Goal: Task Accomplishment & Management: Manage account settings

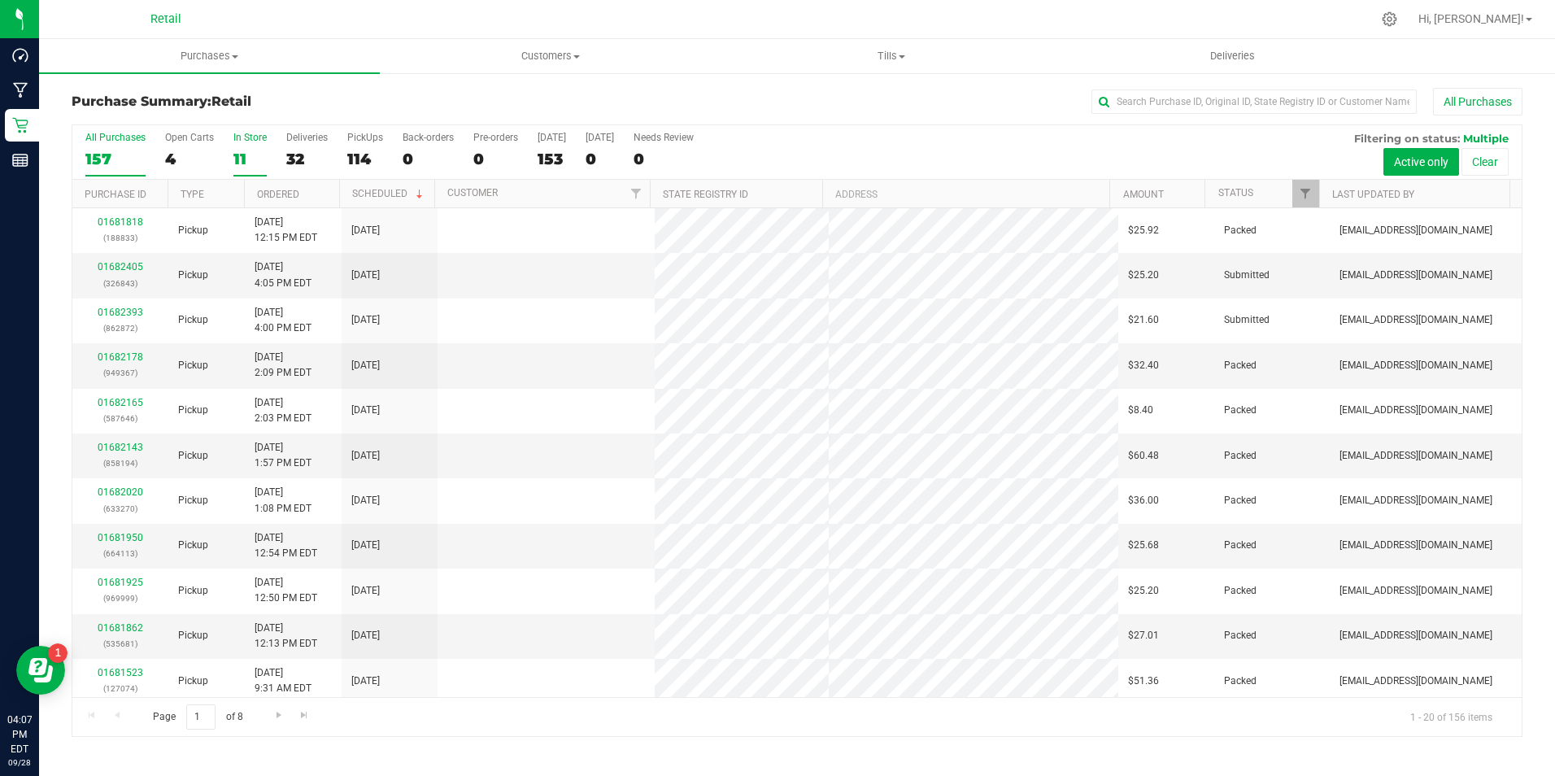
click at [246, 152] on div "11" at bounding box center [249, 159] width 33 height 19
click at [0, 0] on input "In Store 11" at bounding box center [0, 0] width 0 height 0
click at [246, 152] on div "11" at bounding box center [249, 159] width 33 height 19
click at [0, 0] on input "In Store 11" at bounding box center [0, 0] width 0 height 0
click at [122, 260] on div "01682330 (594210)" at bounding box center [120, 274] width 76 height 31
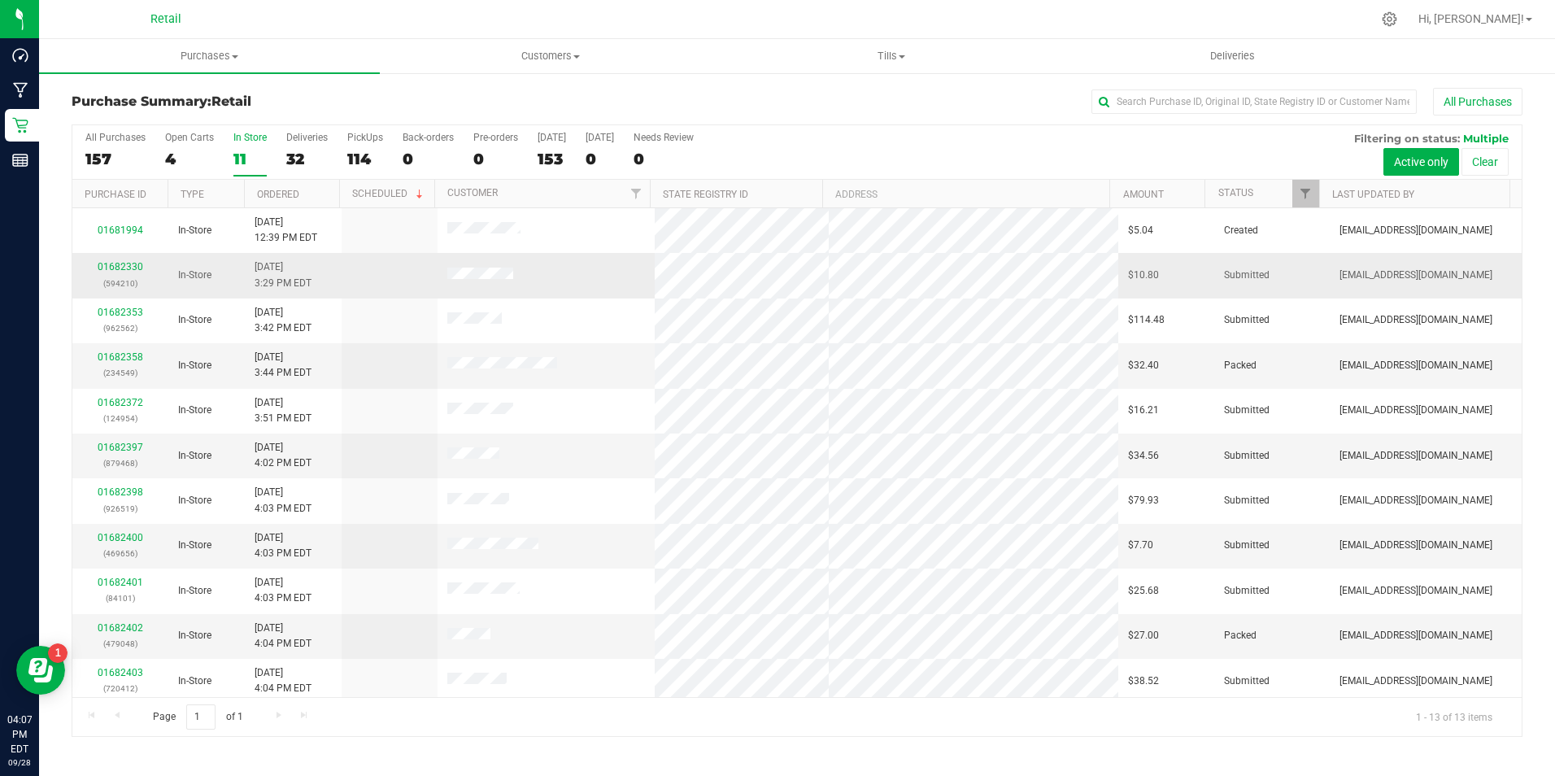
click at [122, 260] on div "01682330 (594210)" at bounding box center [120, 274] width 76 height 31
click at [133, 265] on link "01682330" at bounding box center [121, 266] width 46 height 11
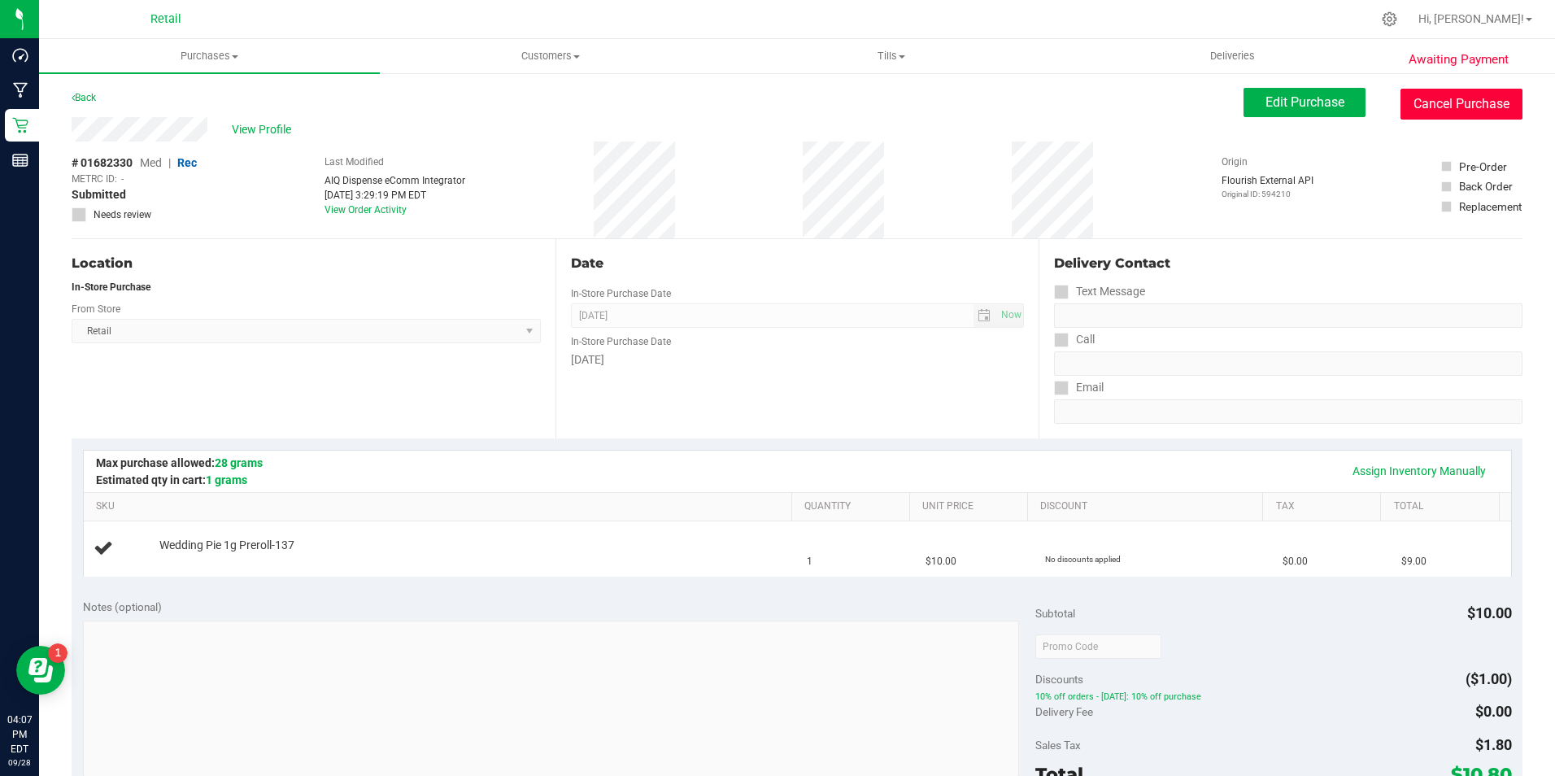
drag, startPoint x: 1418, startPoint y: 101, endPoint x: 831, endPoint y: 106, distance: 586.4
click at [1418, 101] on button "Cancel Purchase" at bounding box center [1461, 104] width 122 height 31
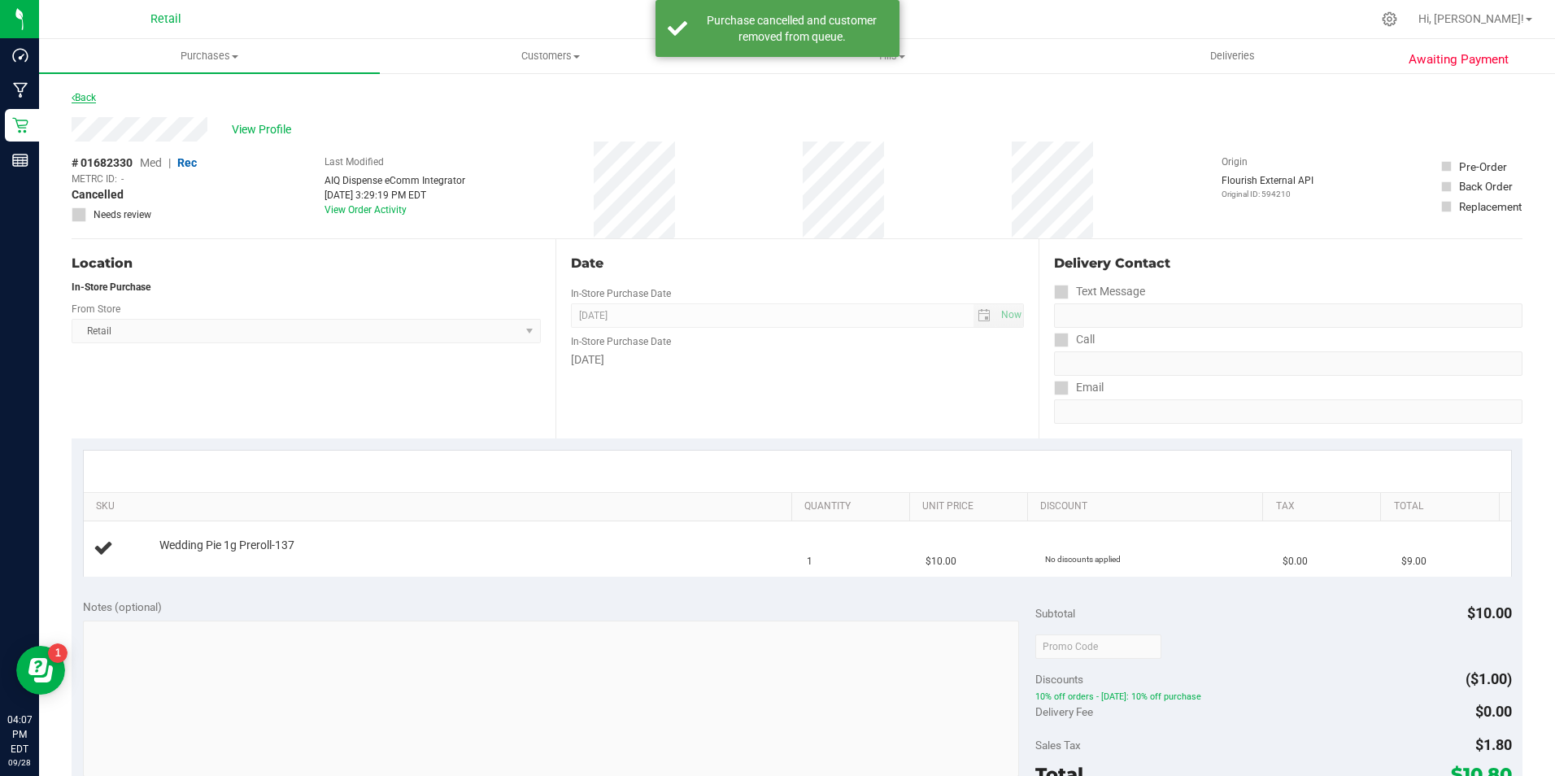
click at [81, 95] on link "Back" at bounding box center [84, 97] width 24 height 11
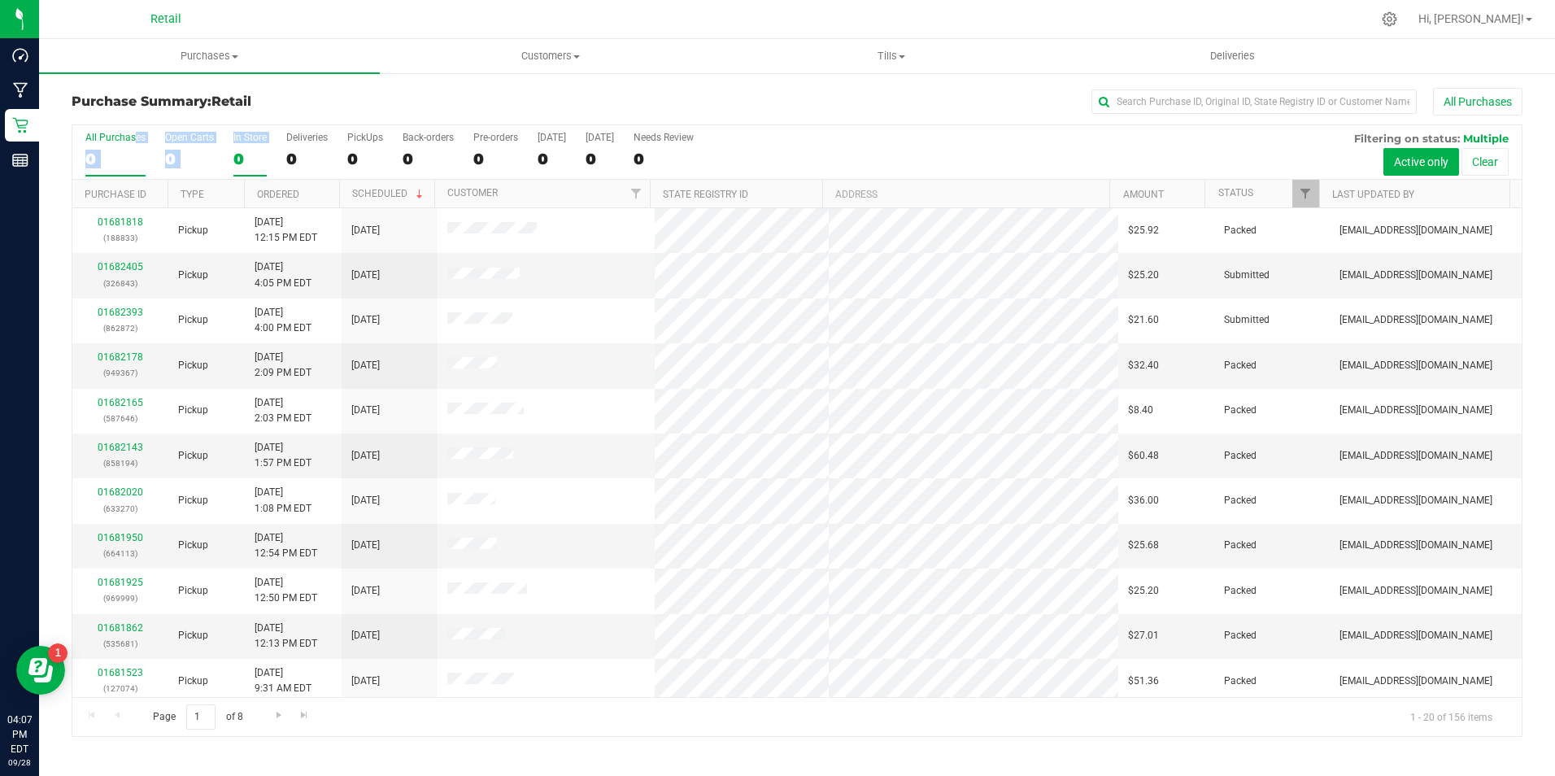
click at [233, 159] on div "All Purchases 0 Open Carts 0 In Store 0 Deliveries 0 PickUps 0 Back-orders 0 Pr…" at bounding box center [796, 152] width 1449 height 54
click at [233, 159] on div "0" at bounding box center [249, 159] width 33 height 19
click at [0, 0] on input "In Store 0" at bounding box center [0, 0] width 0 height 0
click at [133, 263] on link "01682353" at bounding box center [121, 266] width 46 height 11
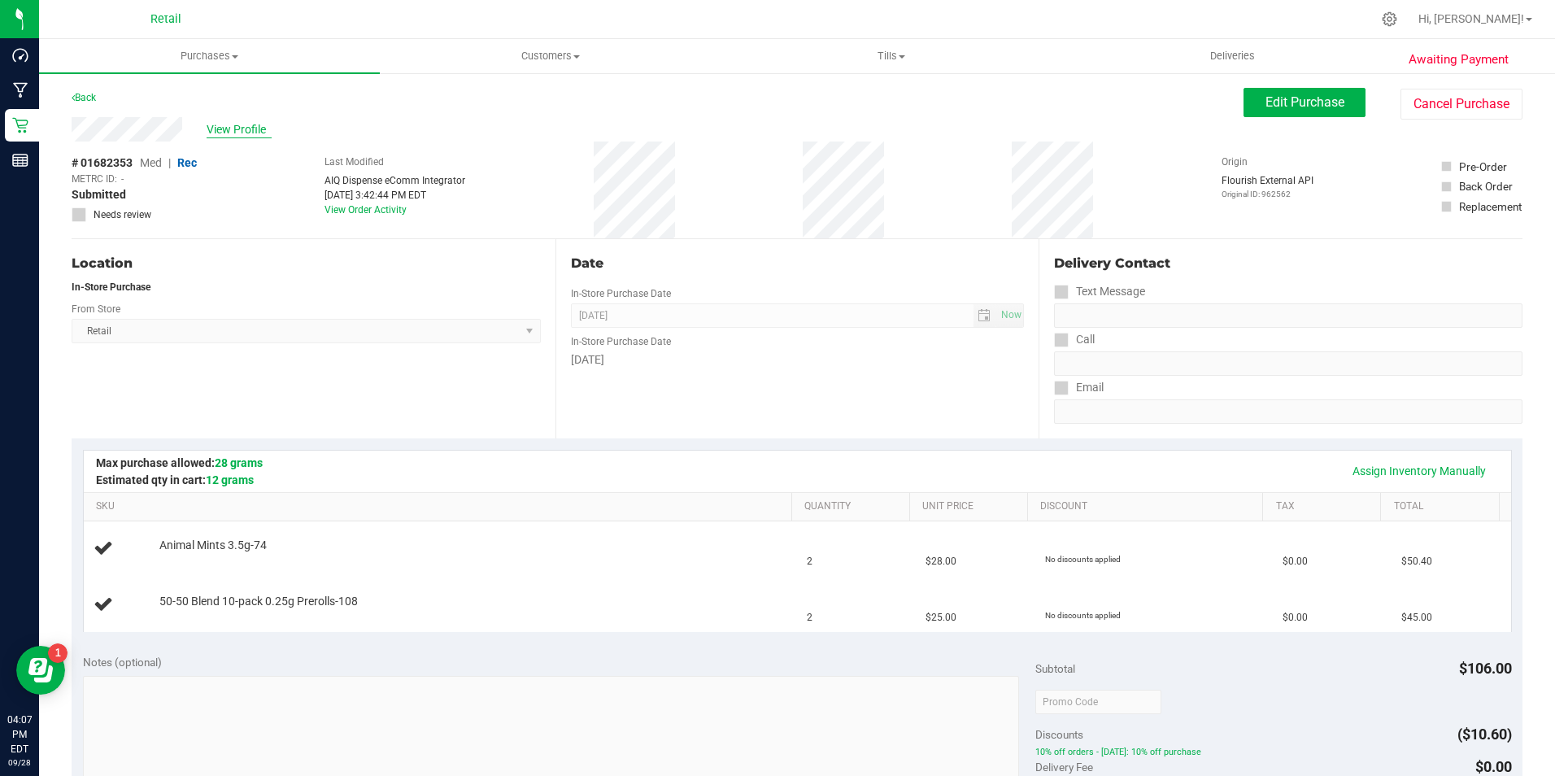
click at [246, 127] on span "View Profile" at bounding box center [239, 129] width 65 height 17
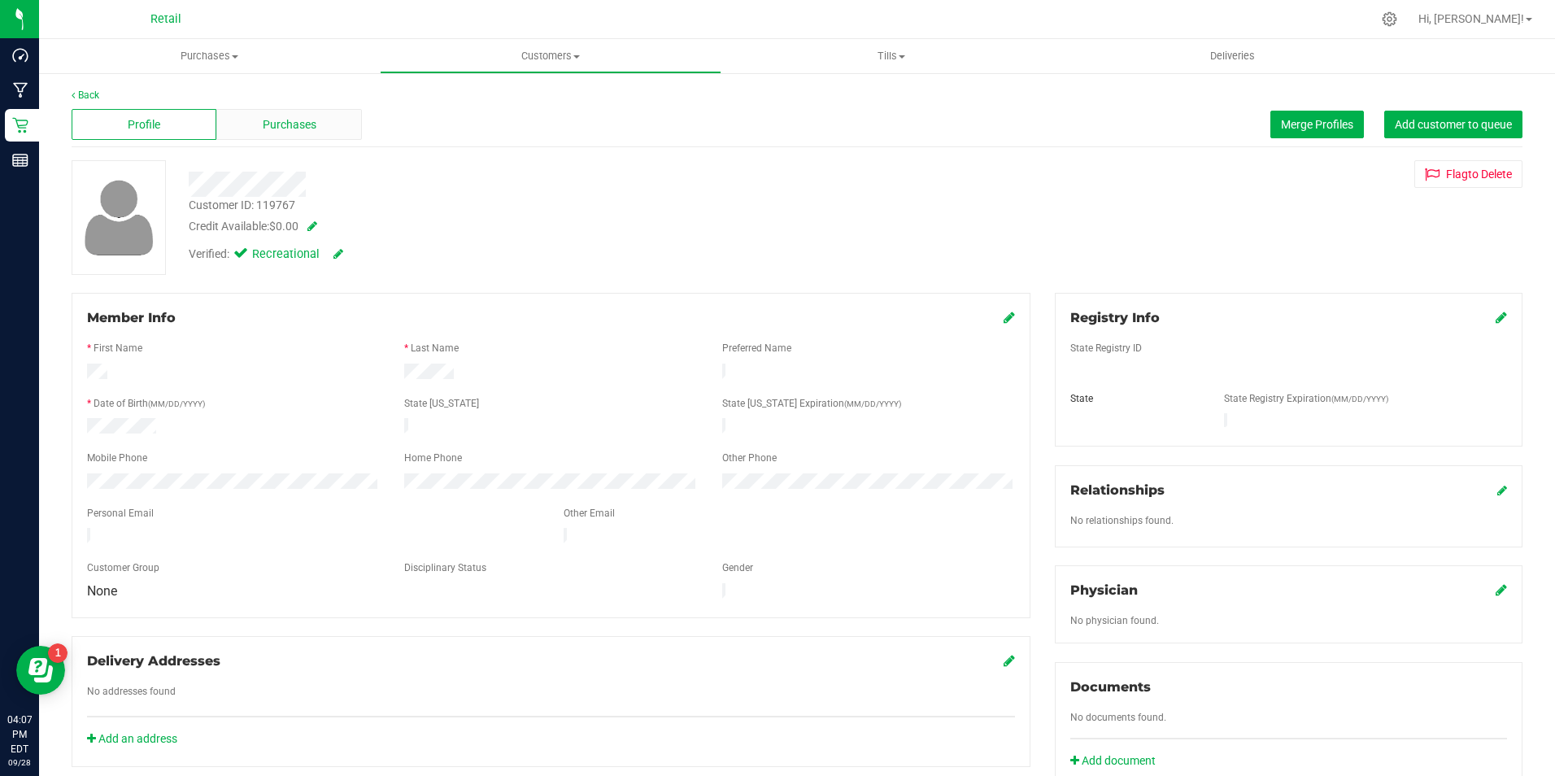
click at [333, 118] on div "Purchases" at bounding box center [288, 124] width 145 height 31
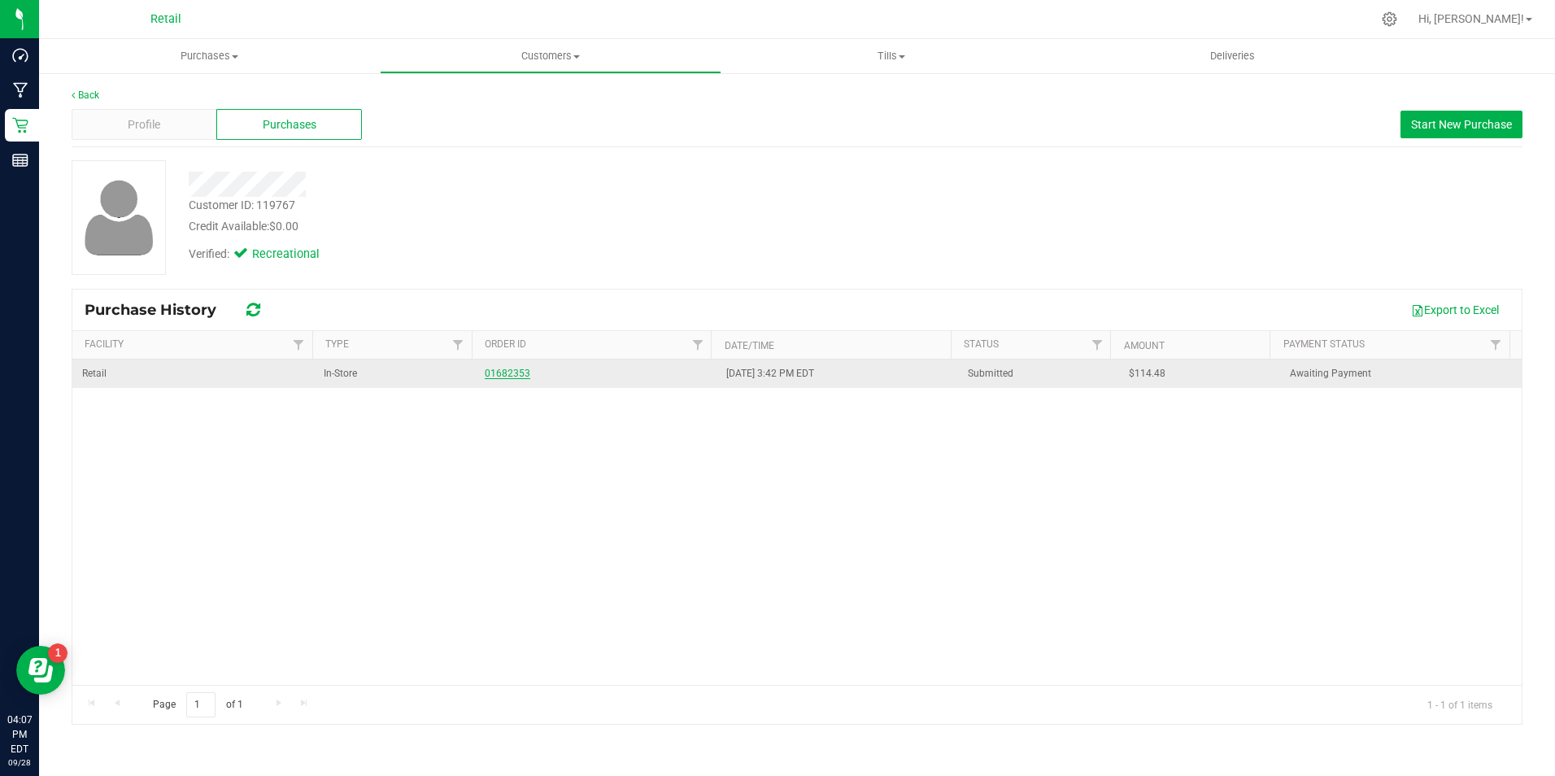
click at [503, 377] on link "01682353" at bounding box center [508, 373] width 46 height 11
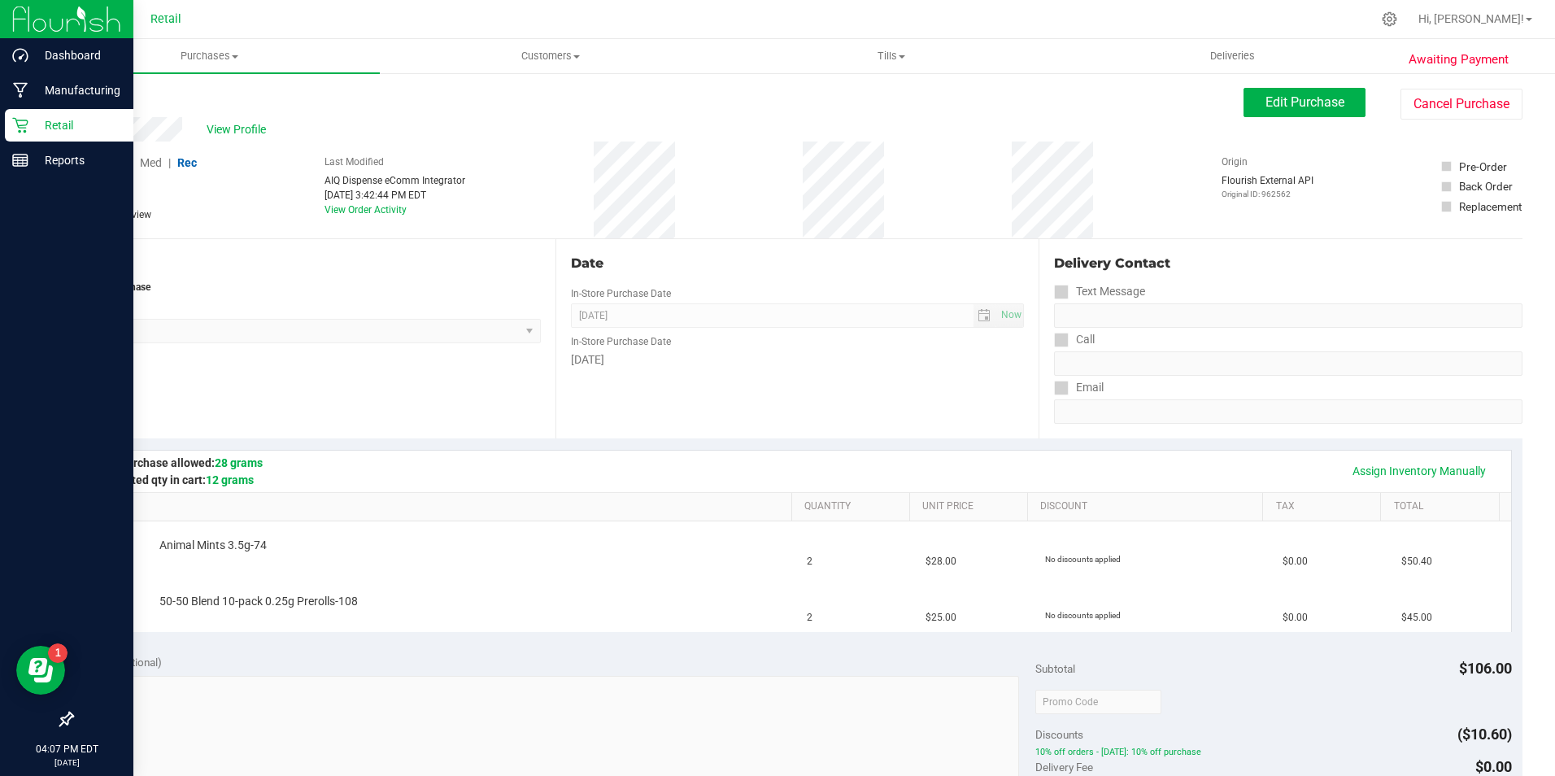
click at [39, 120] on p "Retail" at bounding box center [77, 125] width 98 height 20
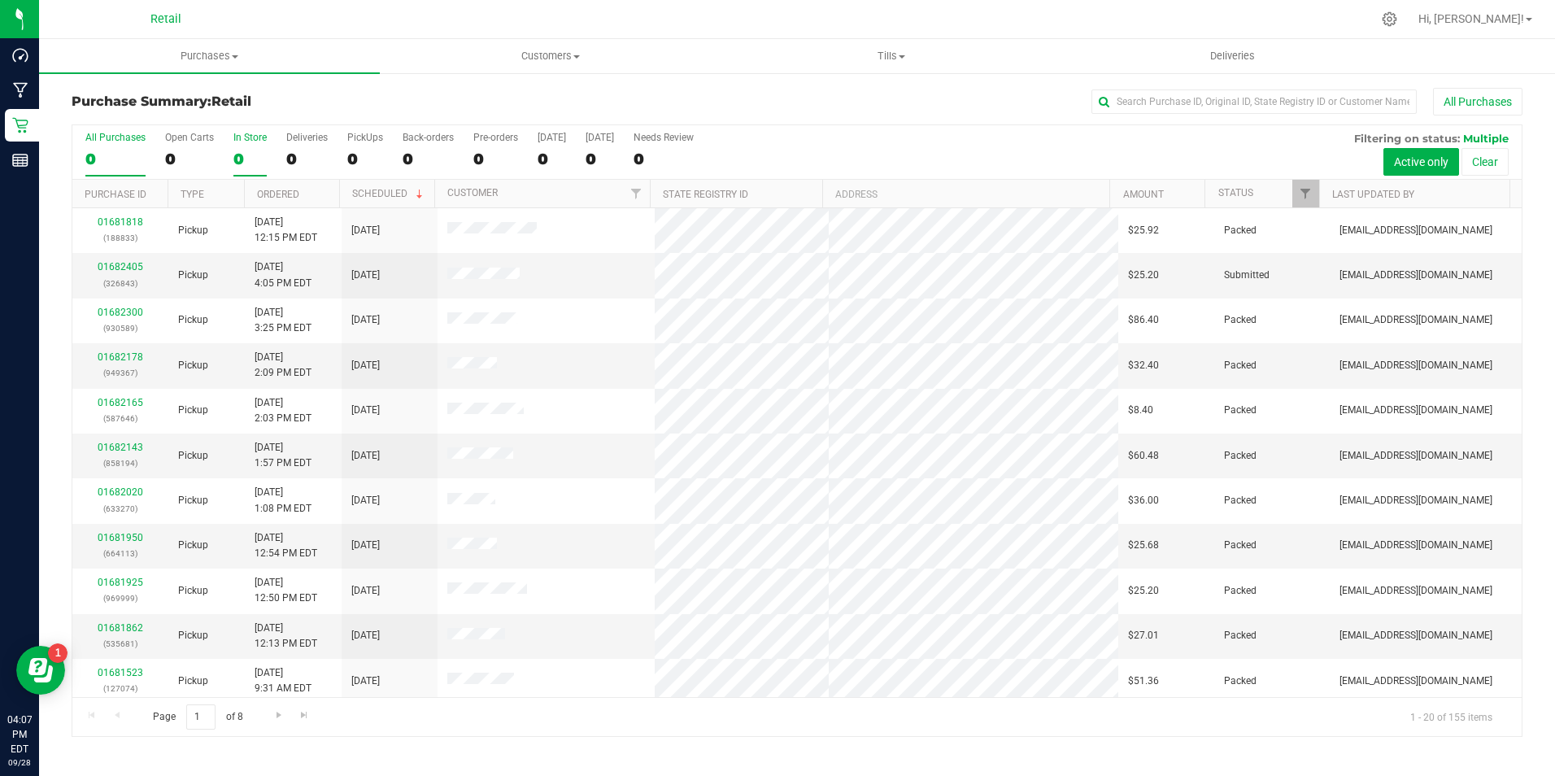
click at [258, 133] on div "In Store" at bounding box center [249, 137] width 33 height 11
click at [0, 0] on input "In Store 0" at bounding box center [0, 0] width 0 height 0
click at [242, 144] on label "In Store 0" at bounding box center [249, 154] width 33 height 45
click at [0, 0] on input "In Store 0" at bounding box center [0, 0] width 0 height 0
click at [242, 144] on label "In Store 0" at bounding box center [249, 154] width 33 height 45
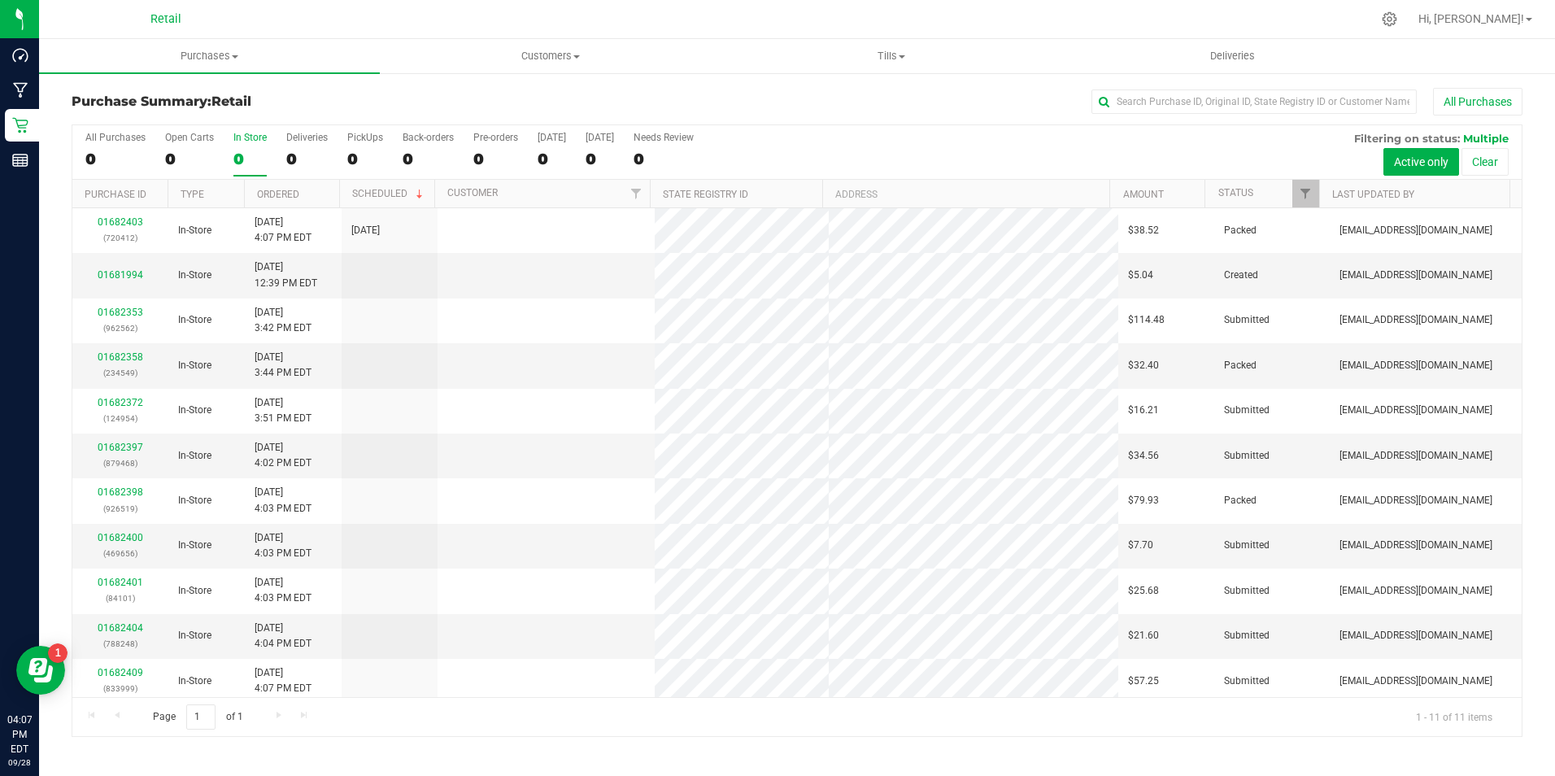
click at [0, 0] on input "In Store 0" at bounding box center [0, 0] width 0 height 0
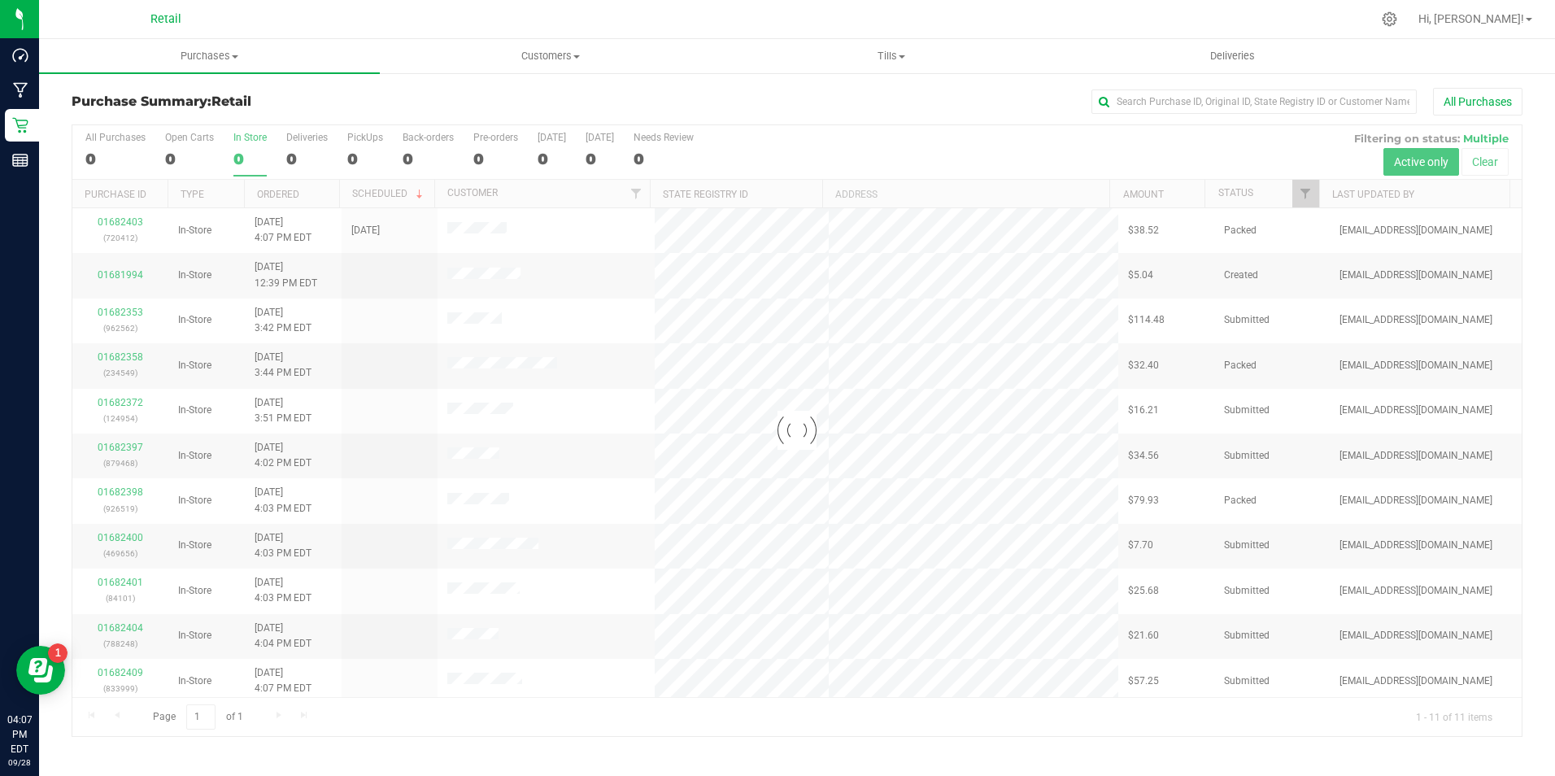
click at [242, 144] on label "In Store 0" at bounding box center [249, 154] width 33 height 45
click at [0, 0] on input "In Store 0" at bounding box center [0, 0] width 0 height 0
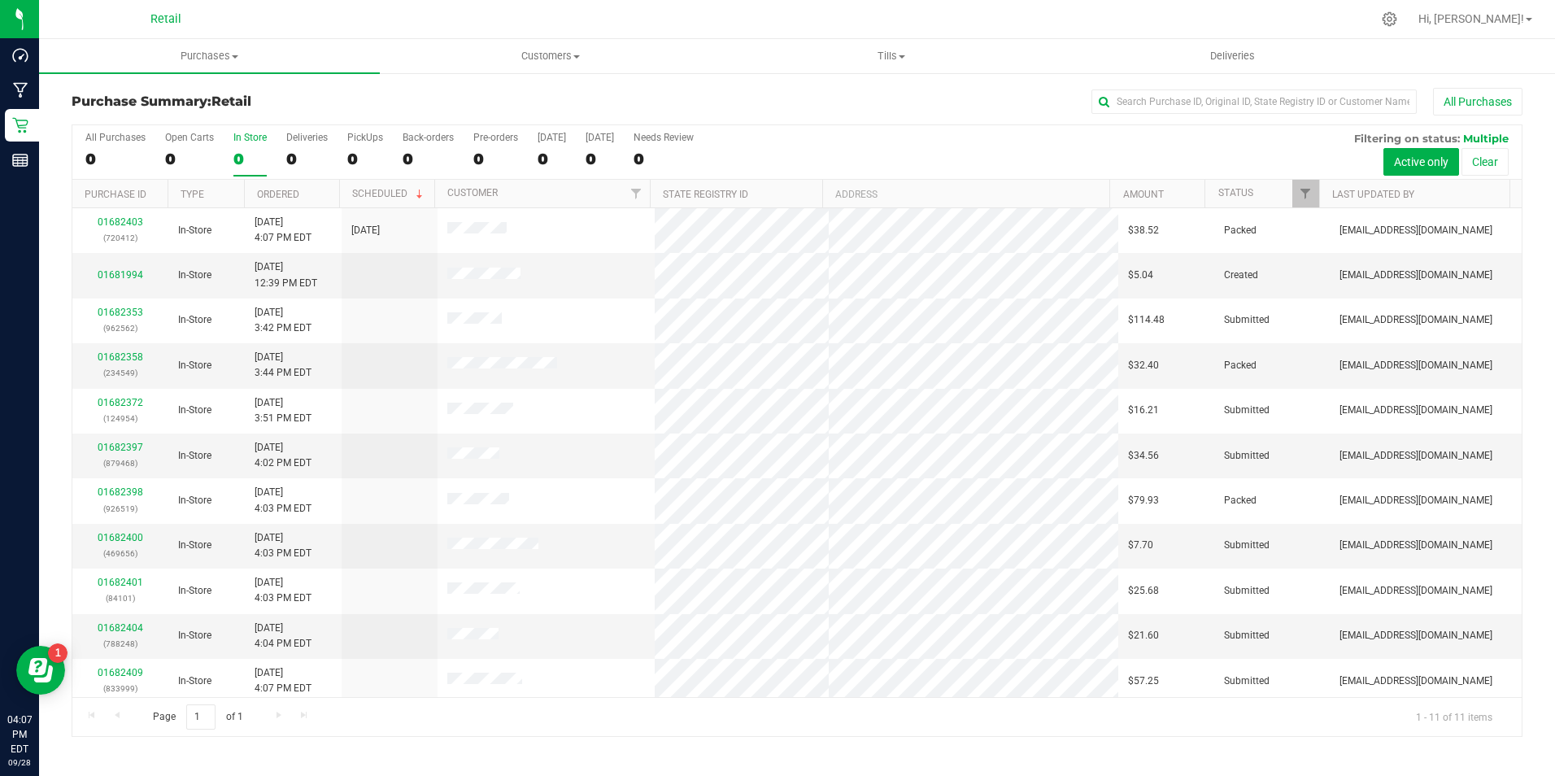
click at [242, 144] on label "In Store 0" at bounding box center [249, 154] width 33 height 45
click at [0, 0] on input "In Store 0" at bounding box center [0, 0] width 0 height 0
click at [242, 144] on label "In Store 0" at bounding box center [249, 154] width 33 height 45
click at [0, 0] on input "In Store 0" at bounding box center [0, 0] width 0 height 0
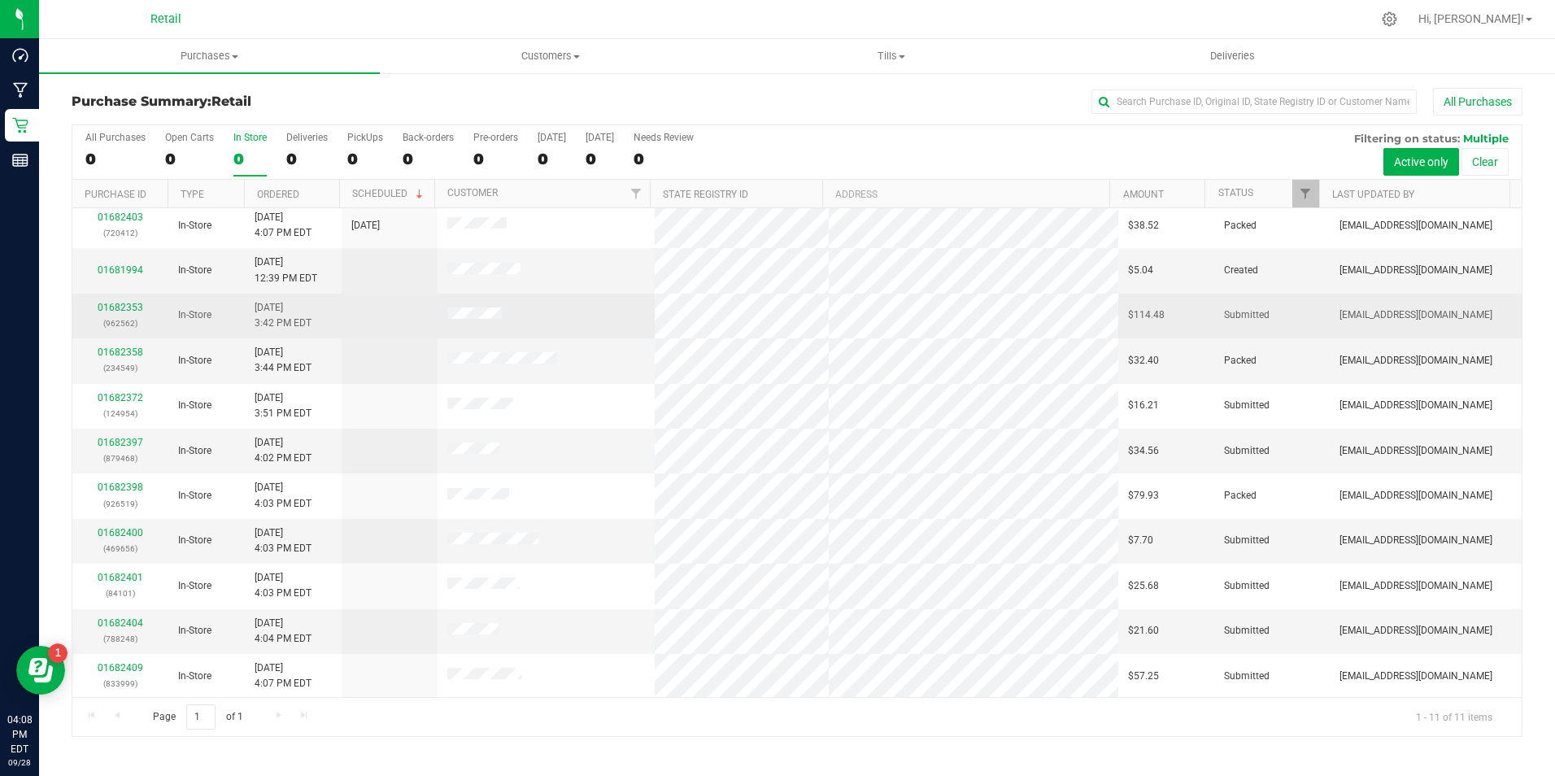
scroll to position [6, 0]
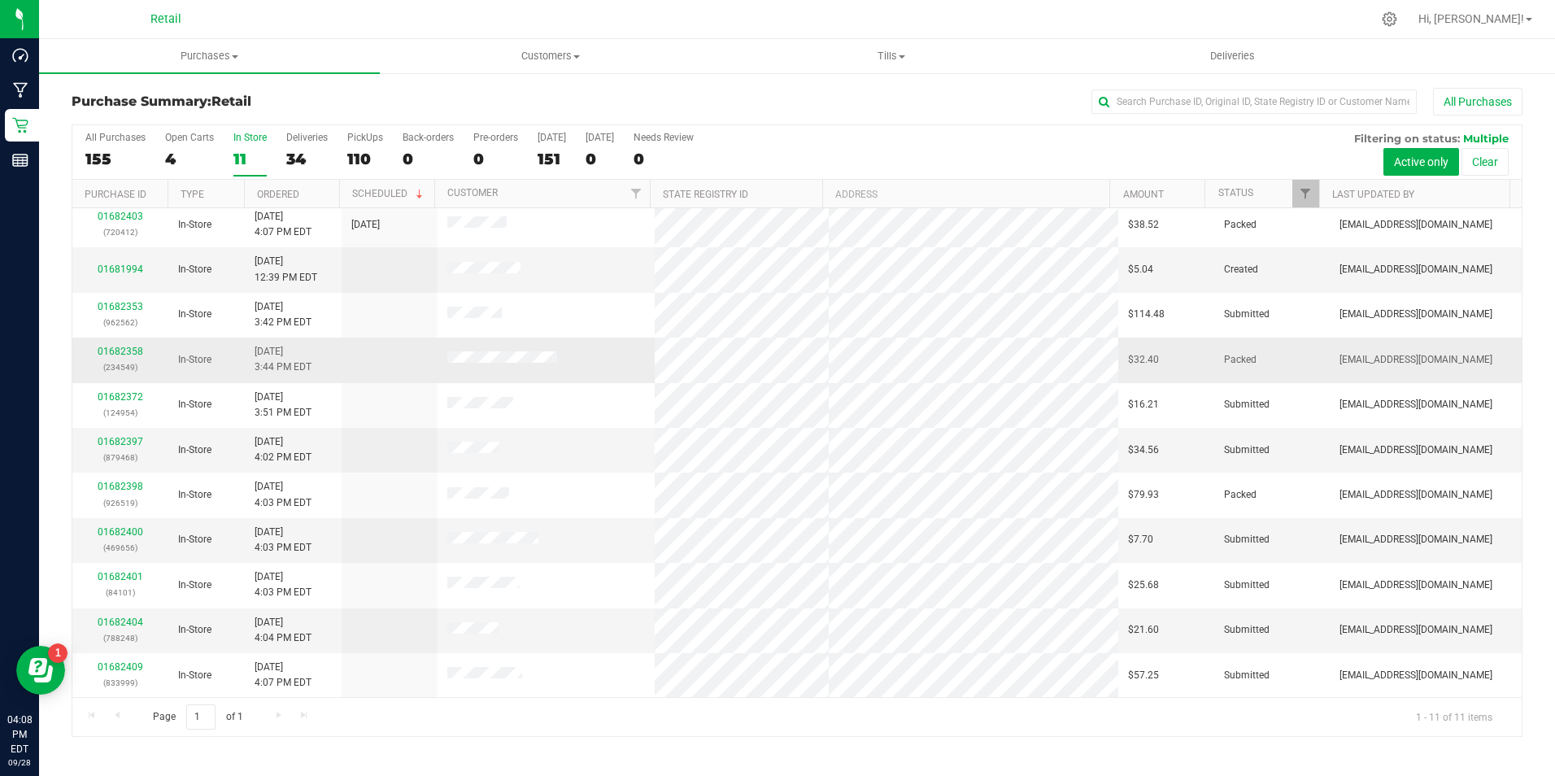
click at [500, 346] on td at bounding box center [546, 360] width 217 height 45
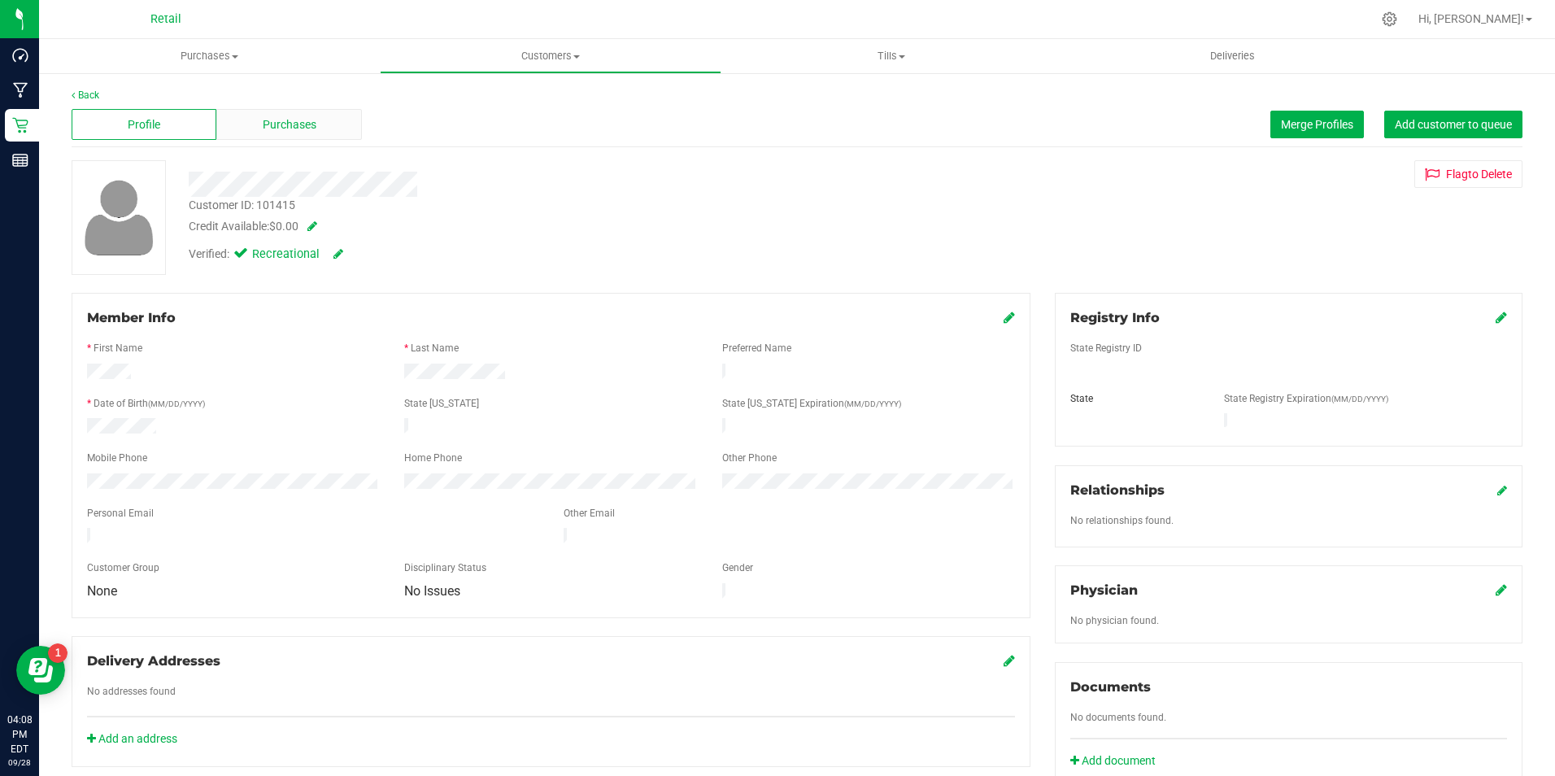
drag, startPoint x: 301, startPoint y: 115, endPoint x: 288, endPoint y: 129, distance: 19.6
click at [288, 129] on span "Purchases" at bounding box center [290, 124] width 54 height 17
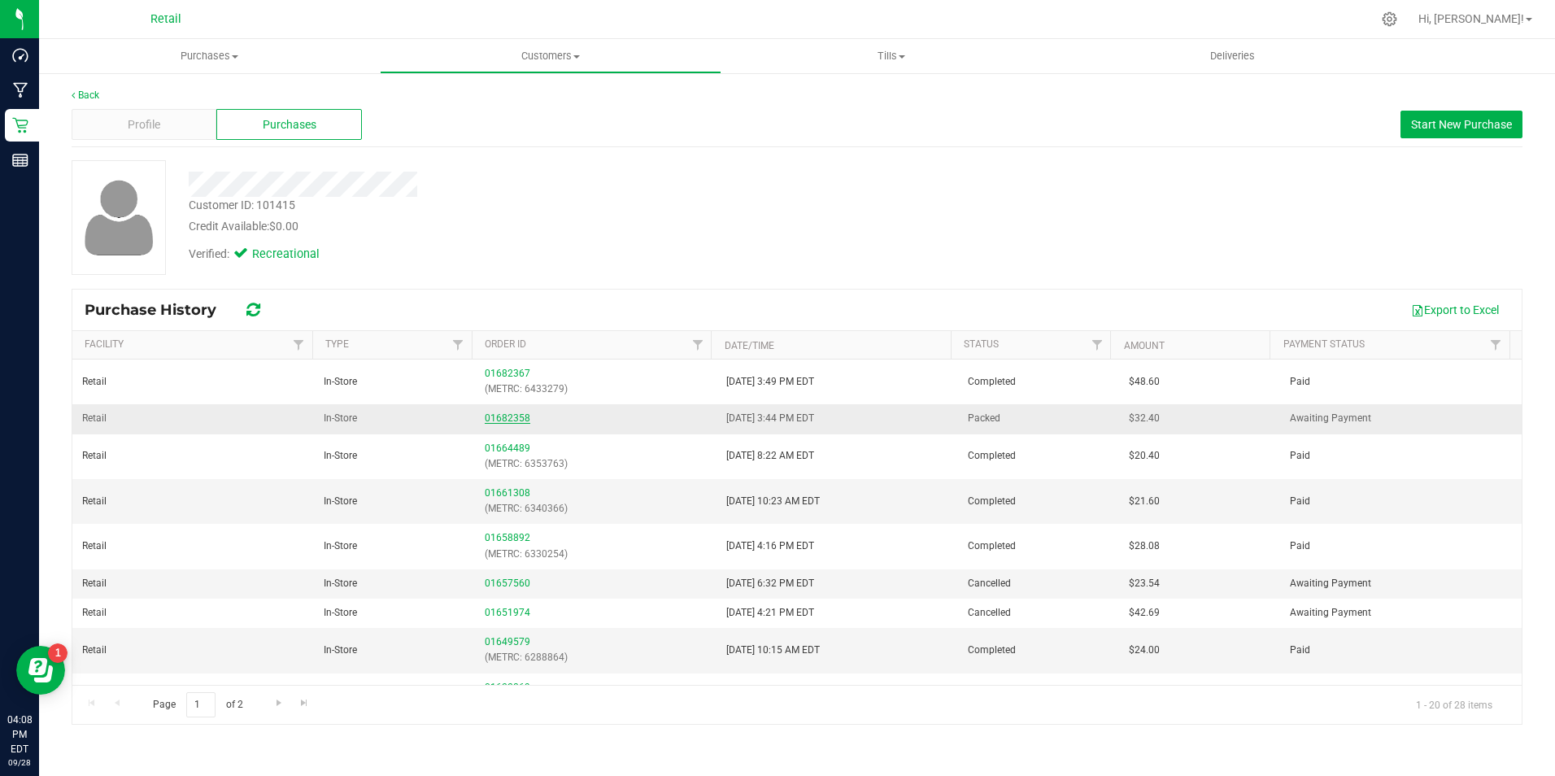
click at [492, 414] on link "01682358" at bounding box center [508, 417] width 46 height 11
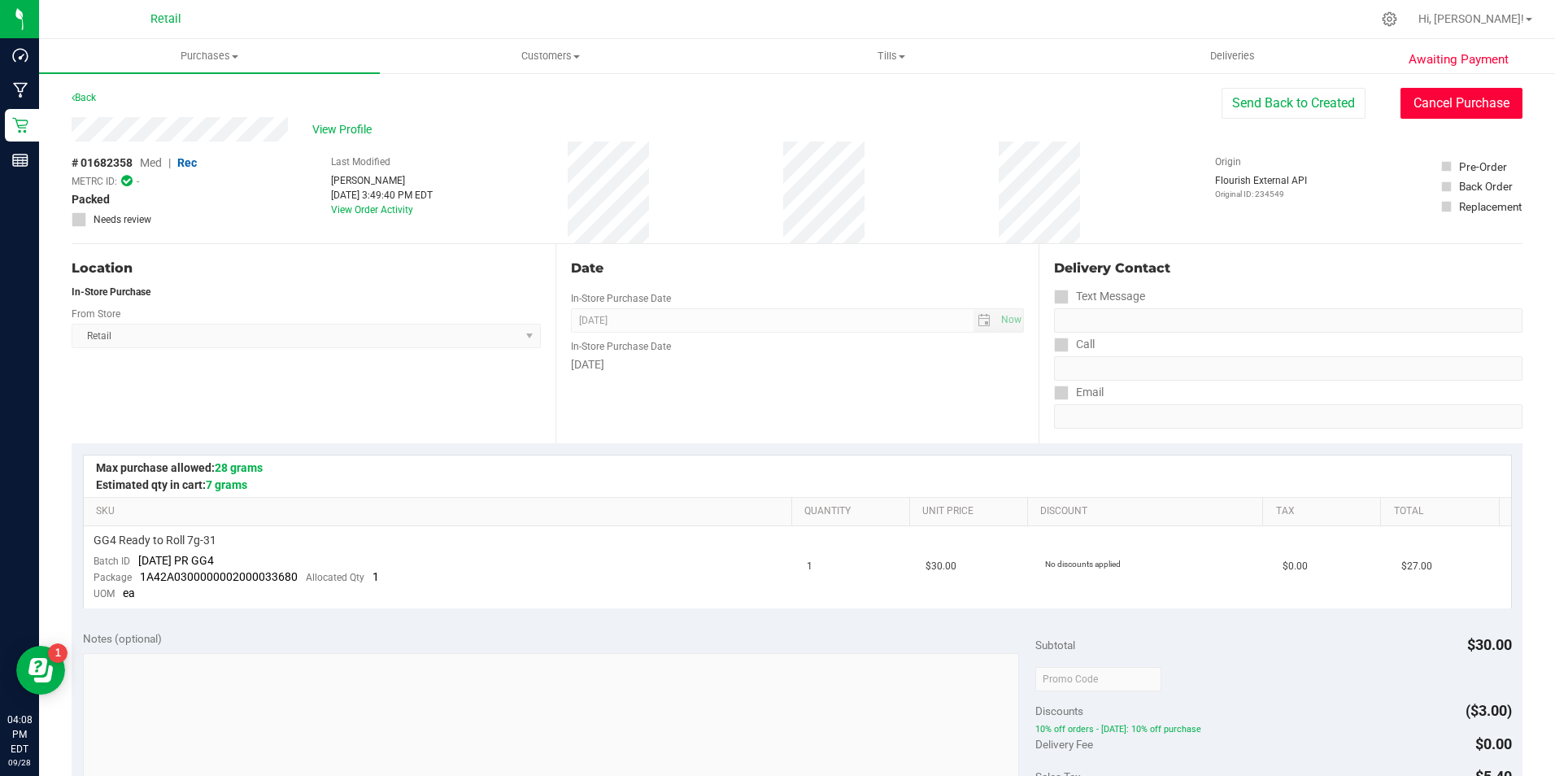
click at [1431, 111] on button "Cancel Purchase" at bounding box center [1461, 103] width 122 height 31
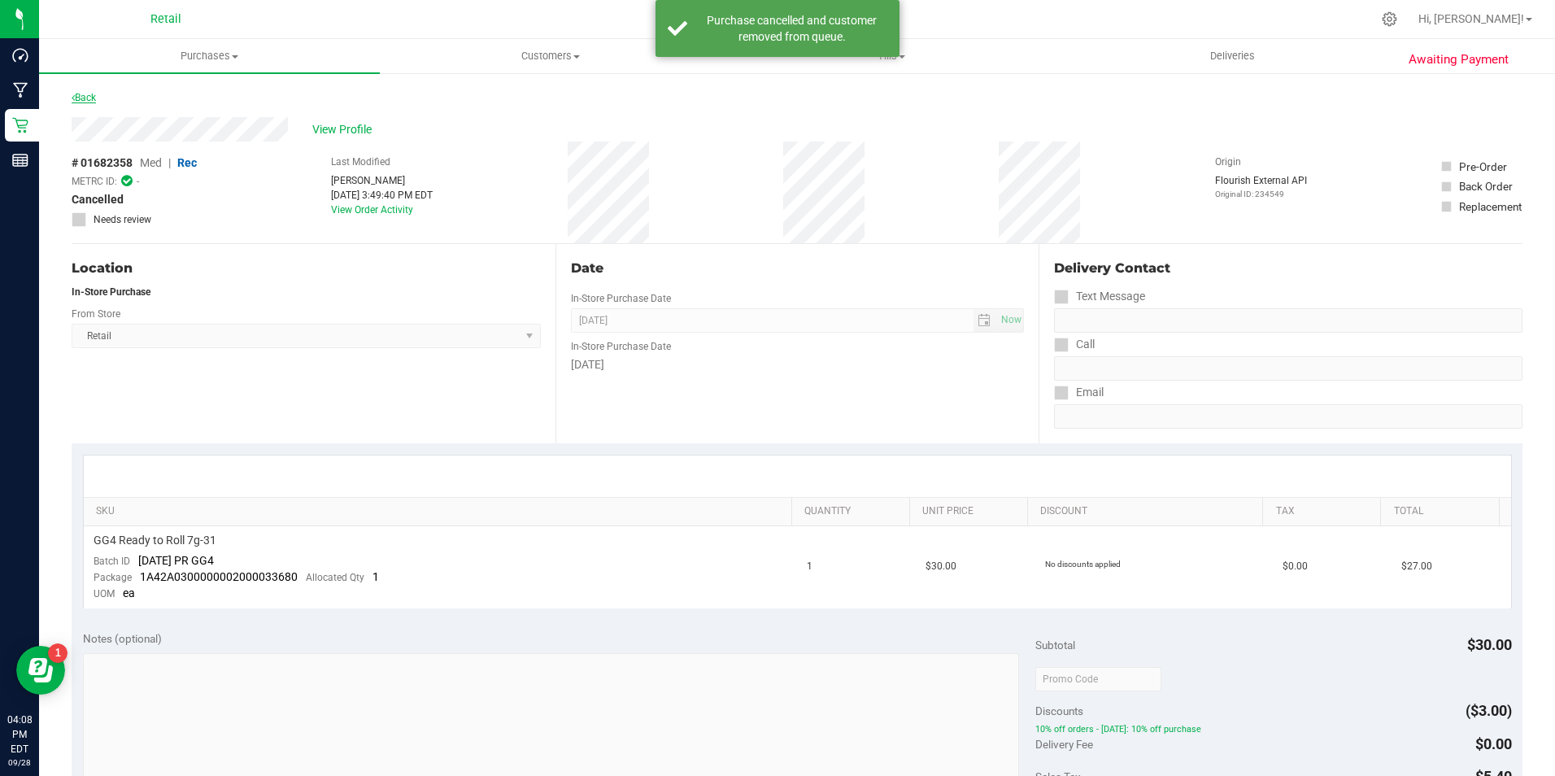
click at [83, 95] on link "Back" at bounding box center [84, 97] width 24 height 11
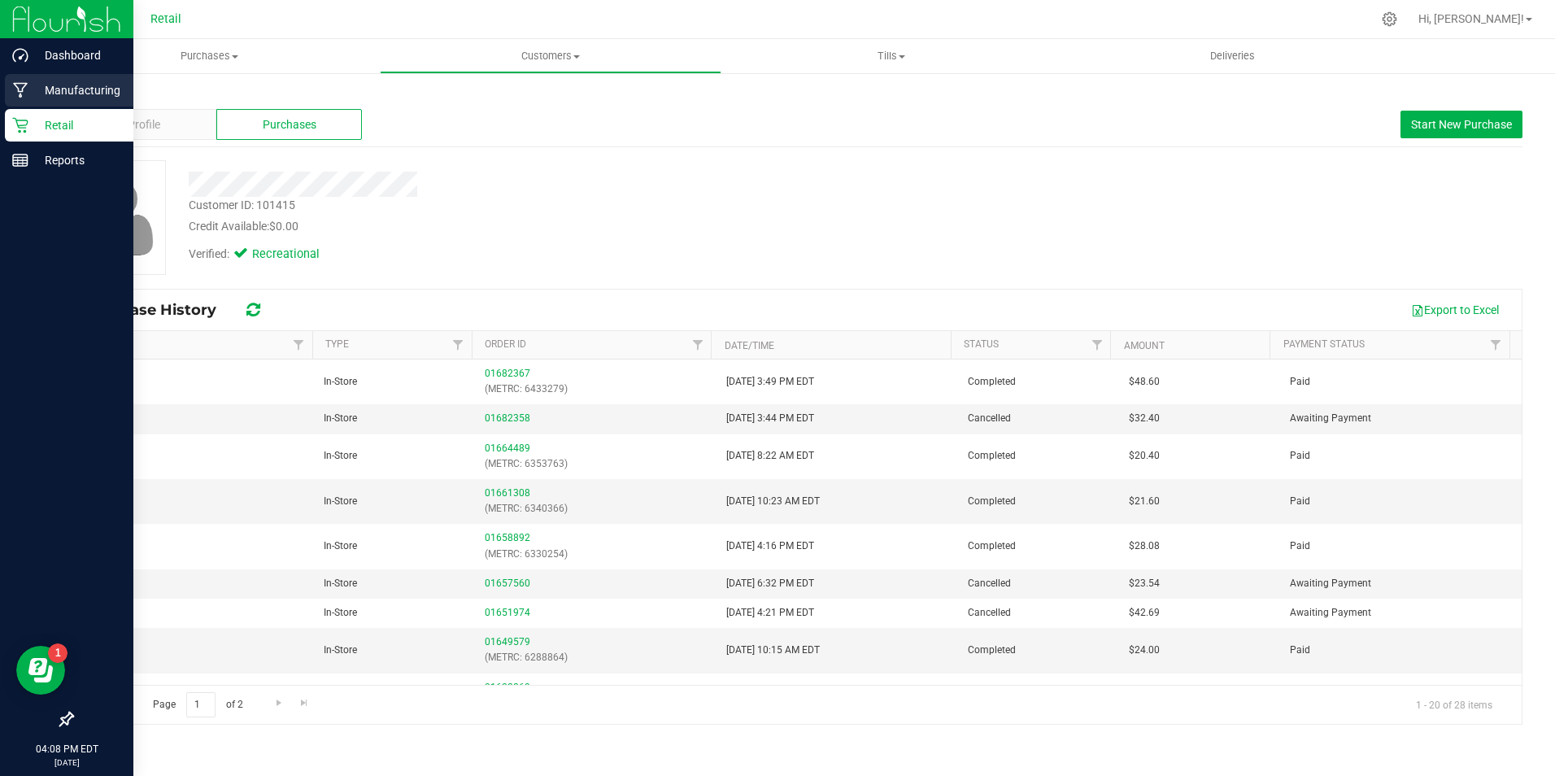
click at [30, 108] on link "Manufacturing" at bounding box center [66, 91] width 133 height 35
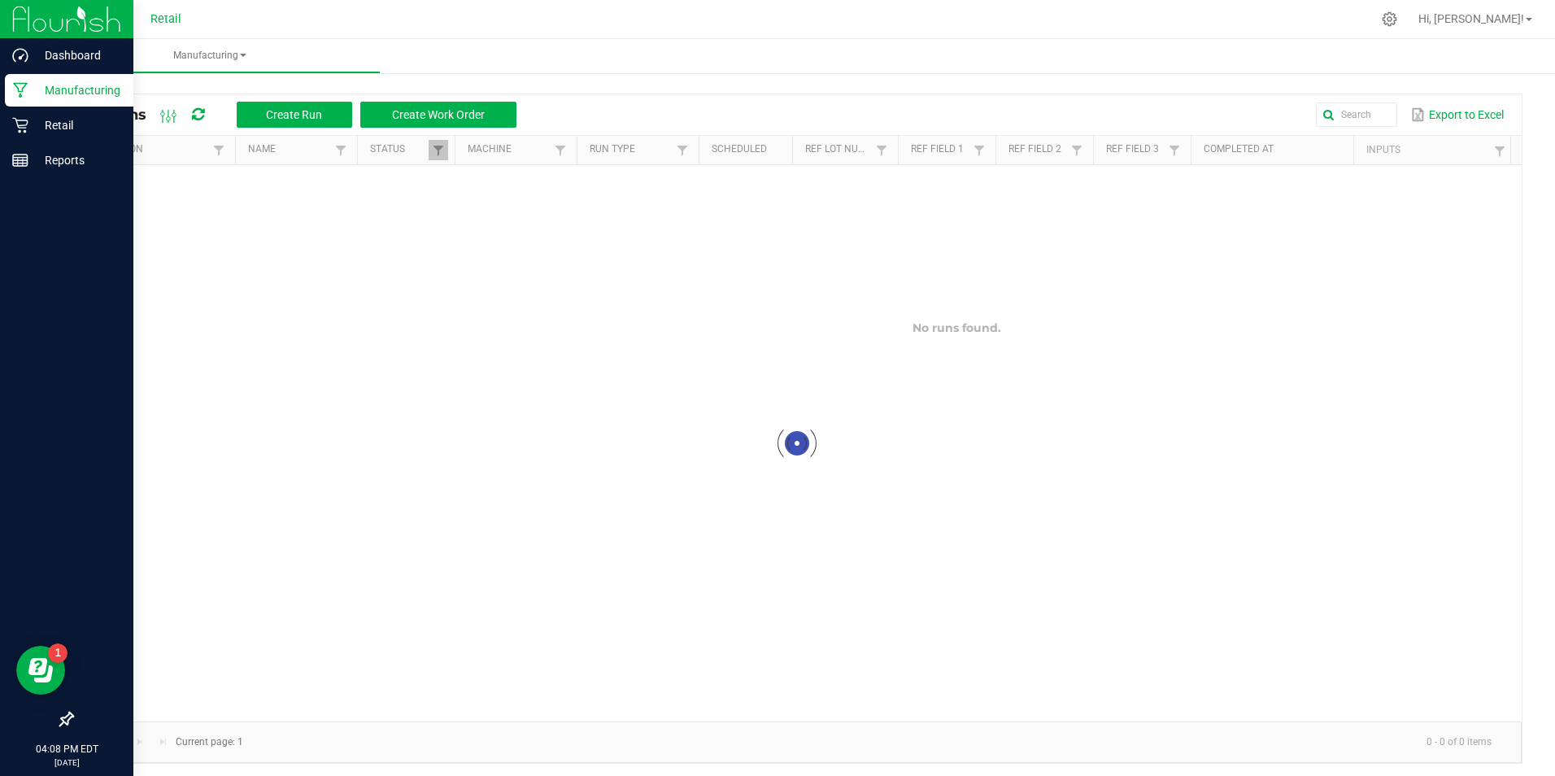
click at [15, 92] on icon at bounding box center [20, 90] width 15 height 16
click at [41, 127] on p "Retail" at bounding box center [77, 125] width 98 height 20
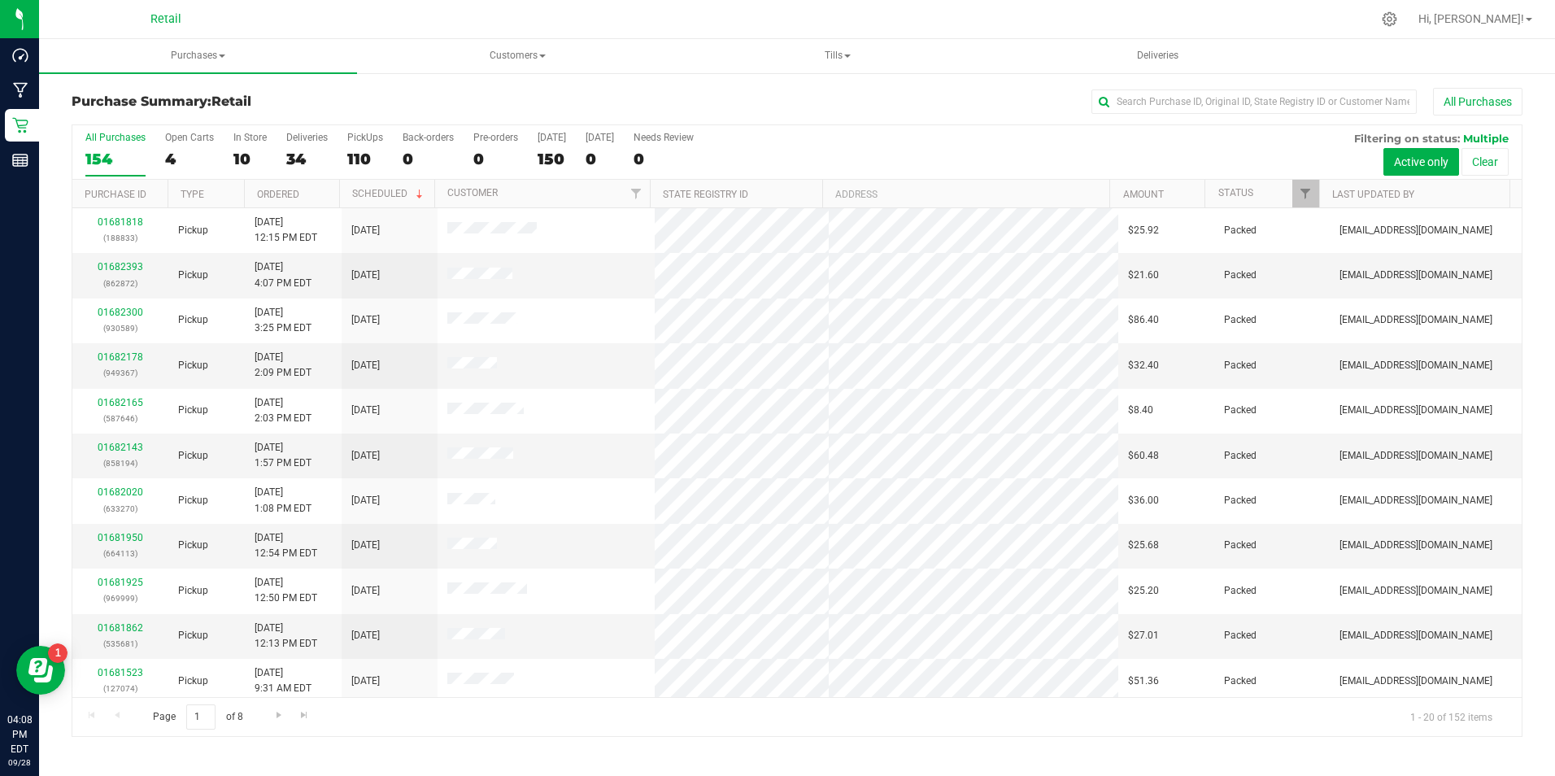
click at [224, 150] on div "All Purchases 154 Open Carts 4 In Store 10 Deliveries 34 PickUps 110 Back-order…" at bounding box center [796, 152] width 1449 height 54
click at [240, 150] on div "10" at bounding box center [249, 159] width 33 height 19
click at [0, 0] on input "In Store 10" at bounding box center [0, 0] width 0 height 0
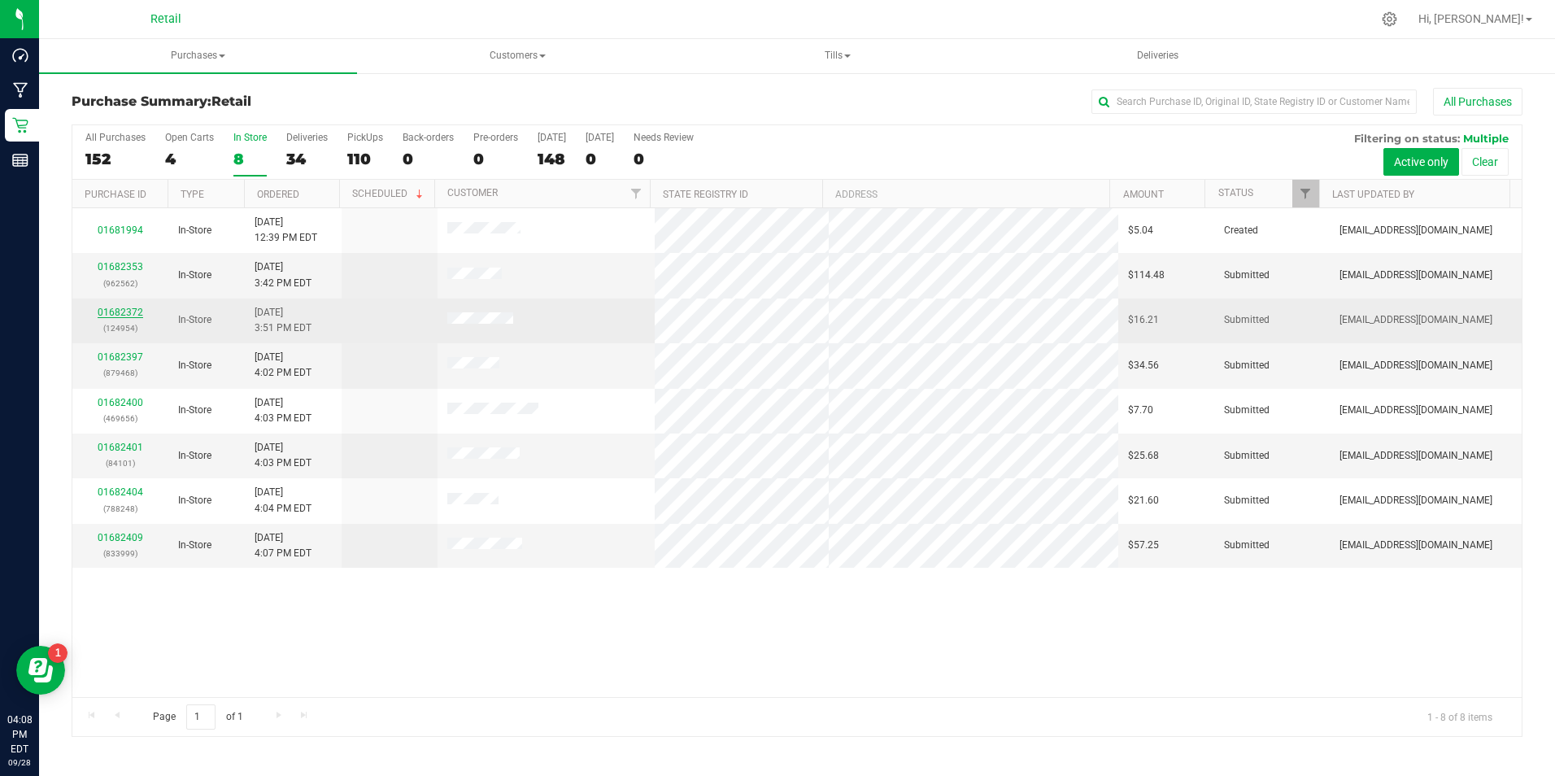
click at [137, 316] on link "01682372" at bounding box center [121, 312] width 46 height 11
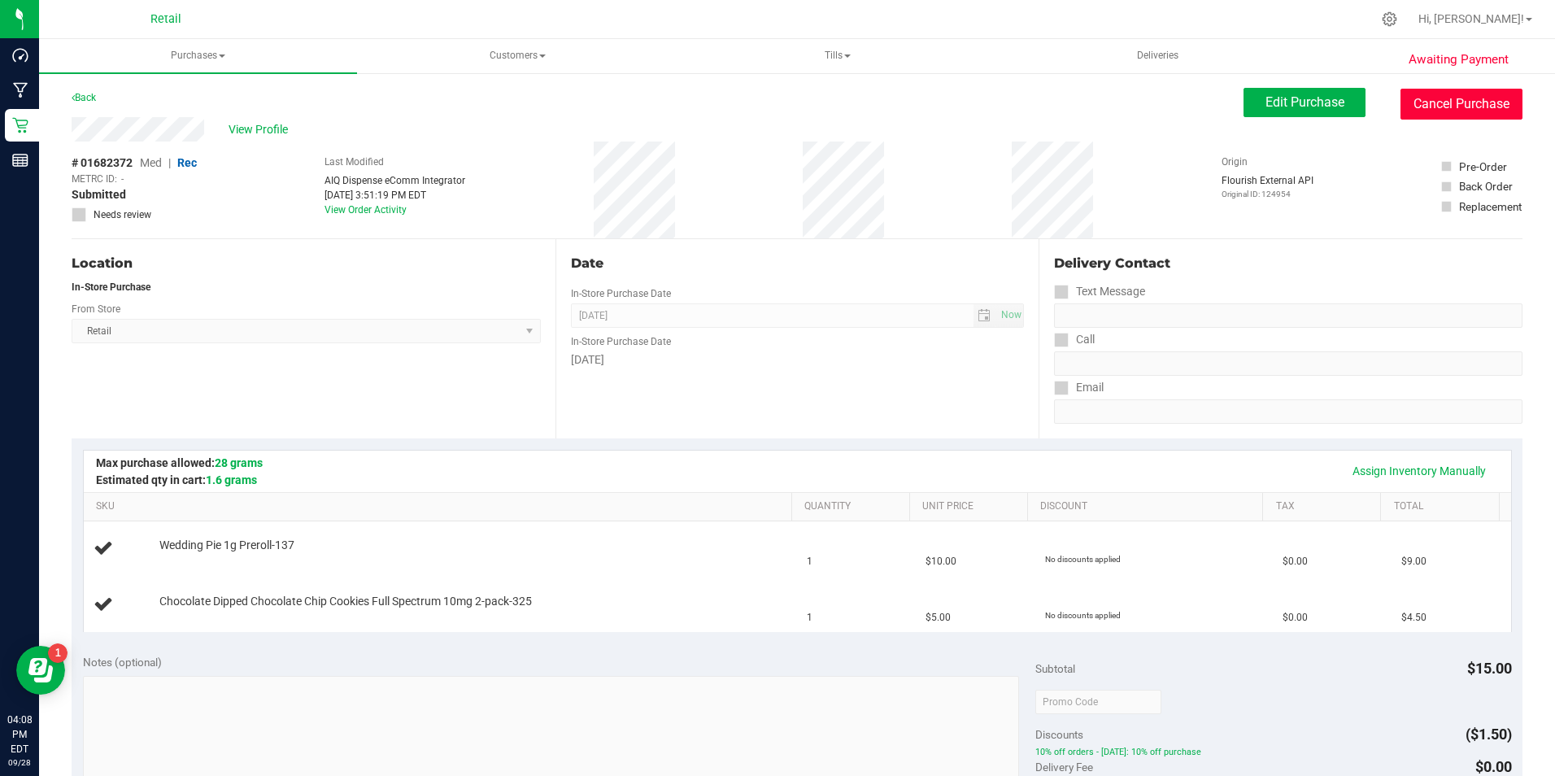
click at [1406, 107] on button "Cancel Purchase" at bounding box center [1461, 104] width 122 height 31
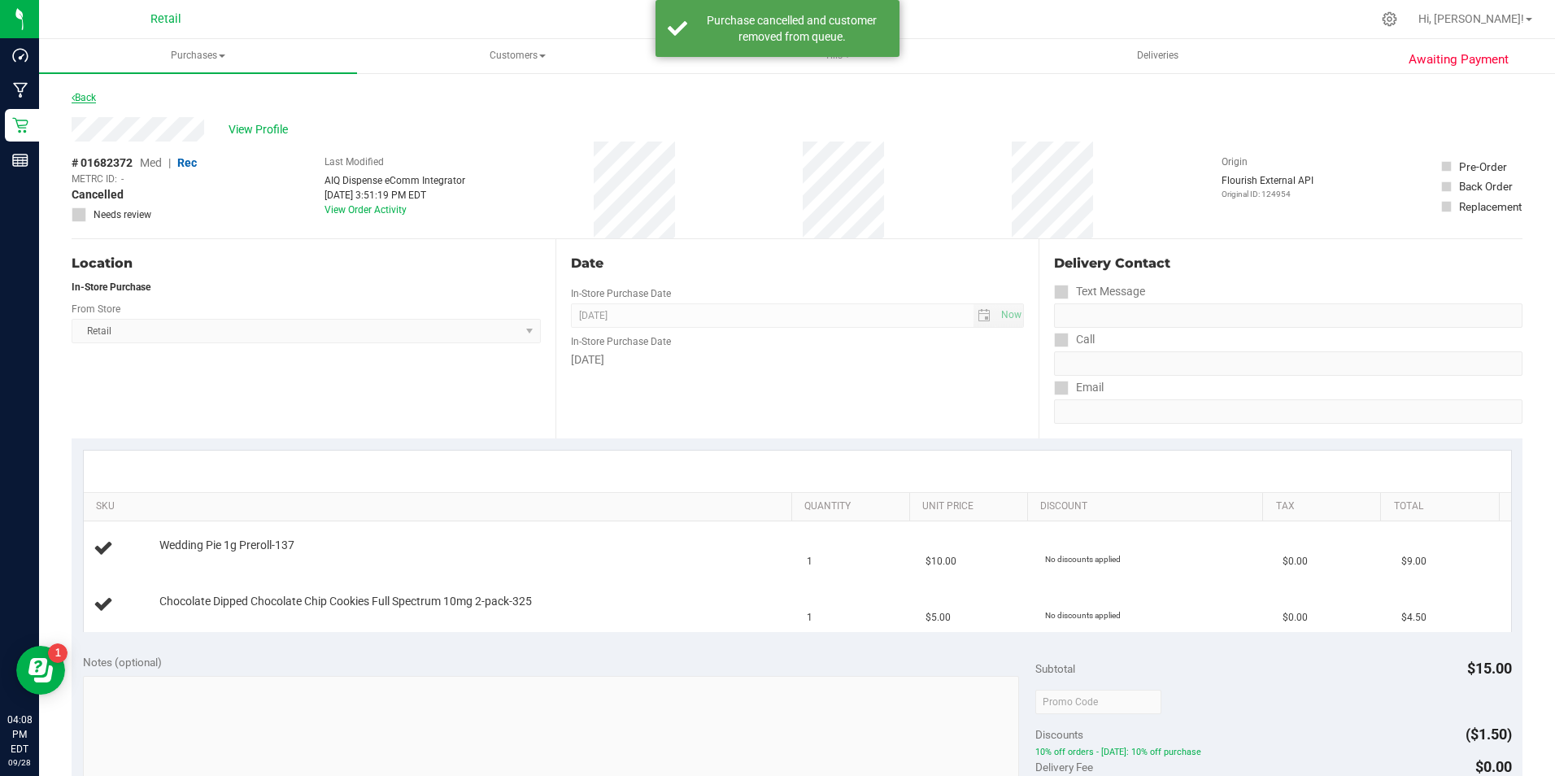
click at [77, 100] on link "Back" at bounding box center [84, 97] width 24 height 11
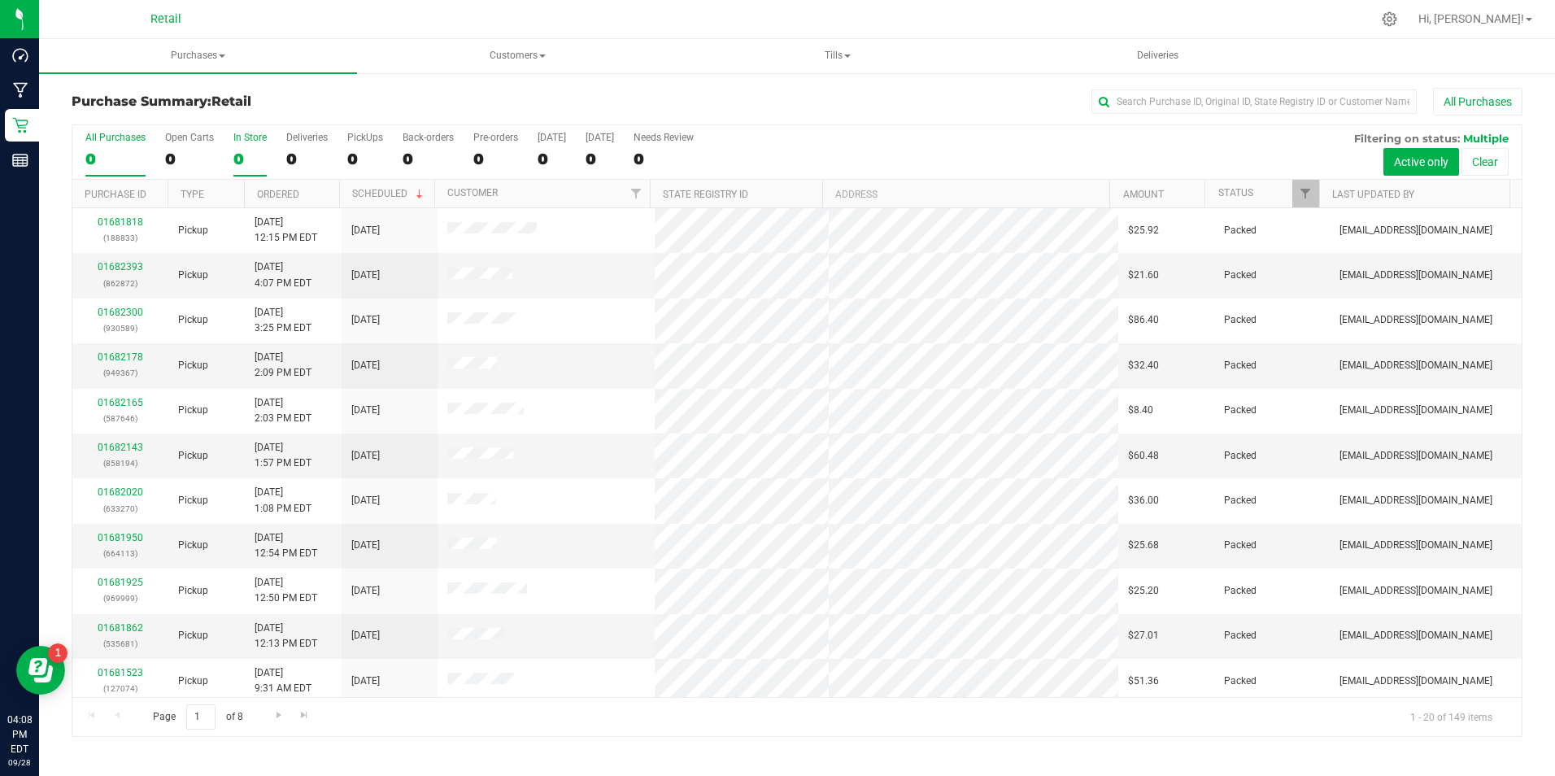
click at [237, 159] on div "0" at bounding box center [249, 159] width 33 height 19
click at [0, 0] on input "In Store 0" at bounding box center [0, 0] width 0 height 0
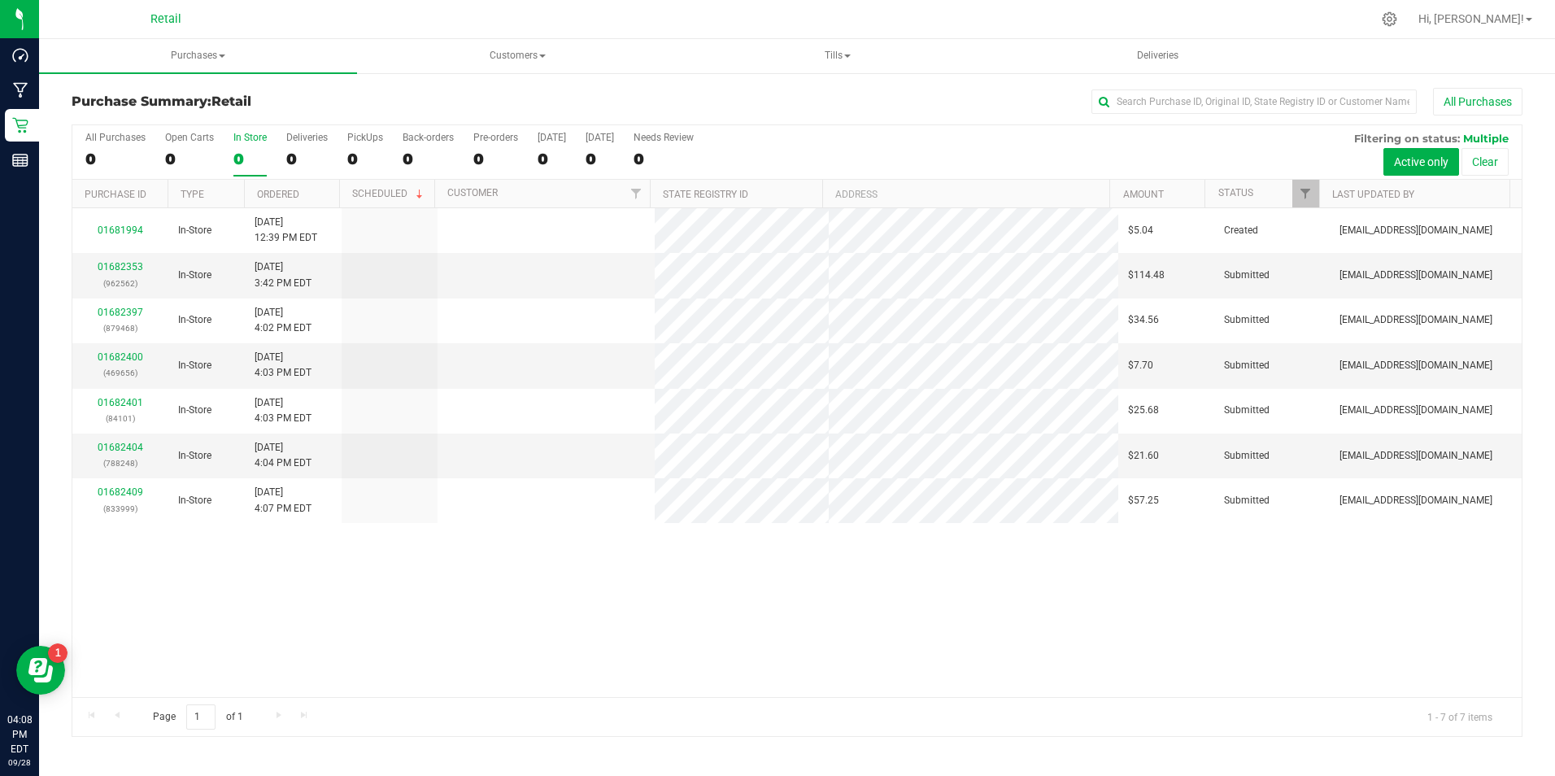
click at [237, 159] on div "0" at bounding box center [249, 159] width 33 height 19
click at [0, 0] on input "In Store 0" at bounding box center [0, 0] width 0 height 0
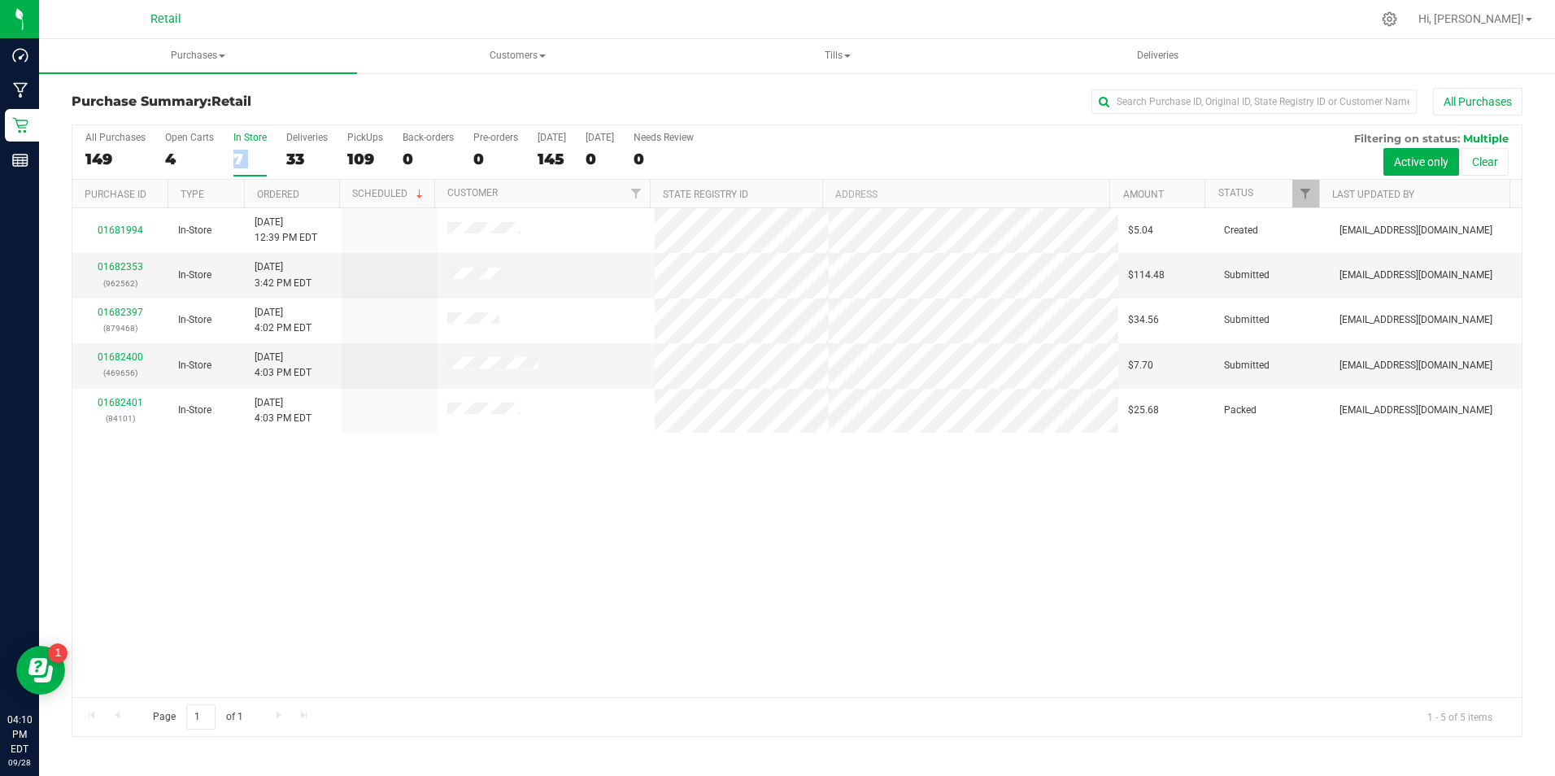
click at [239, 154] on div "7" at bounding box center [249, 159] width 33 height 19
click at [0, 0] on input "In Store 7" at bounding box center [0, 0] width 0 height 0
click at [128, 266] on link "01682353" at bounding box center [121, 266] width 46 height 11
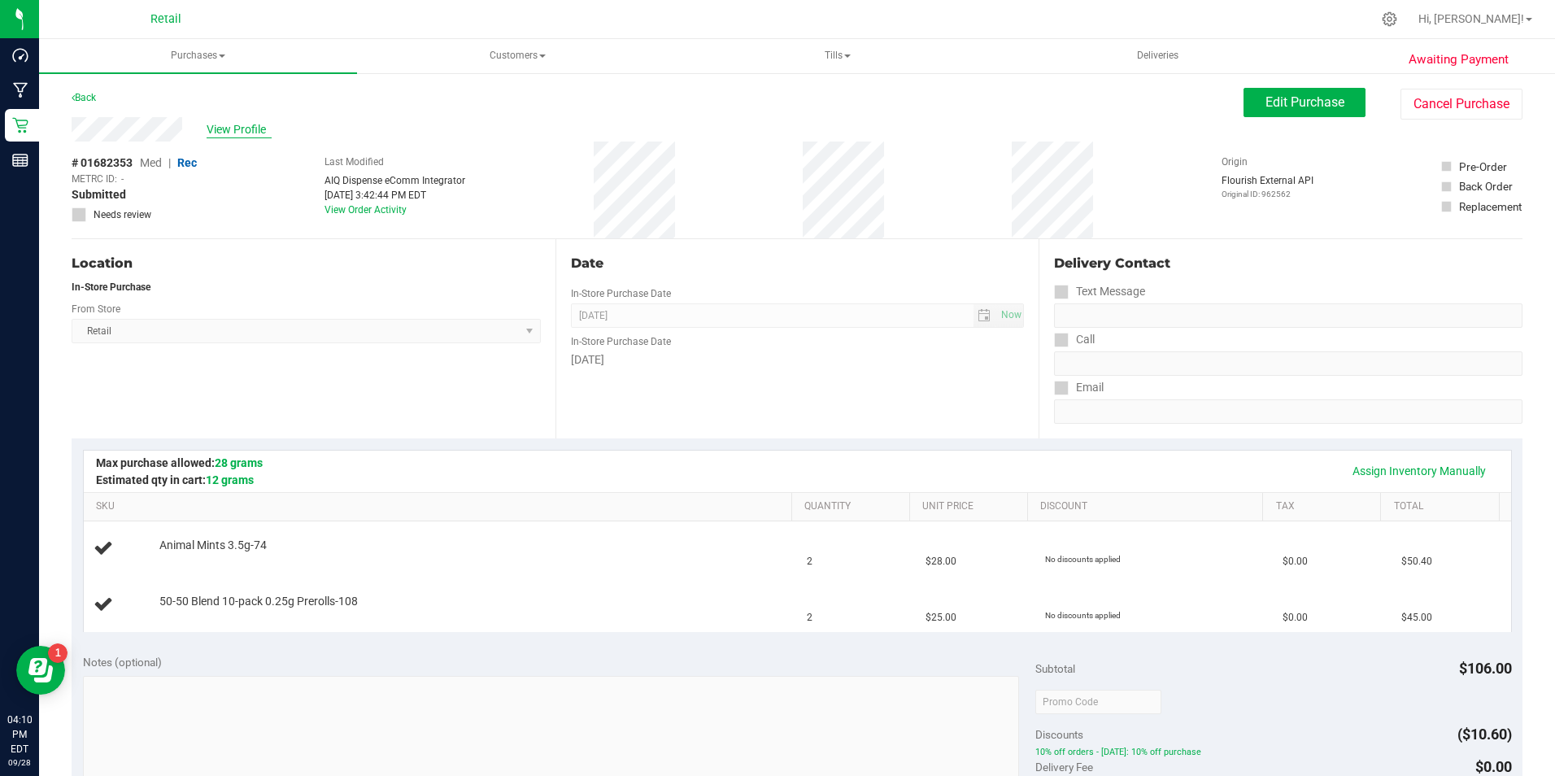
click at [237, 122] on span "View Profile" at bounding box center [239, 129] width 65 height 17
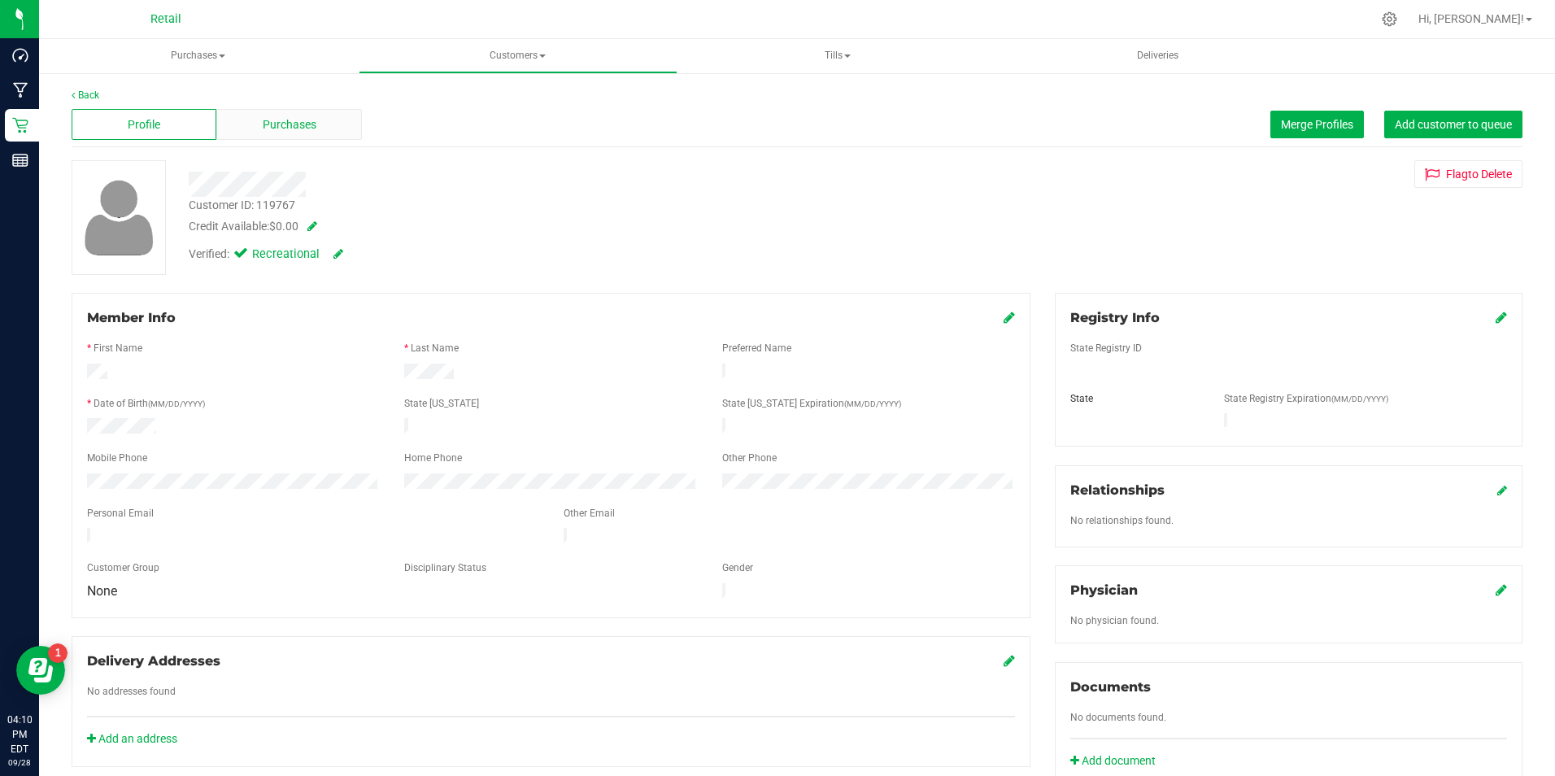
click at [334, 123] on div "Purchases" at bounding box center [288, 124] width 145 height 31
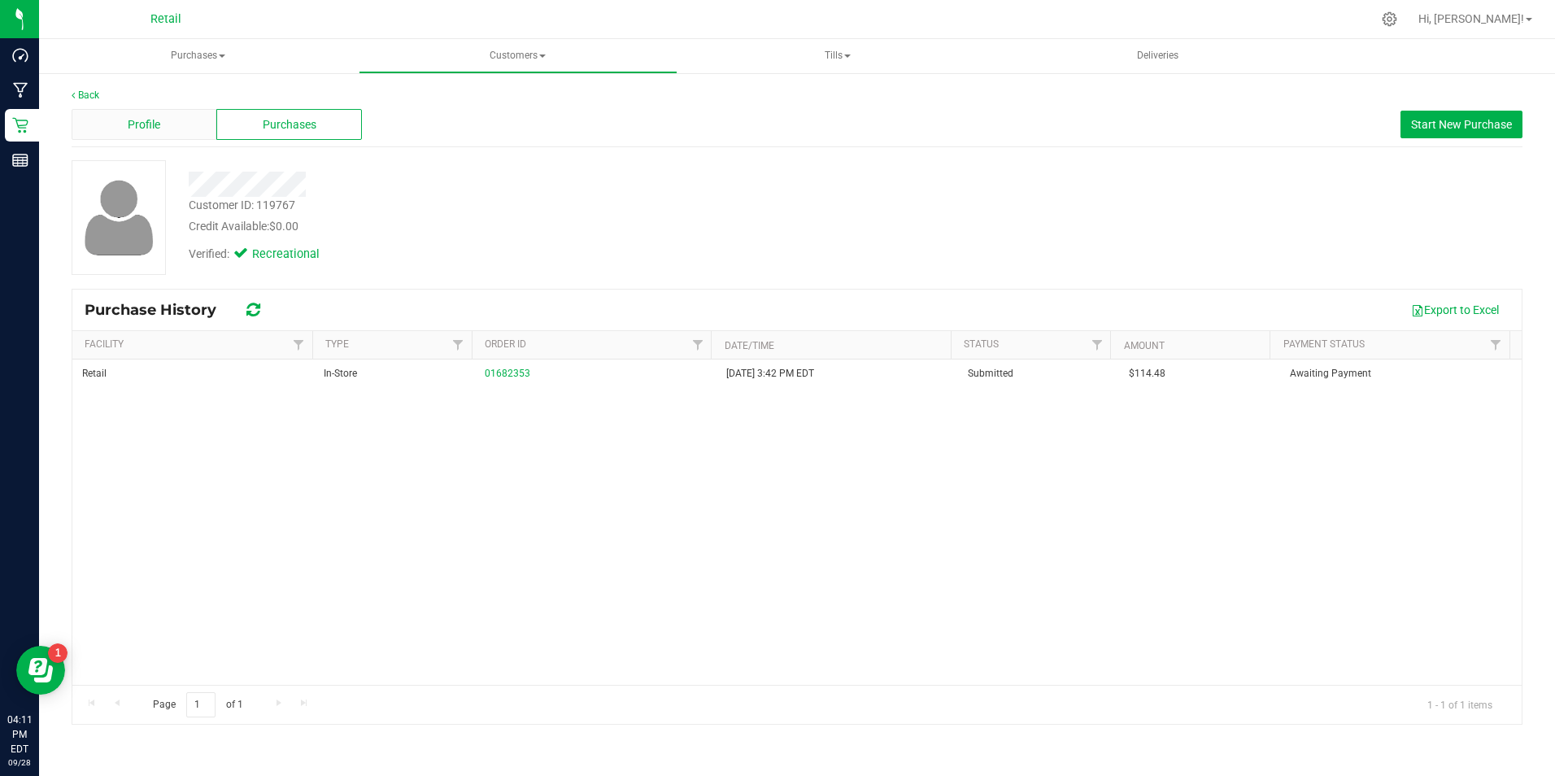
click at [171, 128] on div "Profile" at bounding box center [144, 124] width 145 height 31
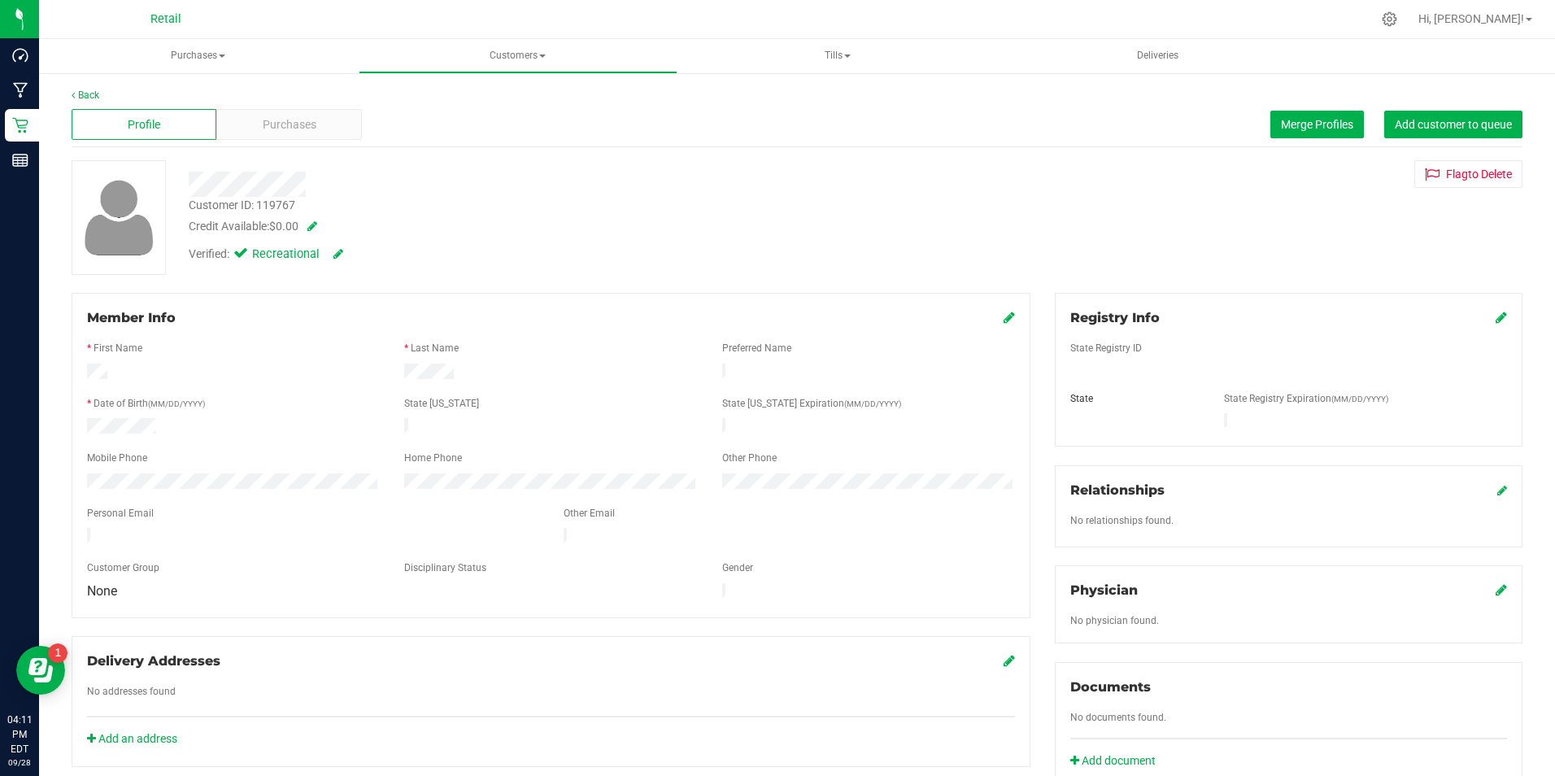
click at [1007, 314] on icon at bounding box center [1009, 317] width 11 height 13
click at [47, 469] on div "Back Profile Purchases Merge Profiles Add customer to queue Customer ID: 119767…" at bounding box center [797, 622] width 1516 height 1100
click at [1008, 311] on div "Member Info * First Name * Last Name Preferred Name * Date of Birth (MM/DD/YYYY…" at bounding box center [551, 463] width 959 height 341
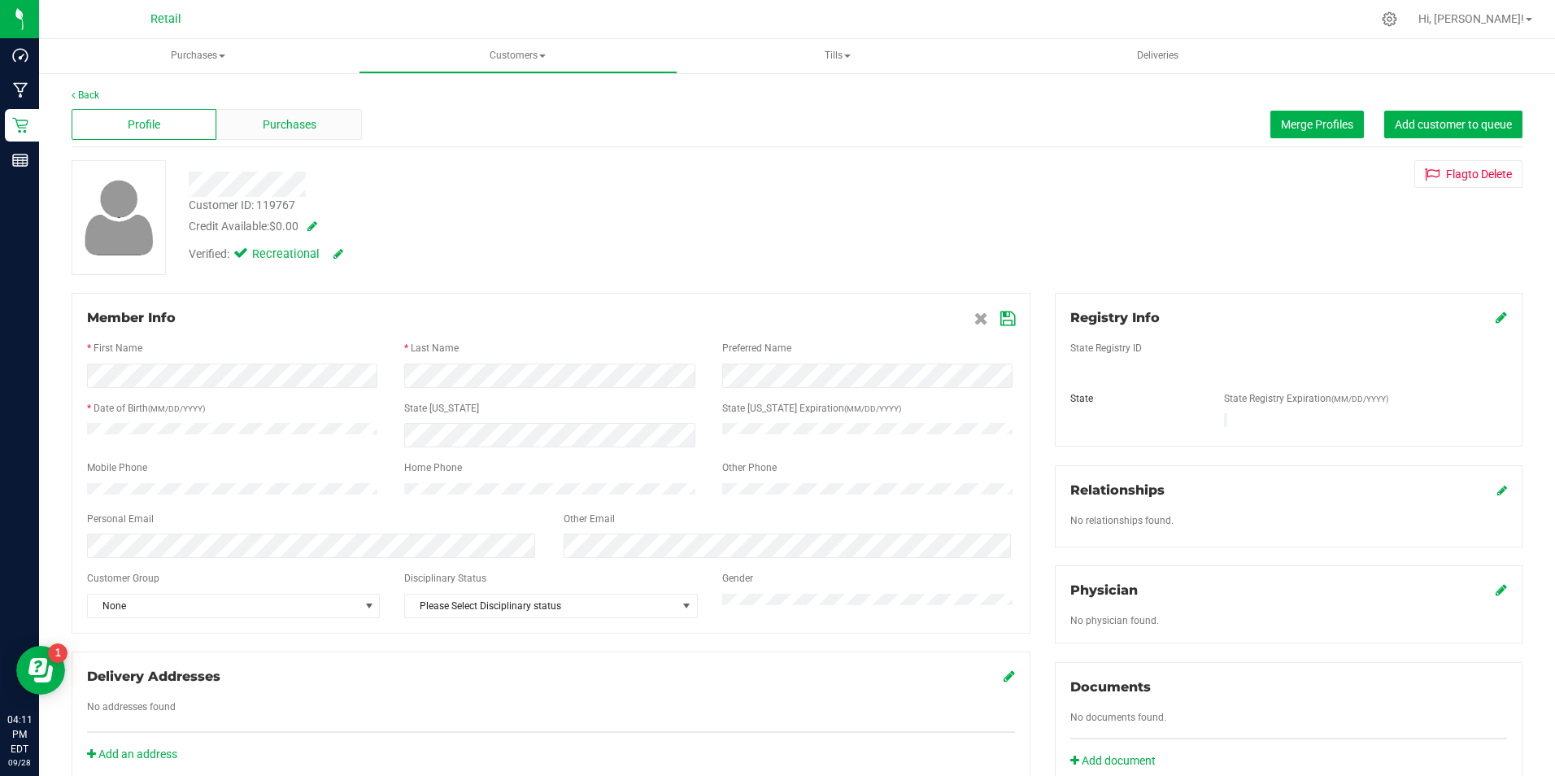
click at [259, 115] on div "Purchases" at bounding box center [288, 124] width 145 height 31
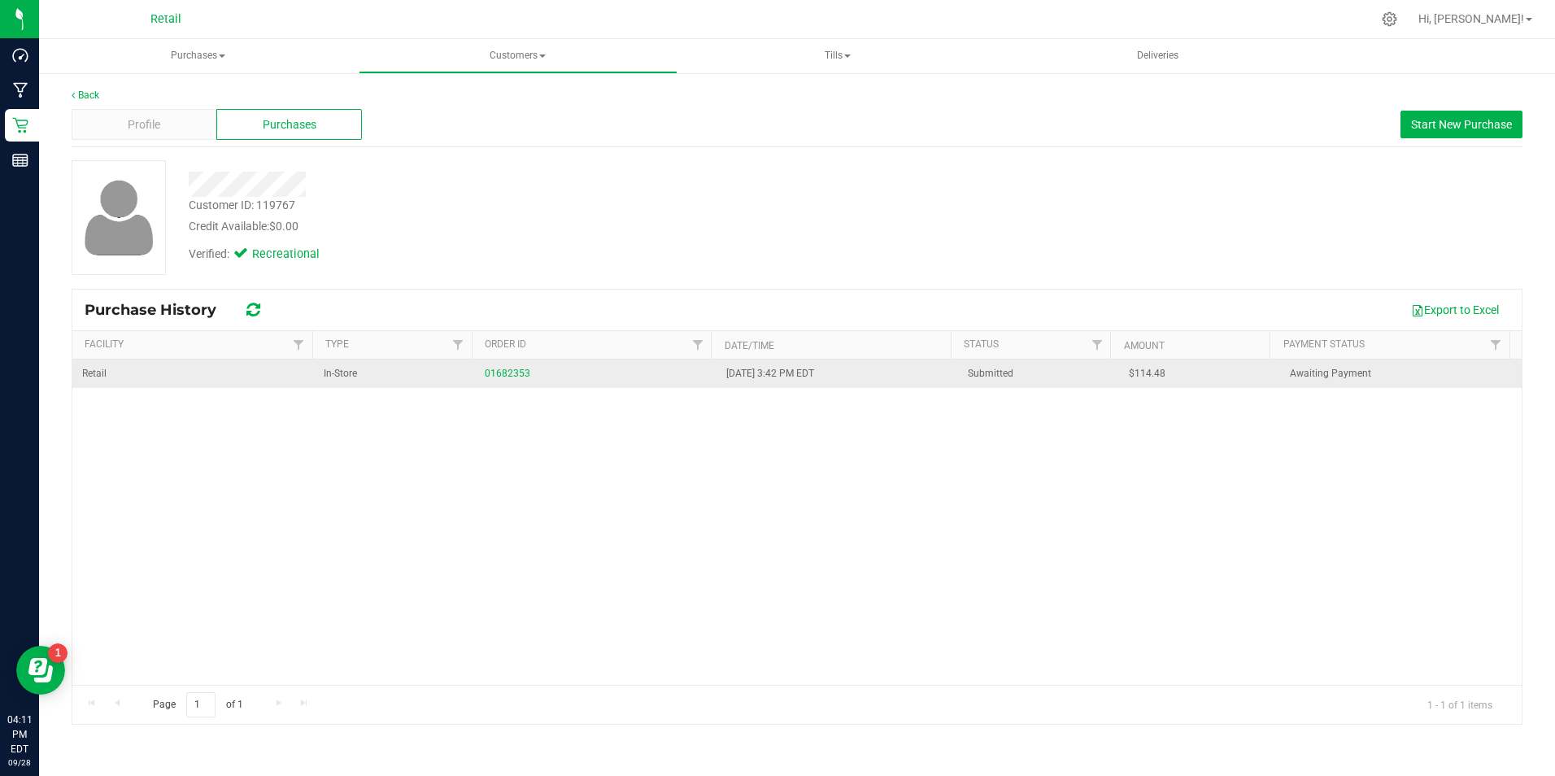
click at [510, 366] on div "01682353" at bounding box center [596, 373] width 222 height 15
click at [508, 369] on link "01682353" at bounding box center [508, 373] width 46 height 11
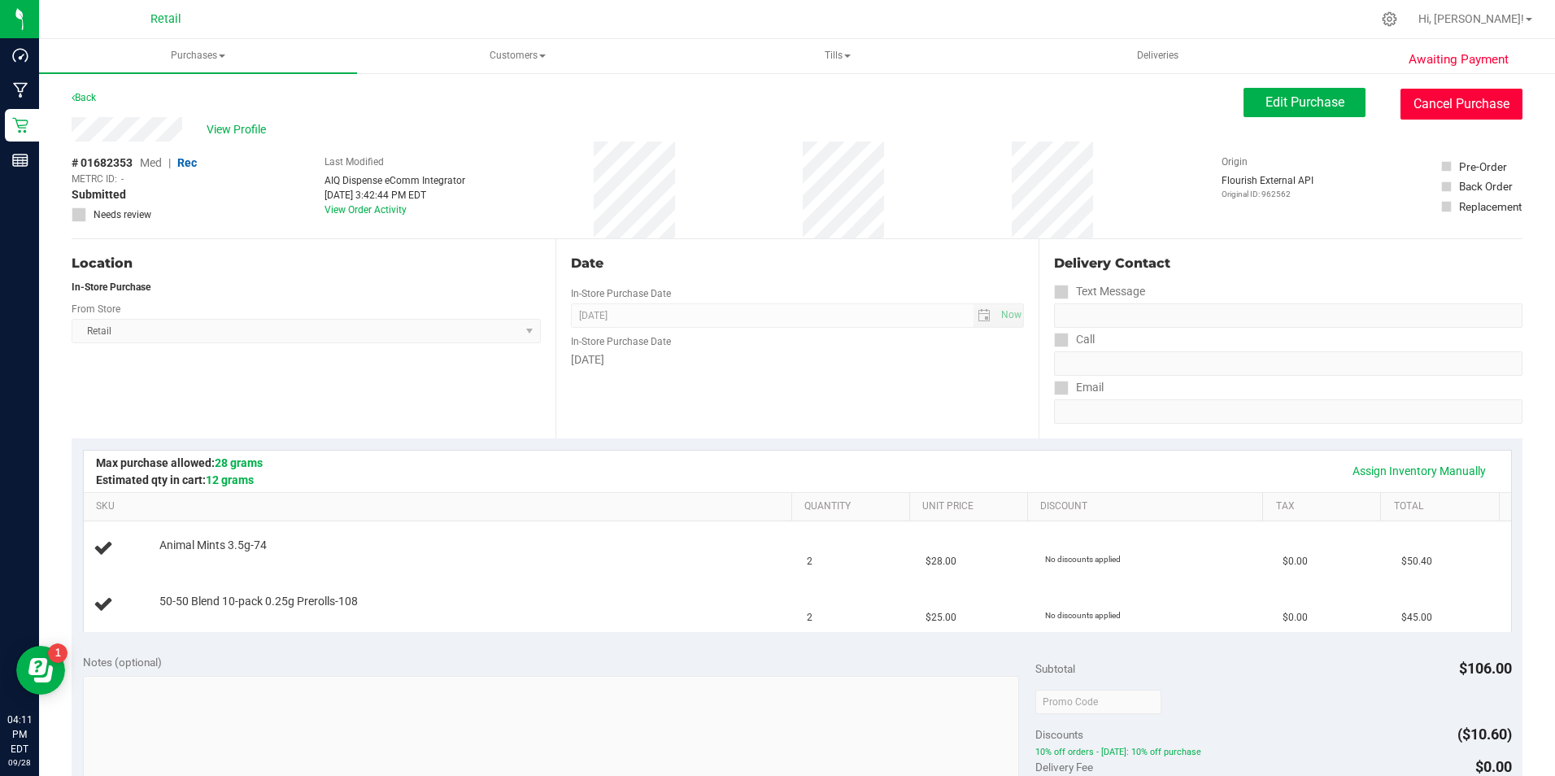
click at [1445, 100] on button "Cancel Purchase" at bounding box center [1461, 104] width 122 height 31
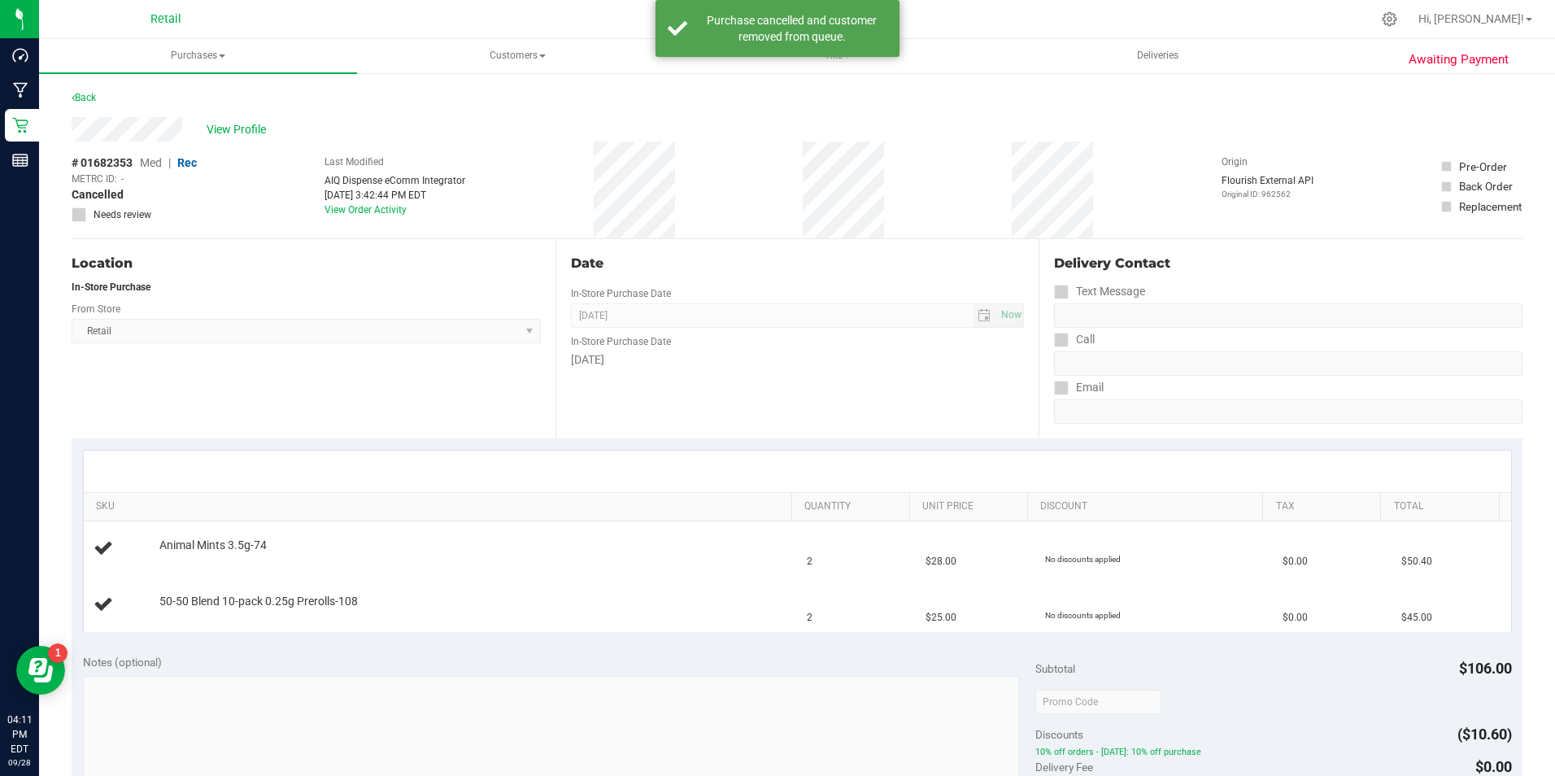
click at [85, 90] on div "Back" at bounding box center [84, 98] width 24 height 20
click at [84, 93] on link "Back" at bounding box center [84, 97] width 24 height 11
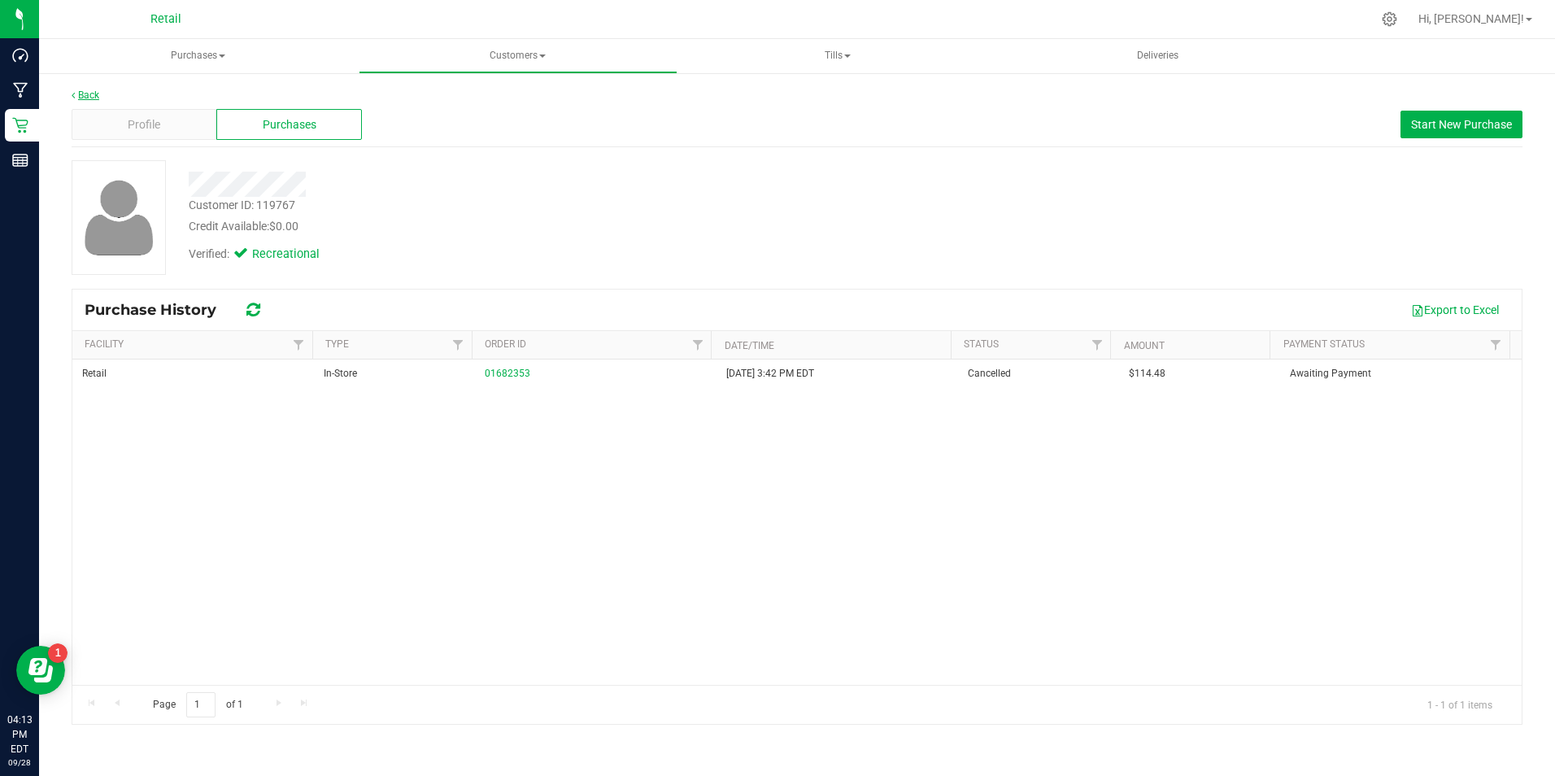
click at [83, 90] on link "Back" at bounding box center [86, 94] width 28 height 11
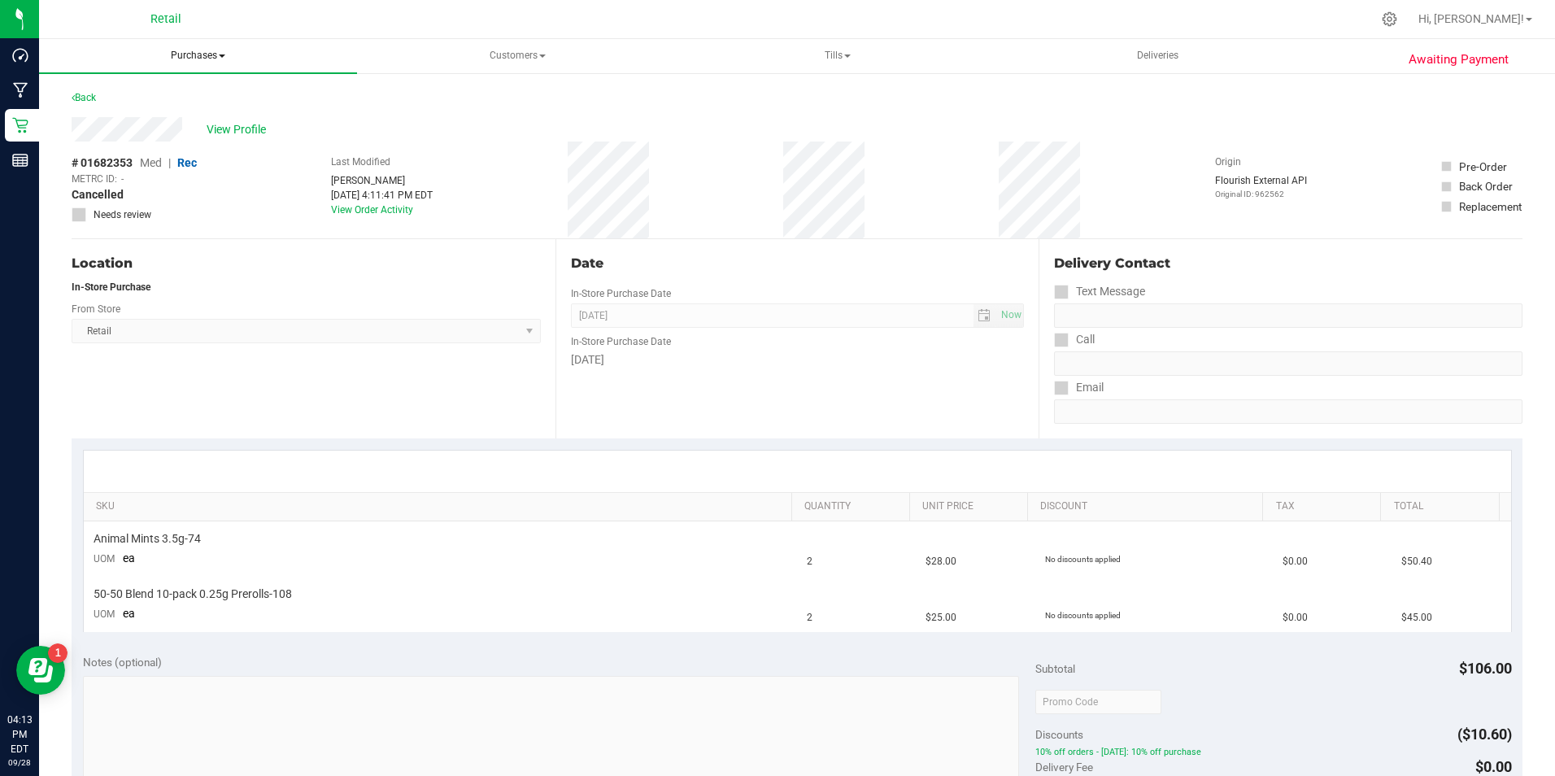
click at [203, 58] on span "Purchases" at bounding box center [198, 56] width 318 height 34
click at [154, 115] on span "Fulfillment" at bounding box center [111, 117] width 101 height 14
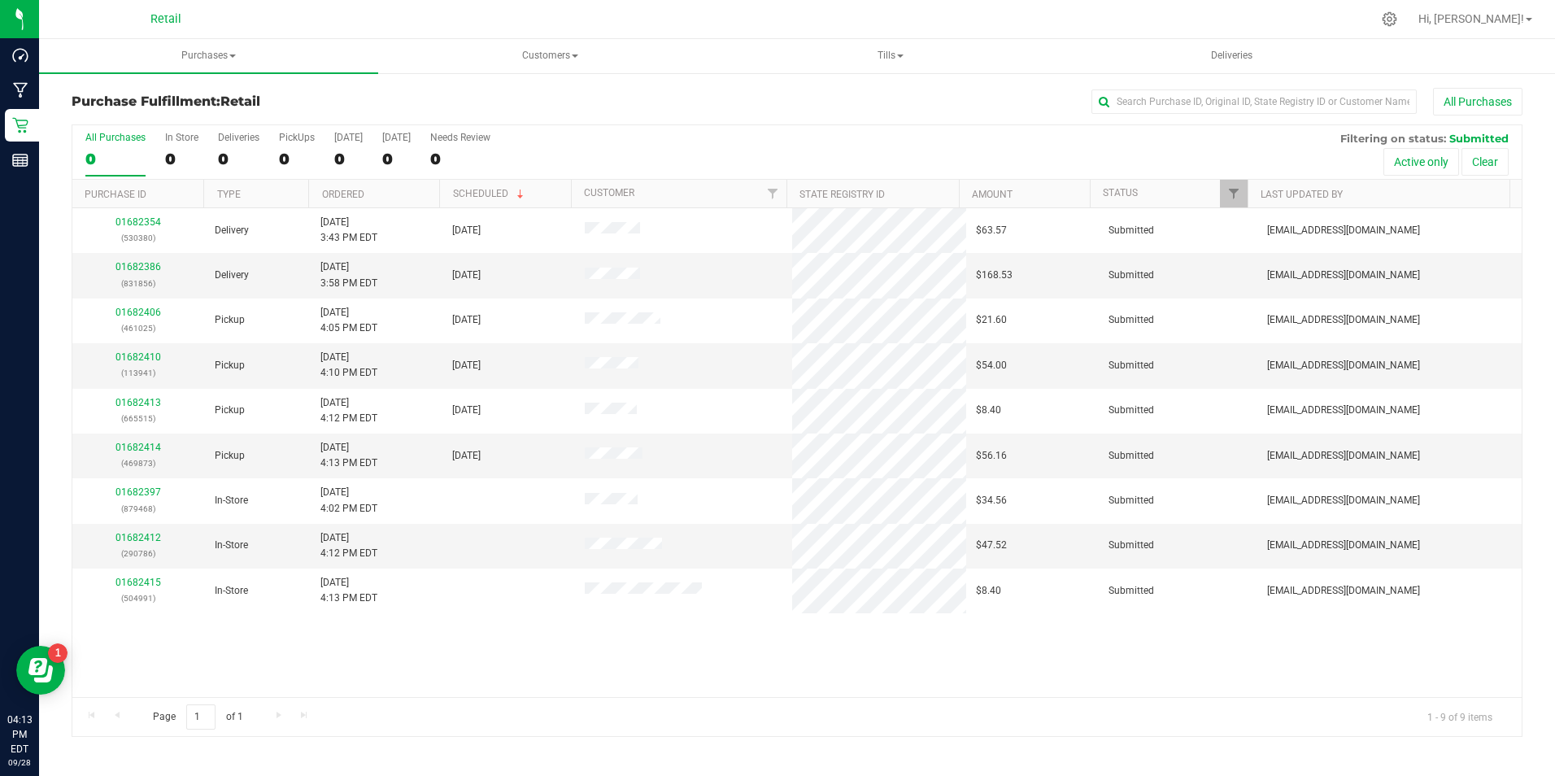
click at [213, 154] on div "All Purchases 0 In Store 0 Deliveries 0 PickUps 0 Today 0 Tomorrow 0 Needs Revi…" at bounding box center [796, 152] width 1449 height 54
click at [158, 154] on div "All Purchases 0 In Store 0 Deliveries 0 PickUps 0 Today 0 Tomorrow 0 Needs Revi…" at bounding box center [796, 152] width 1449 height 54
click at [164, 156] on div "All Purchases 0 In Store 0 Deliveries 0 PickUps 0 Today 0 Tomorrow 0 Needs Revi…" at bounding box center [796, 152] width 1449 height 54
drag, startPoint x: 164, startPoint y: 156, endPoint x: 173, endPoint y: 159, distance: 9.3
click at [173, 159] on div "0" at bounding box center [181, 159] width 33 height 19
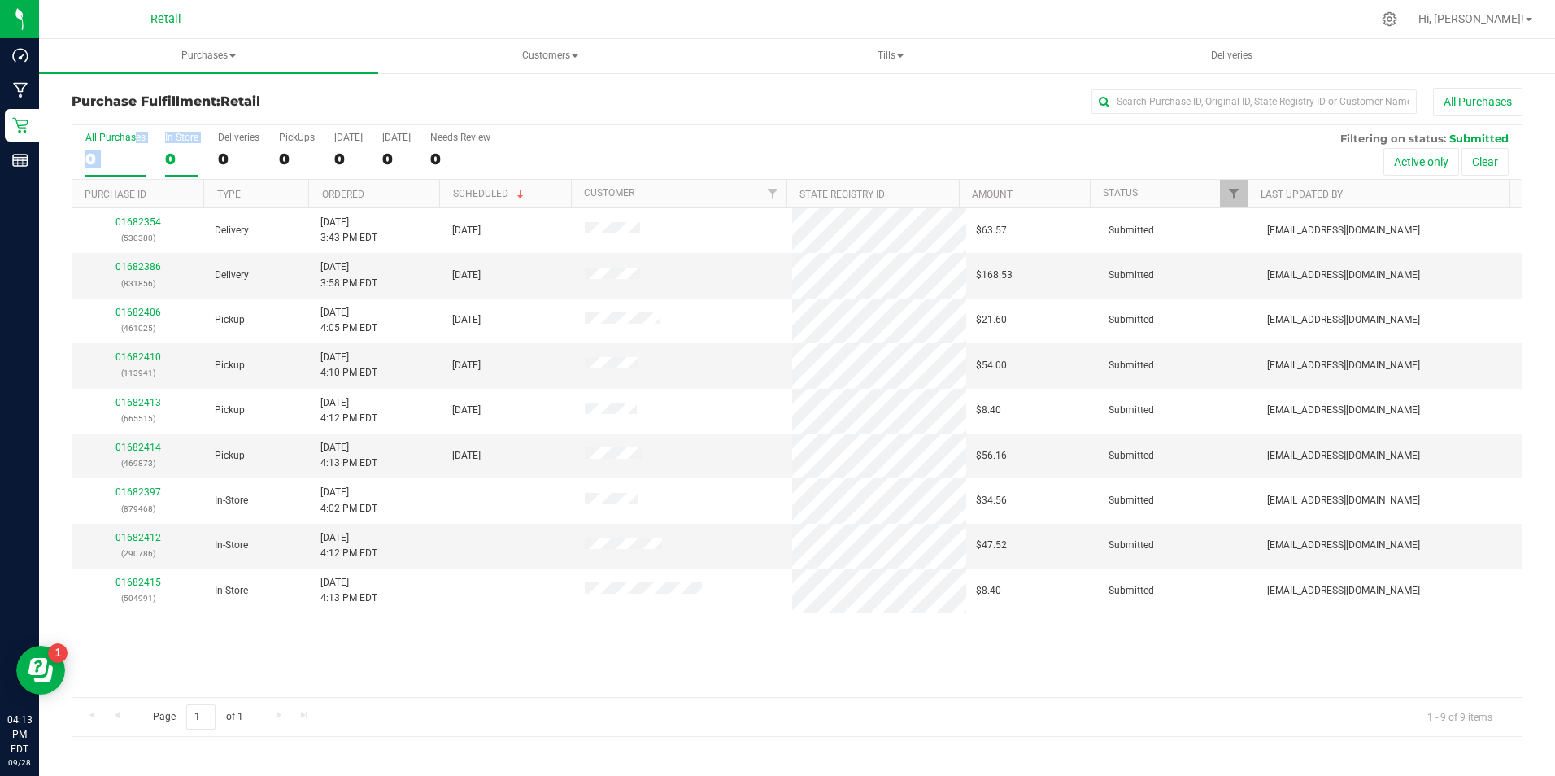
click at [0, 0] on input "In Store 0" at bounding box center [0, 0] width 0 height 0
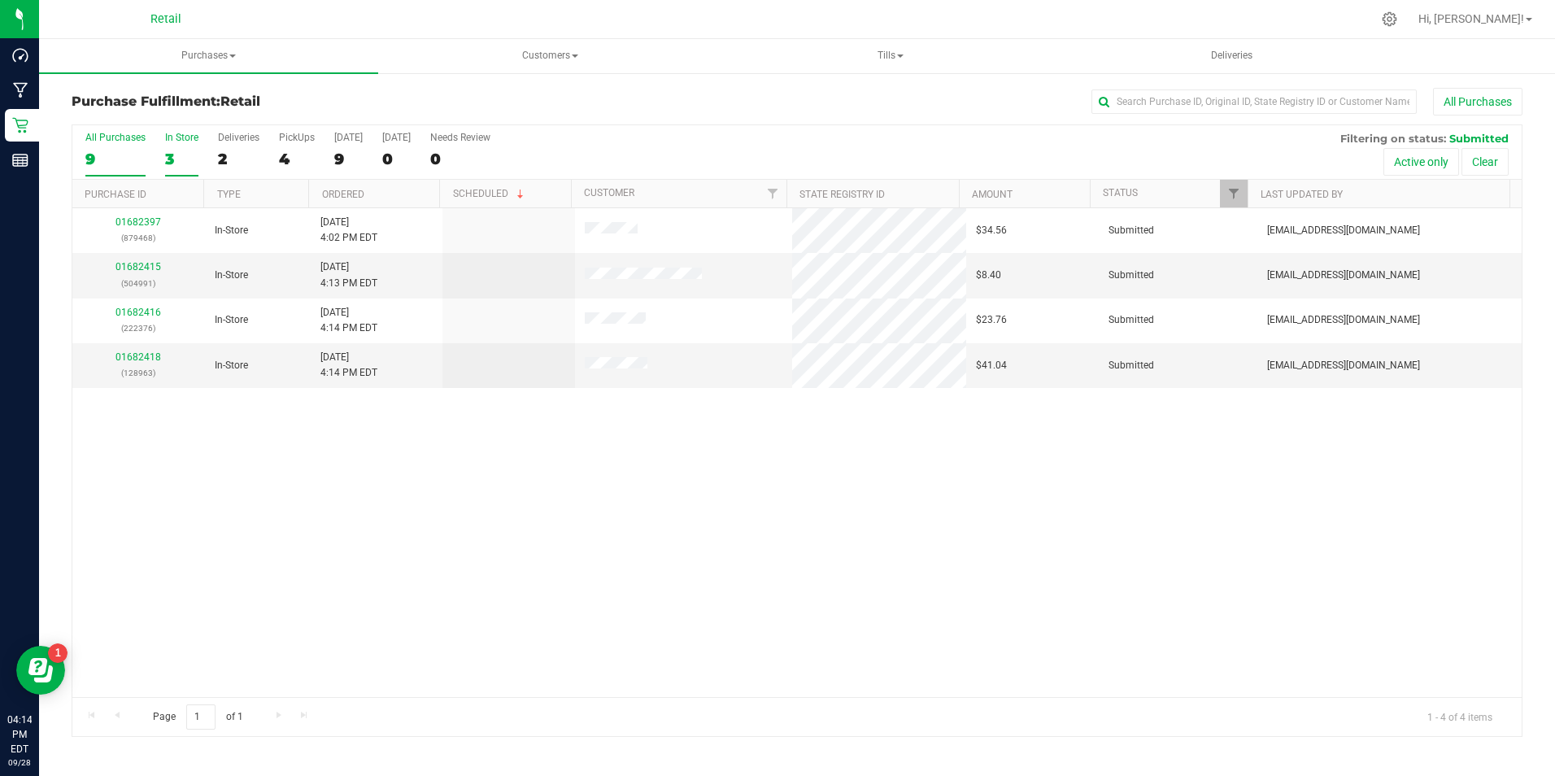
click at [93, 144] on label "All Purchases 9" at bounding box center [115, 154] width 60 height 45
click at [0, 0] on input "All Purchases 9" at bounding box center [0, 0] width 0 height 0
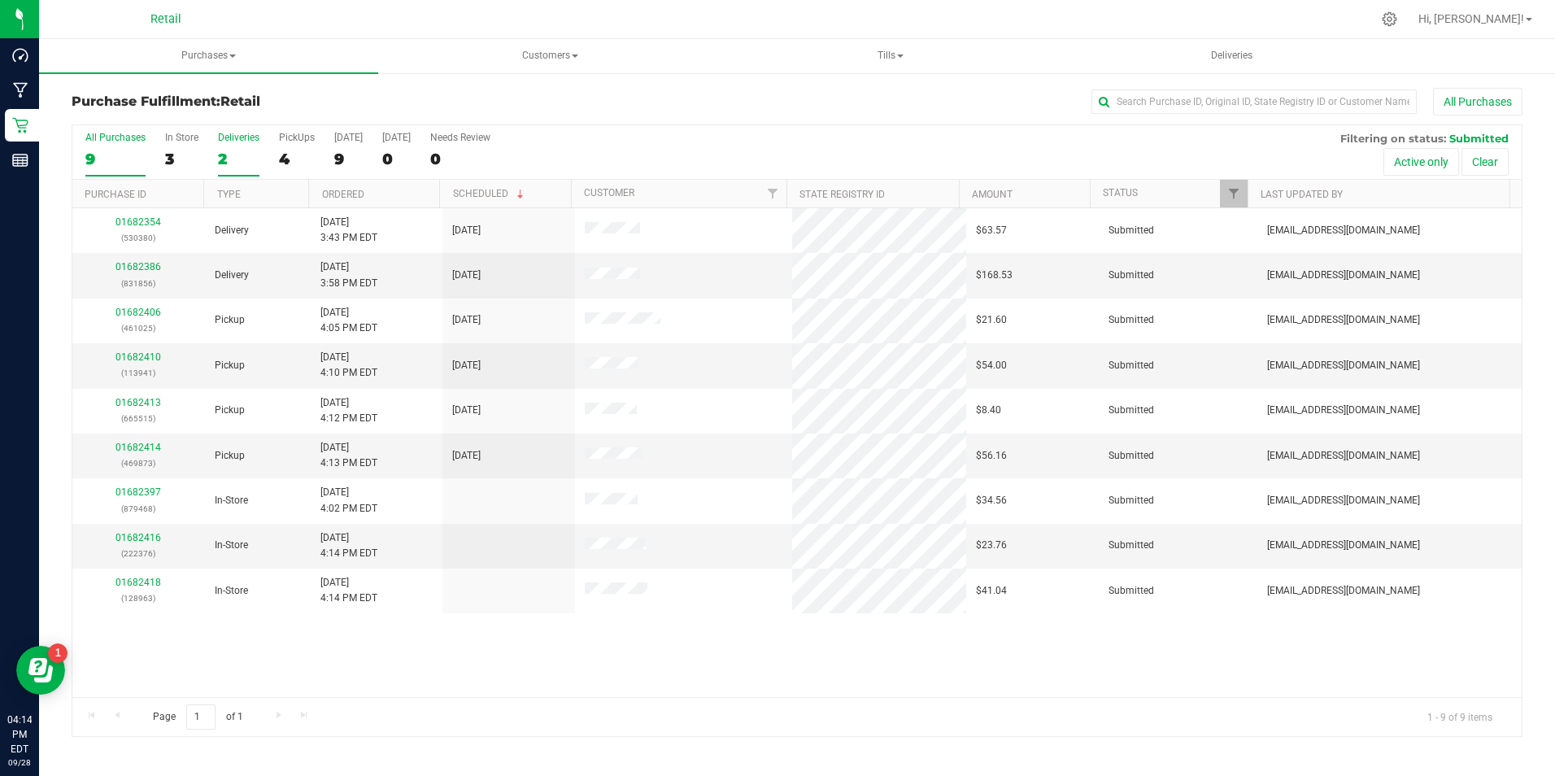
click at [230, 150] on div "2" at bounding box center [238, 159] width 41 height 19
click at [0, 0] on input "Deliveries 2" at bounding box center [0, 0] width 0 height 0
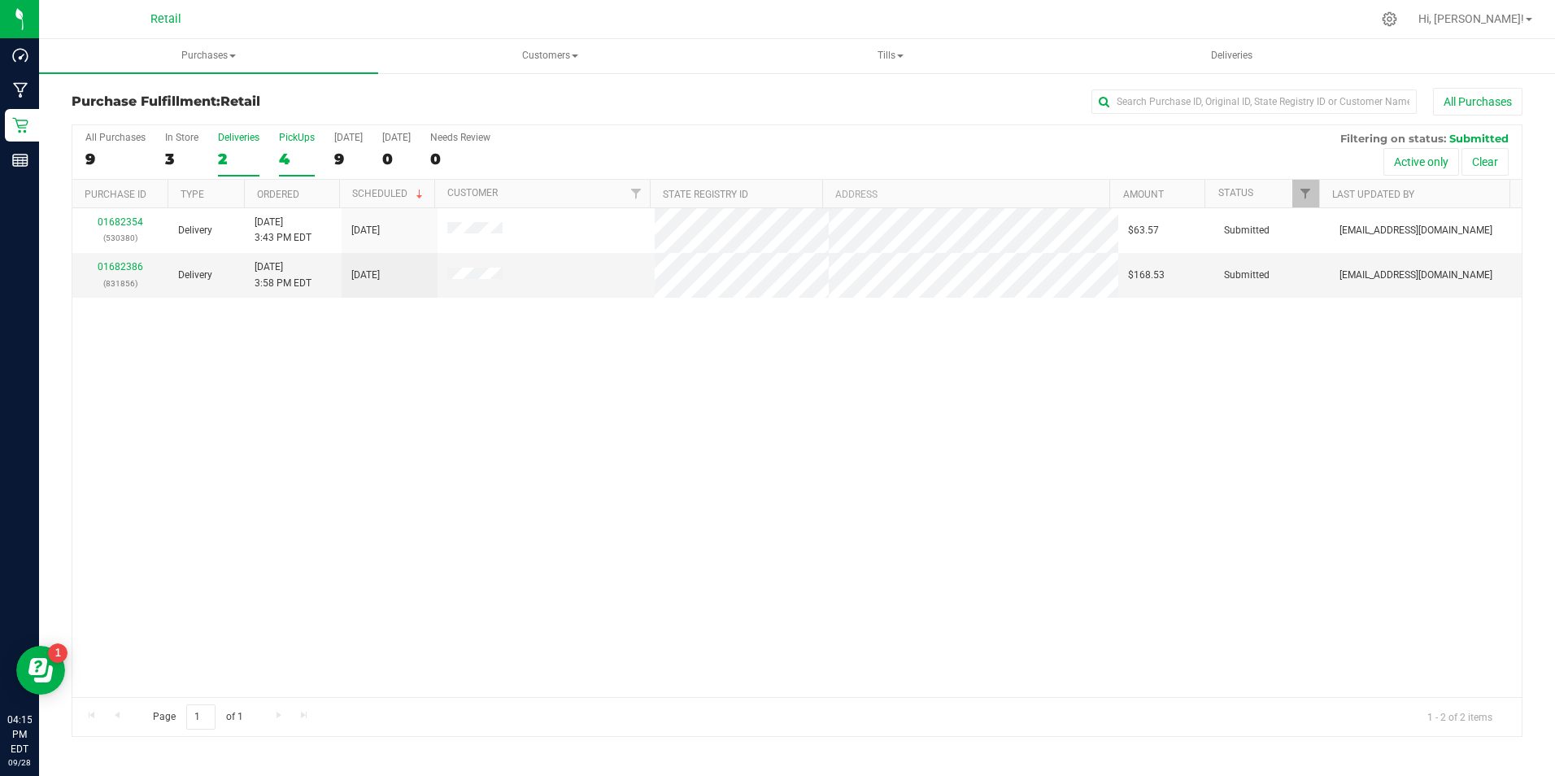
click at [297, 154] on div "4" at bounding box center [297, 159] width 36 height 19
click at [0, 0] on input "PickUps 4" at bounding box center [0, 0] width 0 height 0
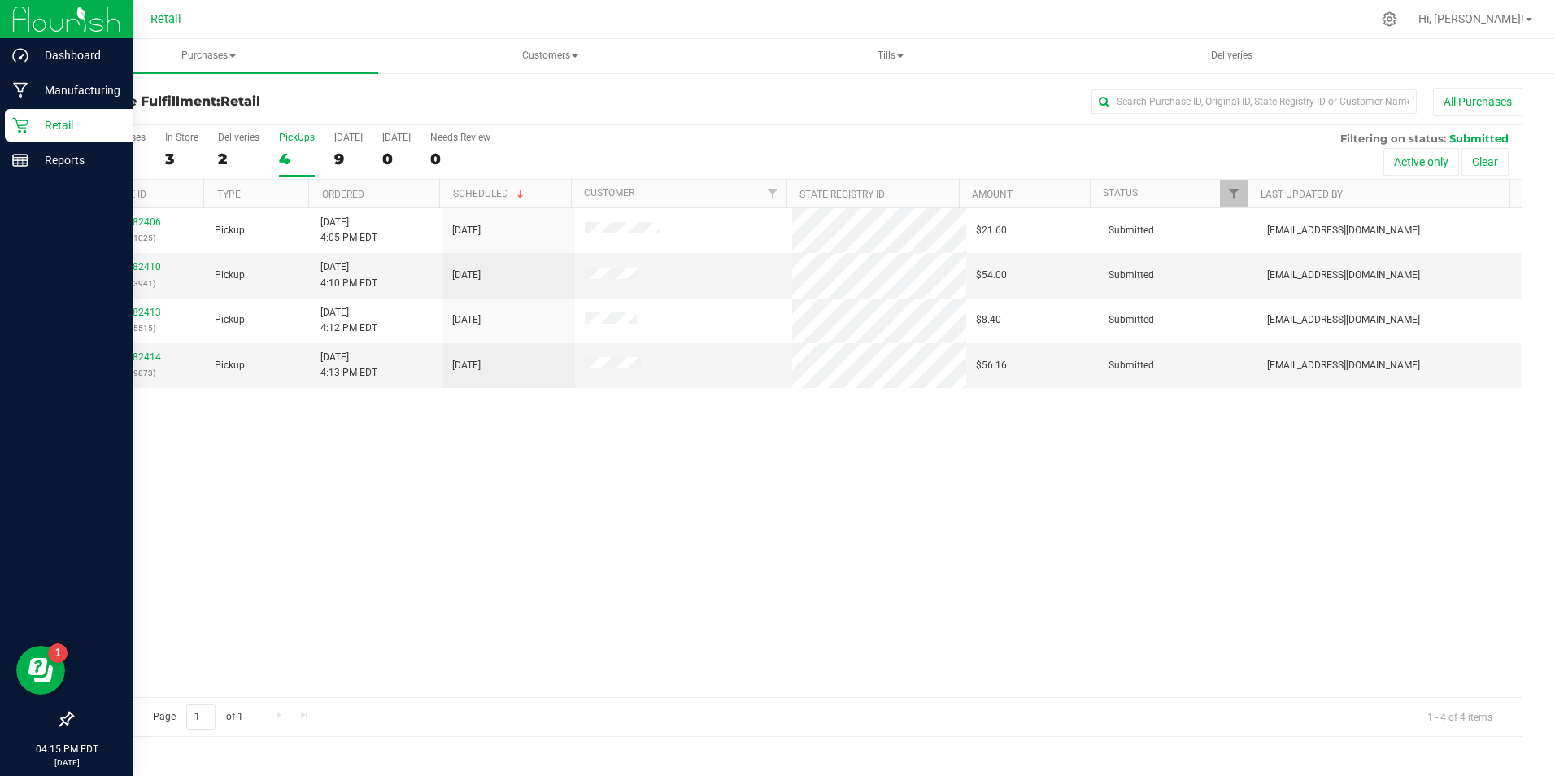
click at [28, 123] on icon at bounding box center [19, 125] width 15 height 15
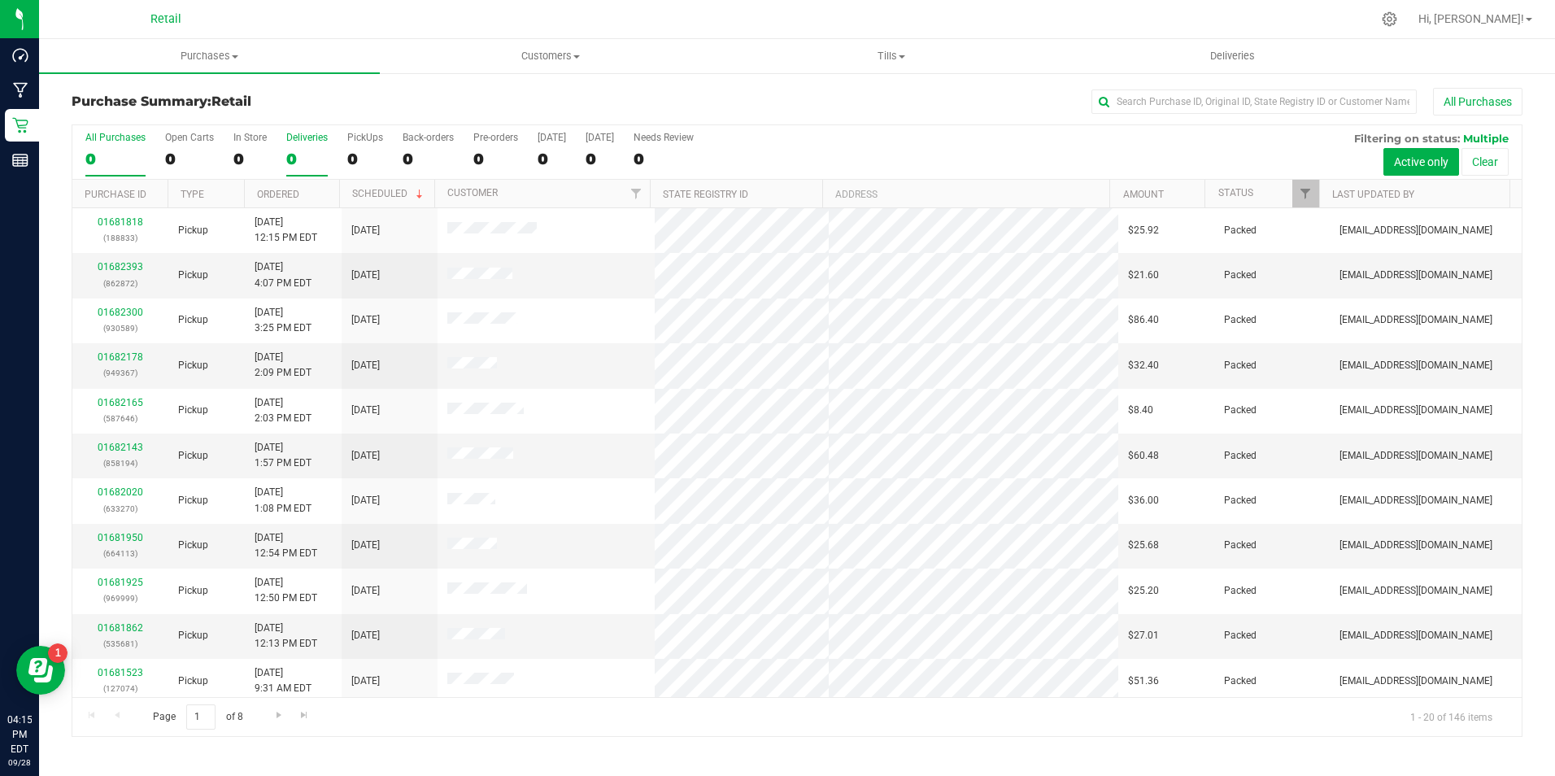
click at [296, 159] on div "0" at bounding box center [306, 159] width 41 height 19
click at [0, 0] on input "Deliveries 0" at bounding box center [0, 0] width 0 height 0
click at [296, 159] on div "0" at bounding box center [306, 159] width 41 height 19
click at [0, 0] on input "Deliveries 0" at bounding box center [0, 0] width 0 height 0
click at [296, 159] on div "33" at bounding box center [306, 159] width 41 height 19
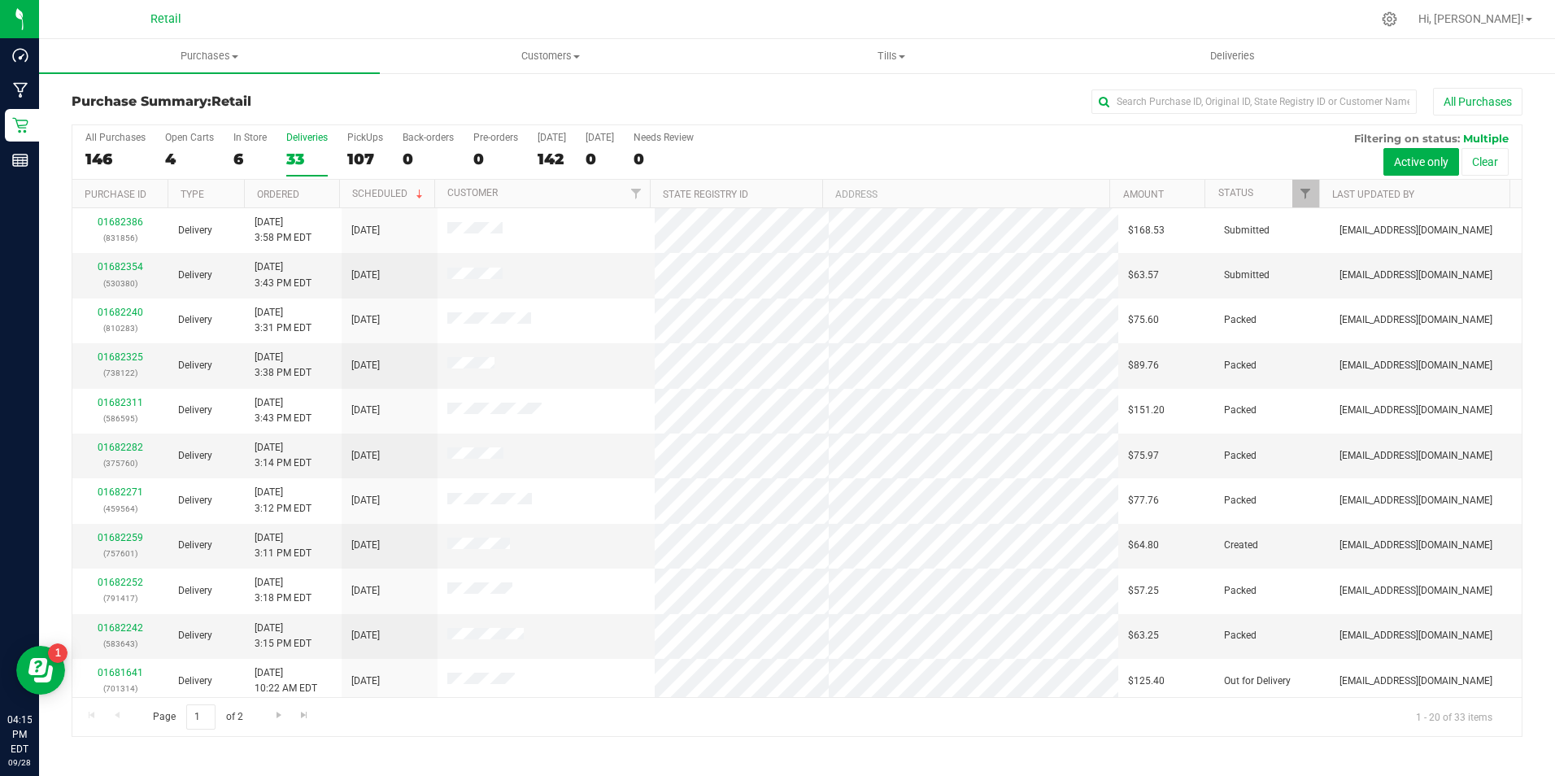
click at [0, 0] on input "Deliveries 33" at bounding box center [0, 0] width 0 height 0
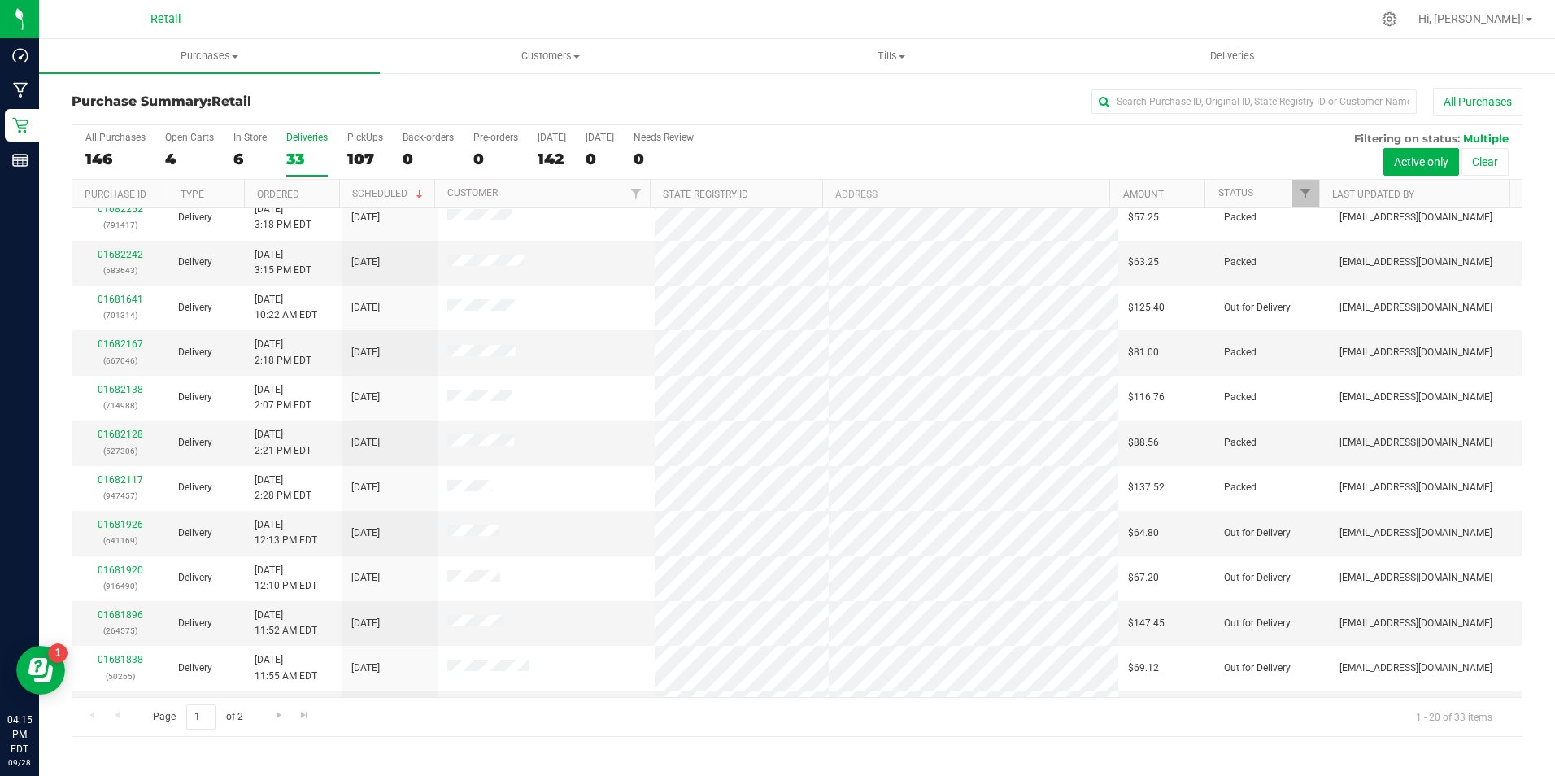
scroll to position [412, 0]
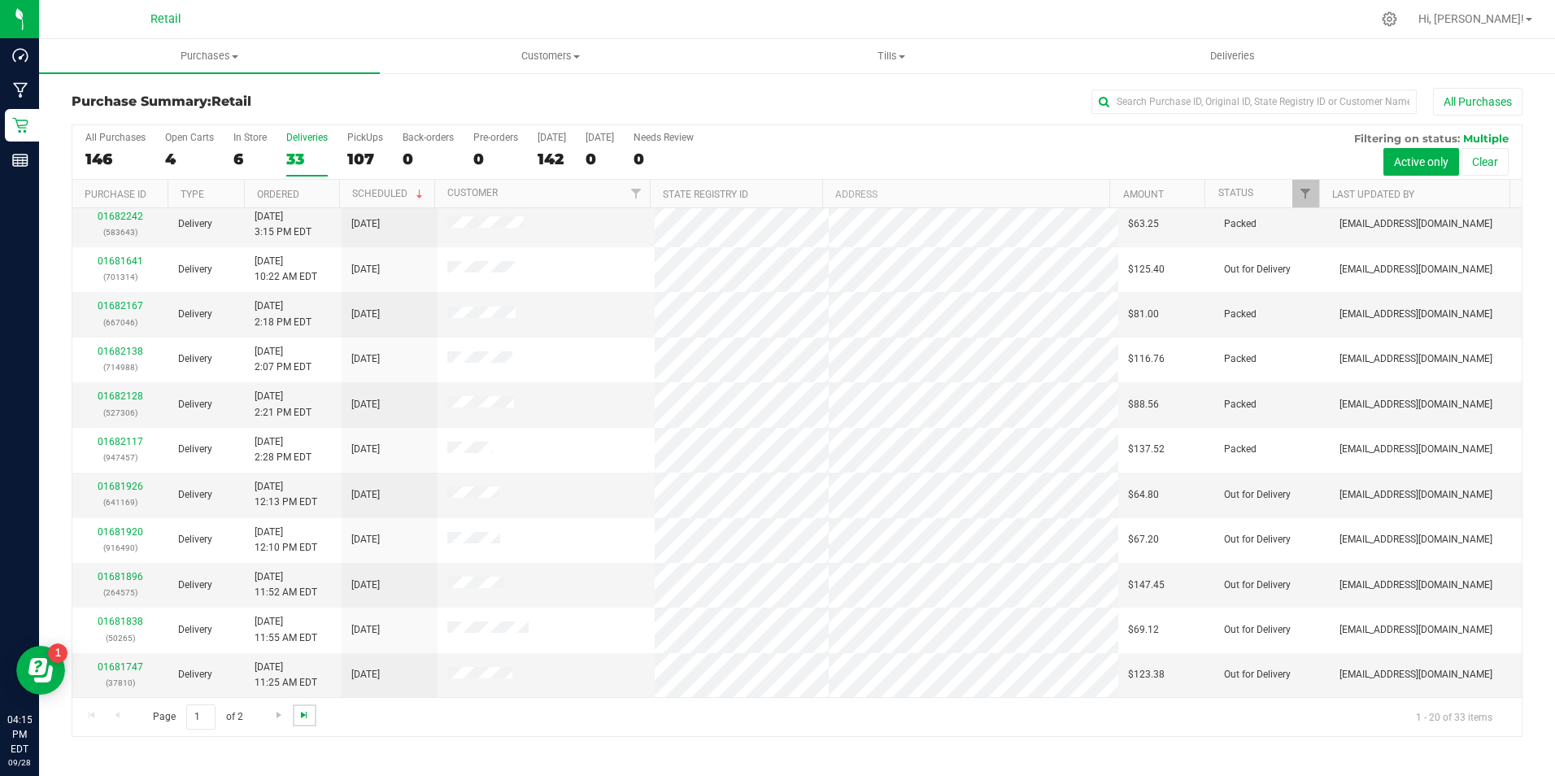
click at [306, 718] on span "Go to the last page" at bounding box center [304, 714] width 13 height 13
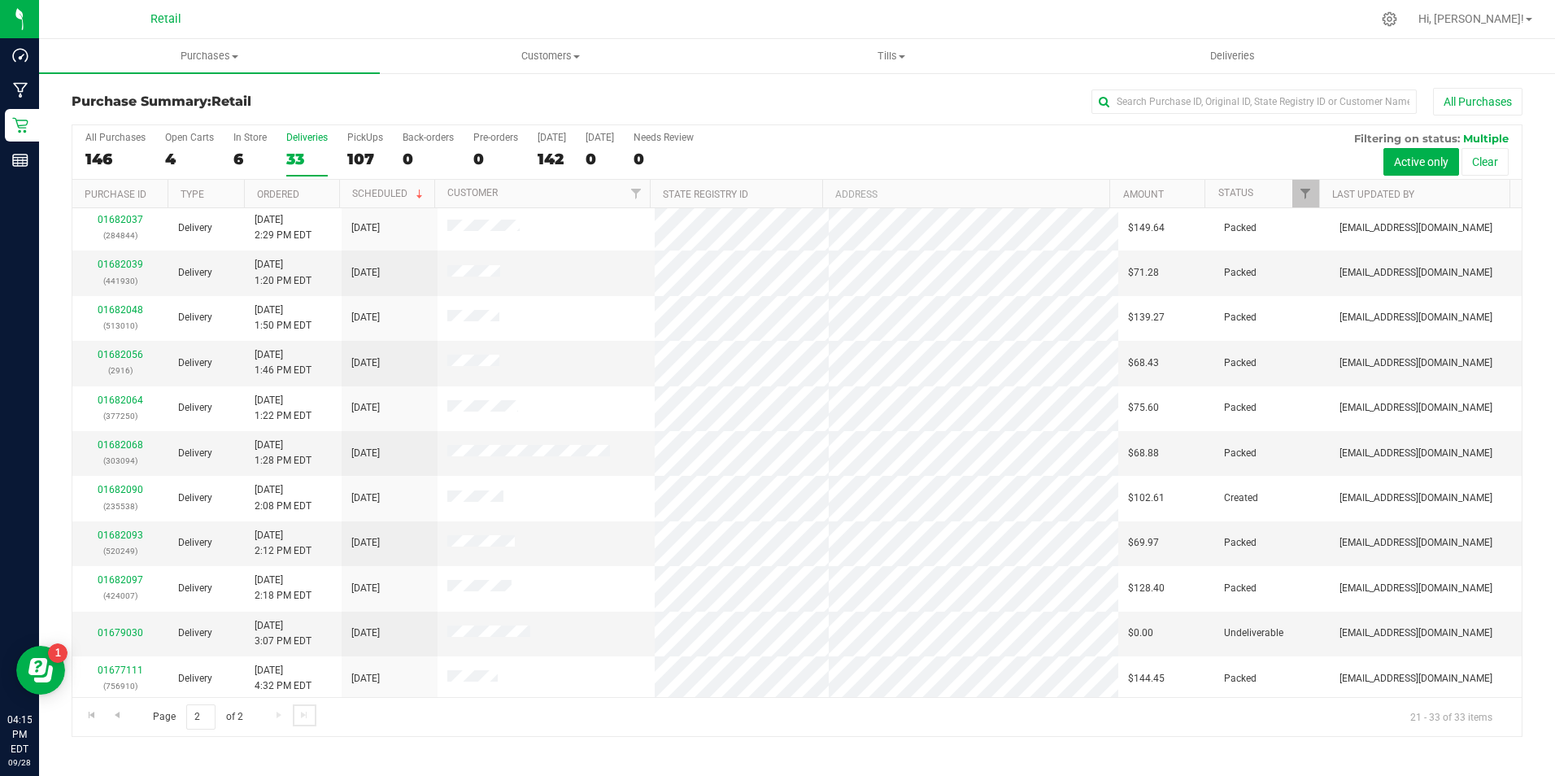
scroll to position [0, 0]
click at [255, 155] on div "6" at bounding box center [249, 159] width 33 height 19
click at [0, 0] on input "In Store 6" at bounding box center [0, 0] width 0 height 0
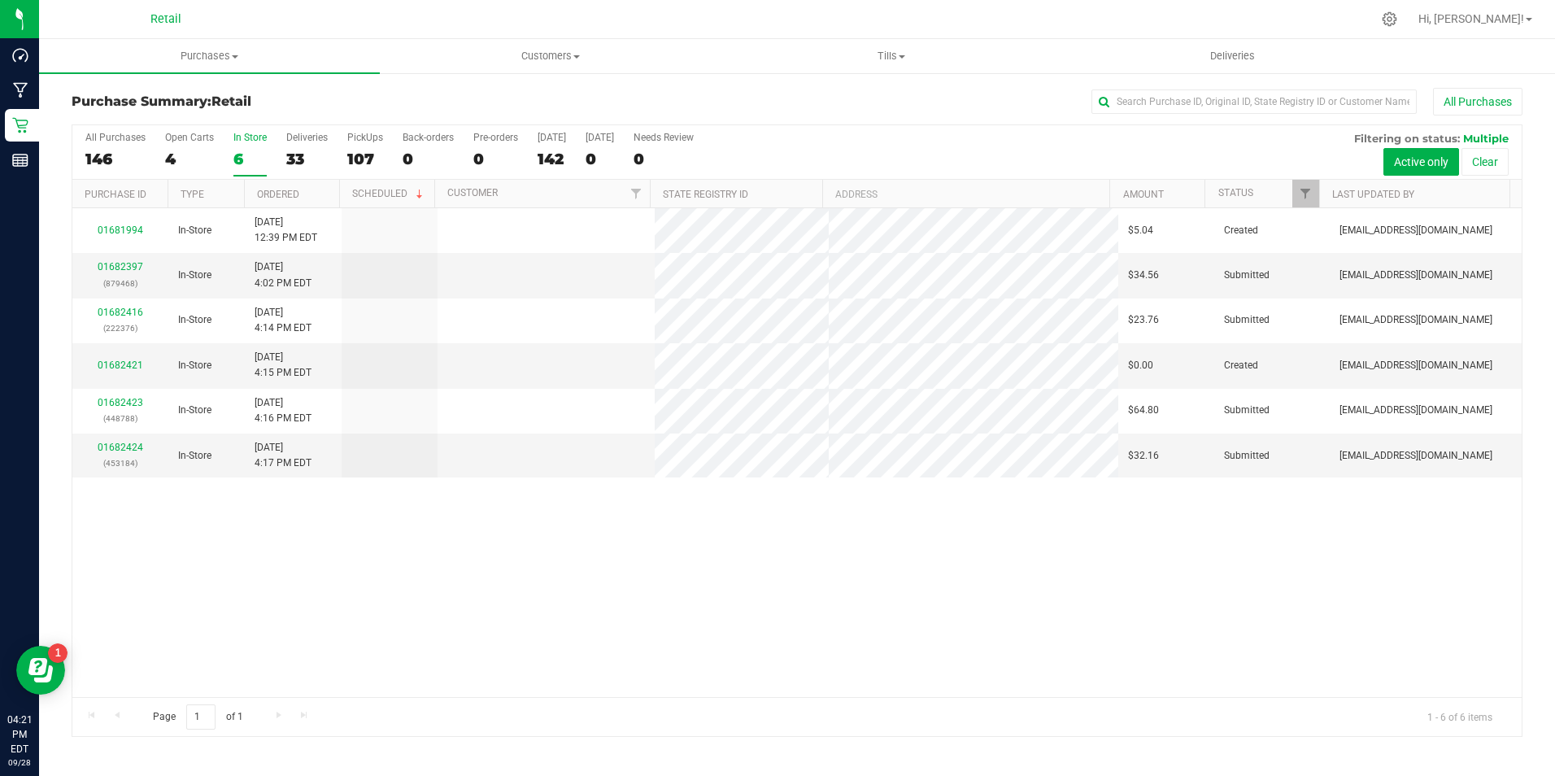
click at [255, 155] on div "6" at bounding box center [249, 159] width 33 height 19
click at [0, 0] on input "In Store 6" at bounding box center [0, 0] width 0 height 0
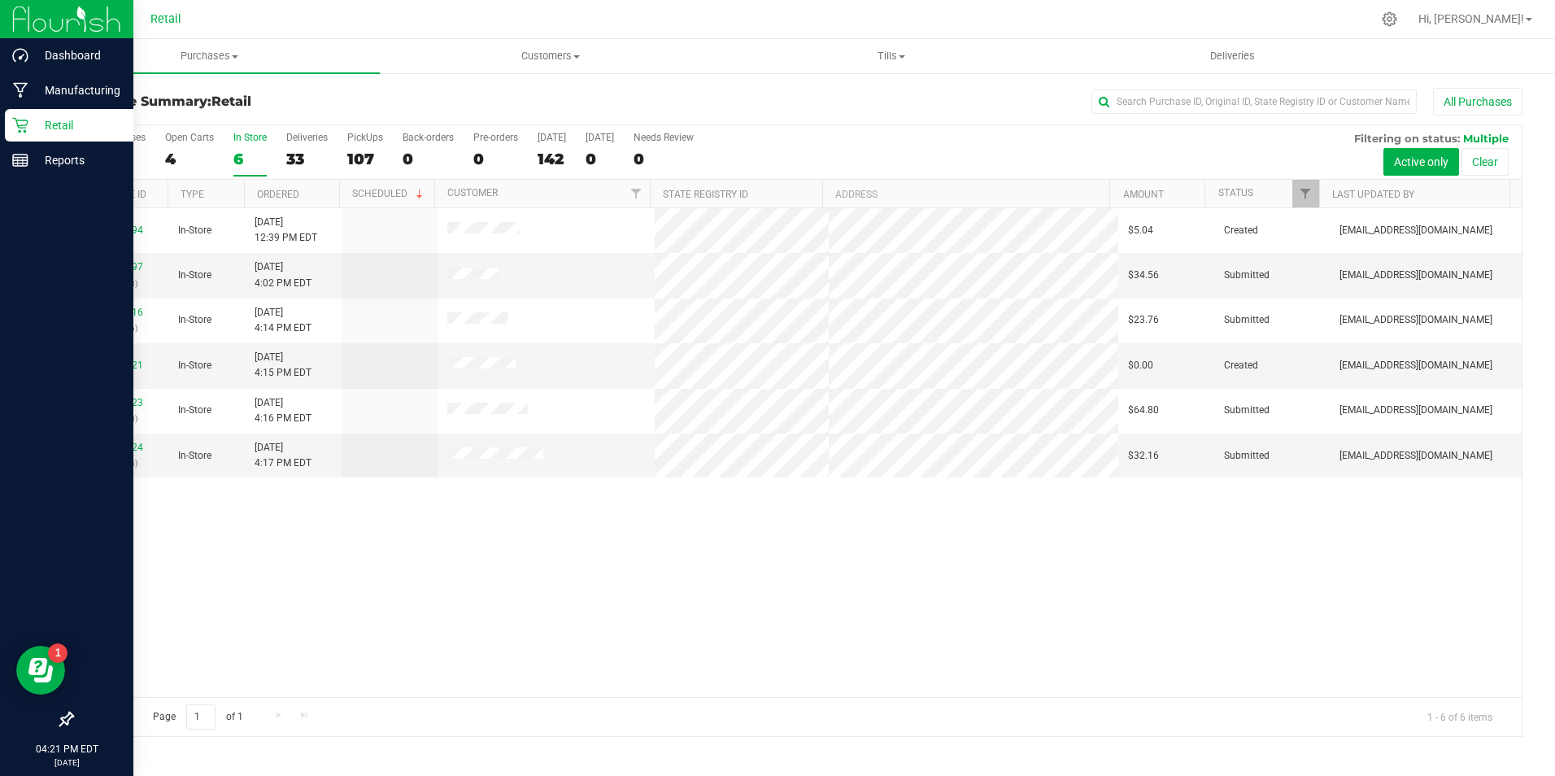
click at [50, 123] on p "Retail" at bounding box center [77, 125] width 98 height 20
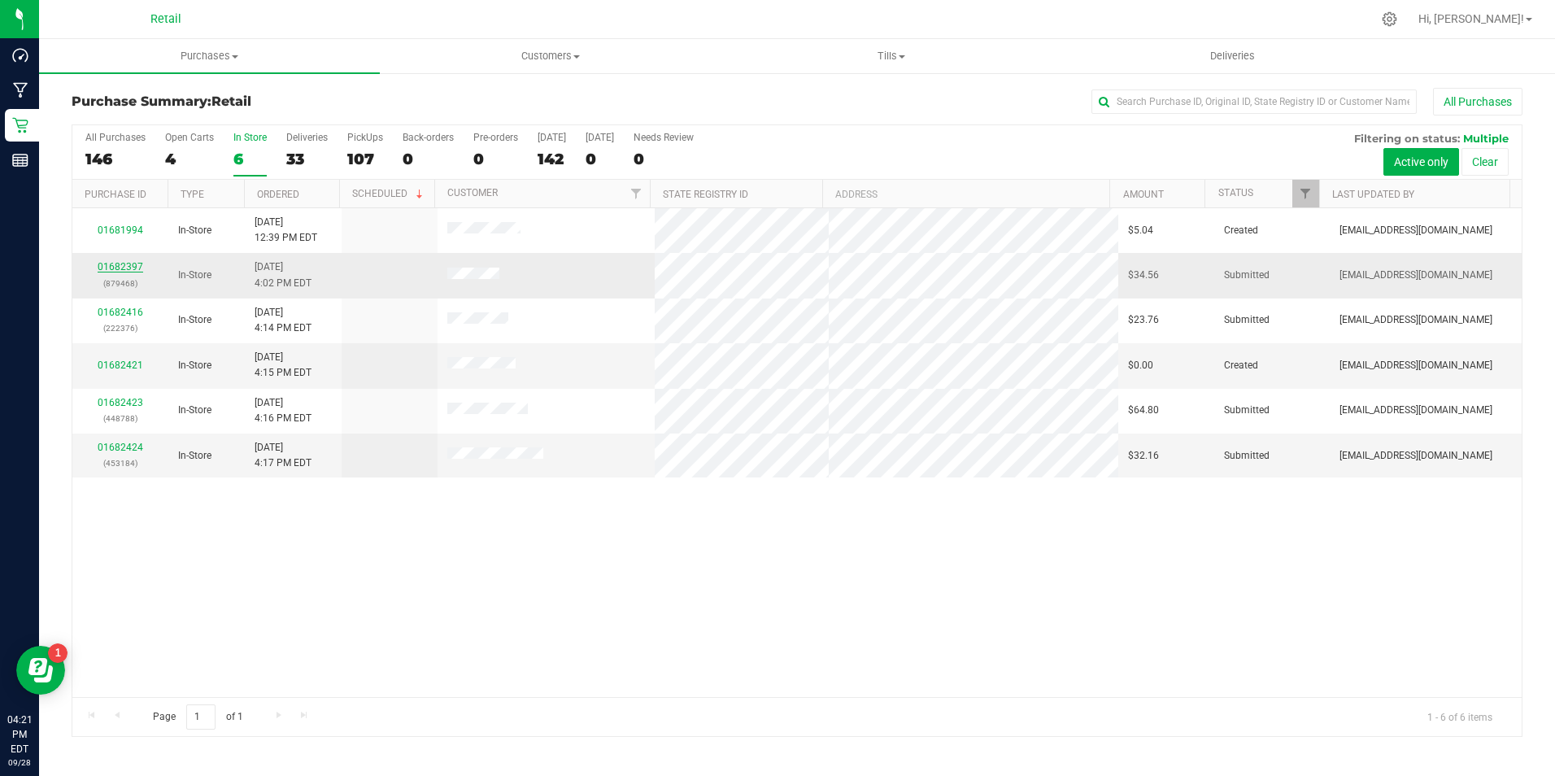
click at [124, 269] on link "01682397" at bounding box center [121, 266] width 46 height 11
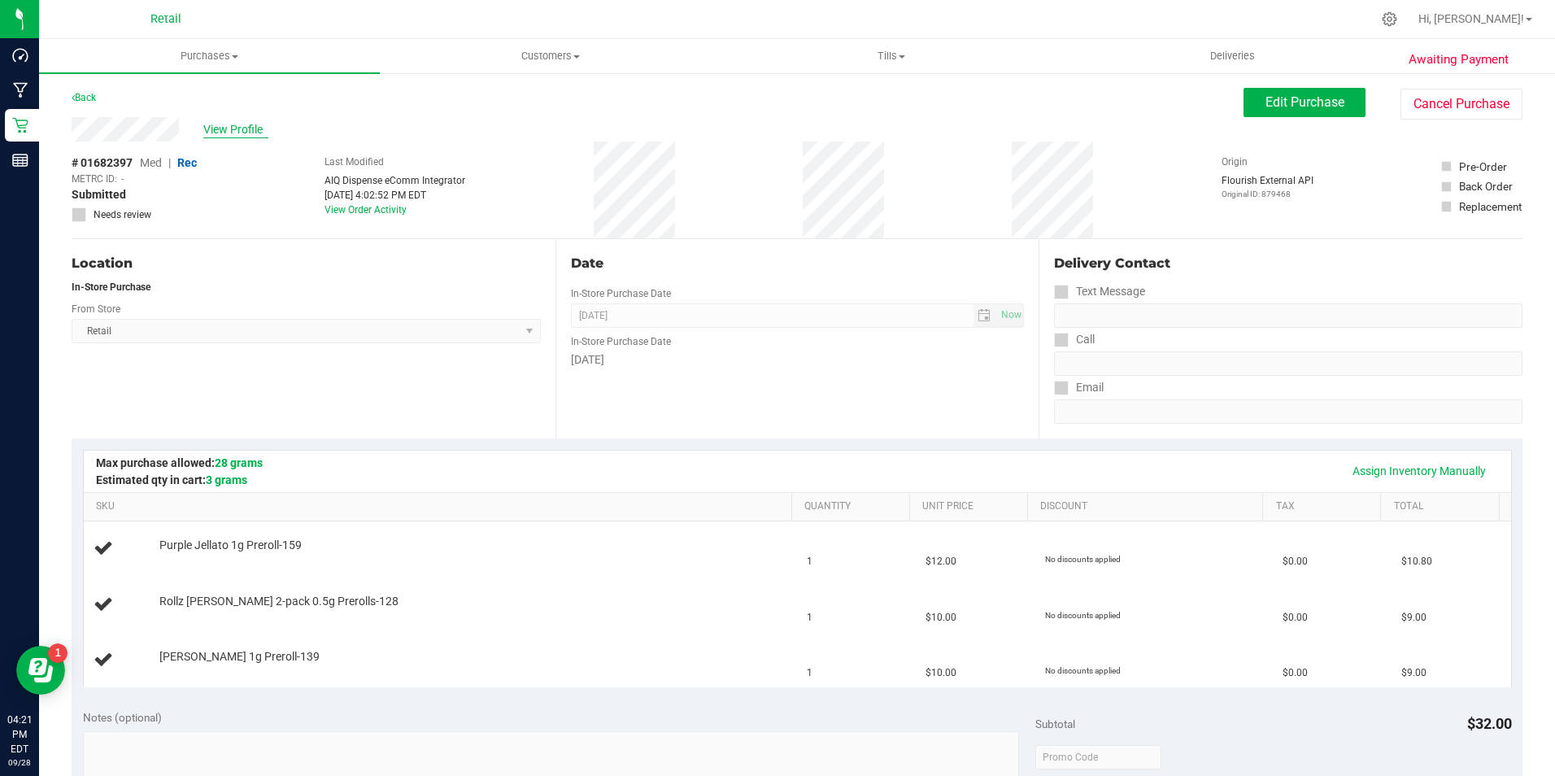
click at [250, 125] on span "View Profile" at bounding box center [235, 129] width 65 height 17
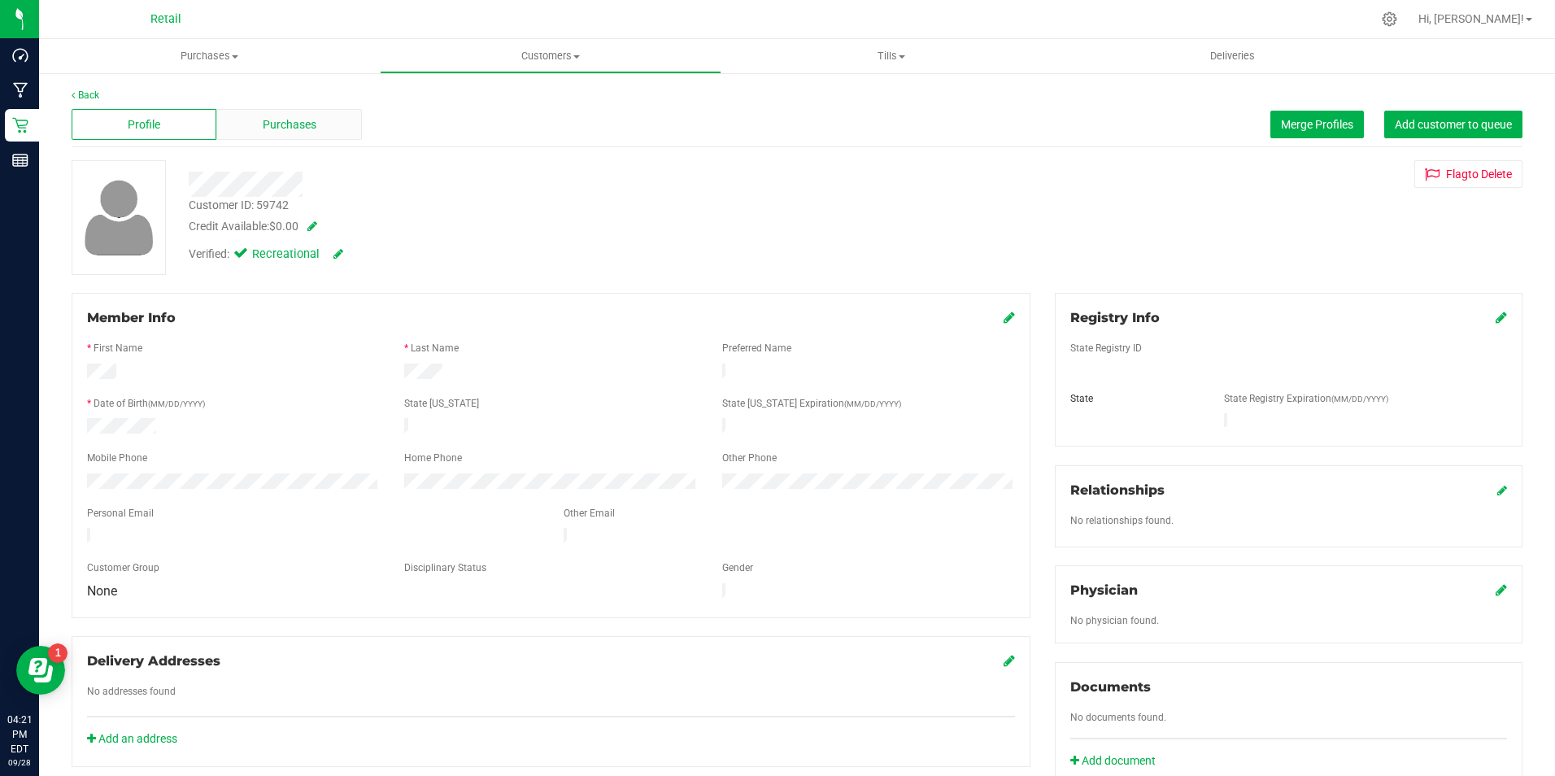
click at [315, 120] on div "Purchases" at bounding box center [288, 124] width 145 height 31
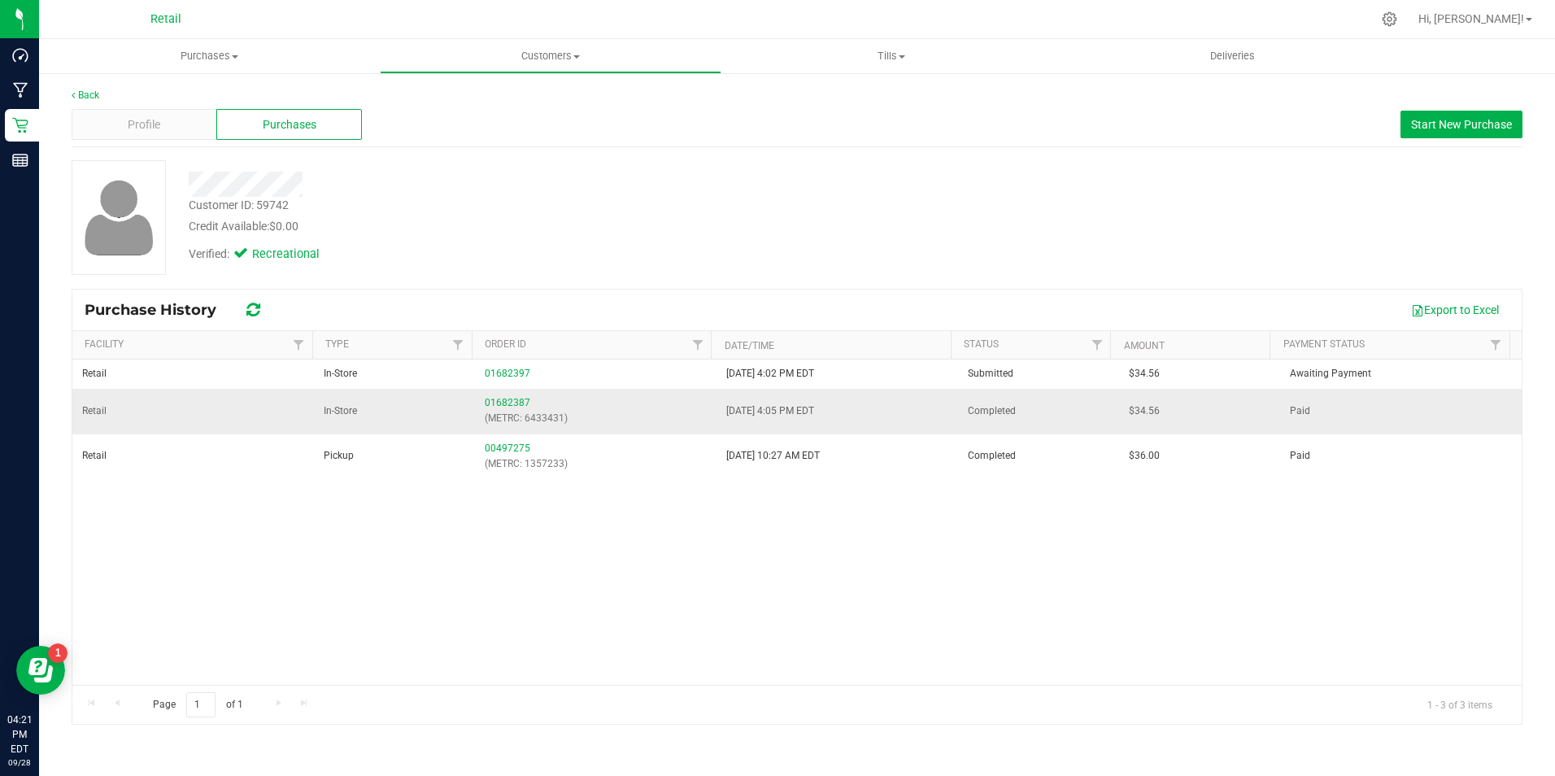
click at [505, 392] on td "01682387 (METRC: 6433431)" at bounding box center [596, 411] width 242 height 45
click at [501, 401] on link "01682387" at bounding box center [508, 402] width 46 height 11
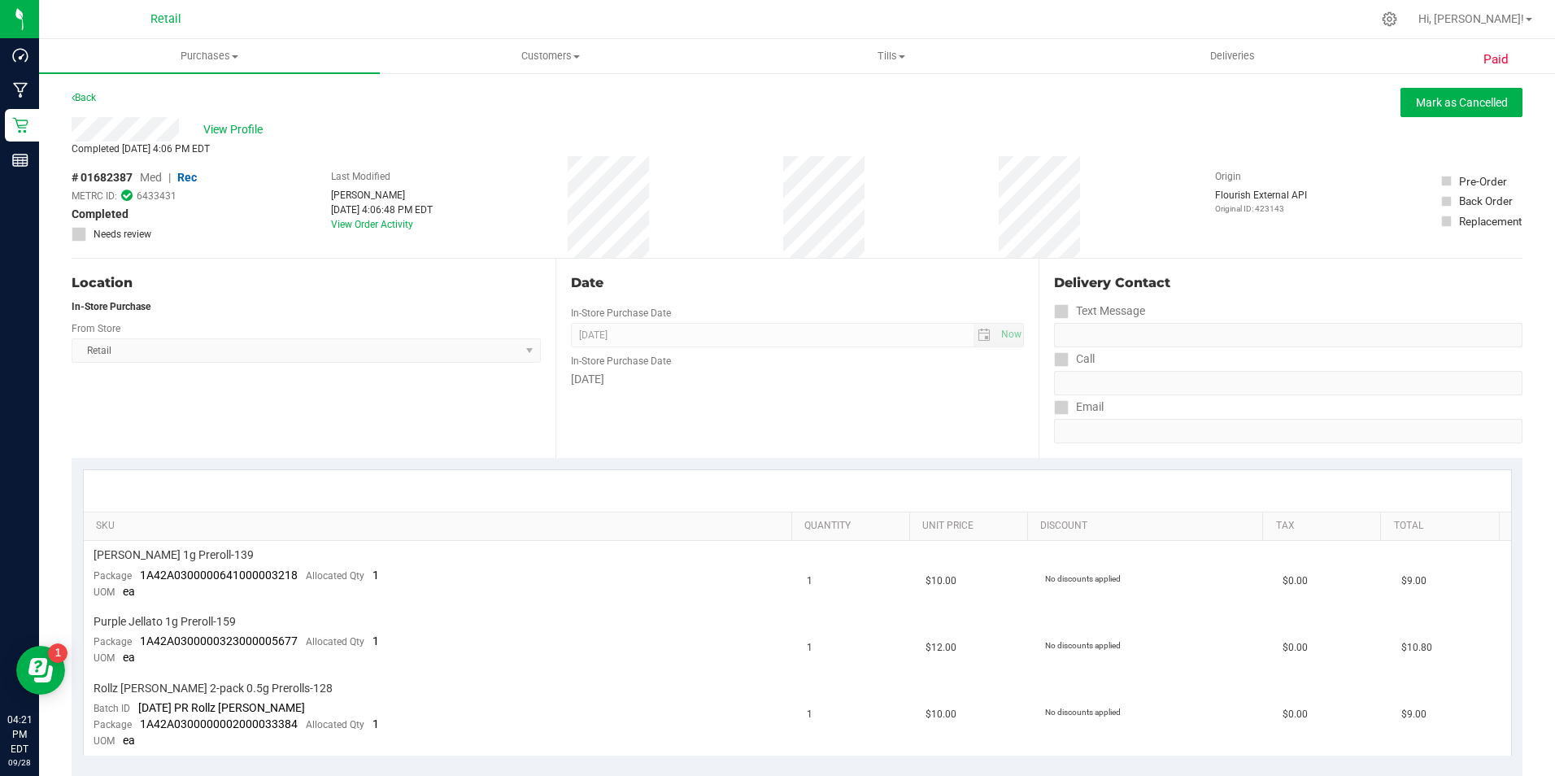
click at [105, 105] on div "Back Mark as Cancelled" at bounding box center [797, 102] width 1451 height 29
click at [90, 102] on link "Back" at bounding box center [84, 97] width 24 height 11
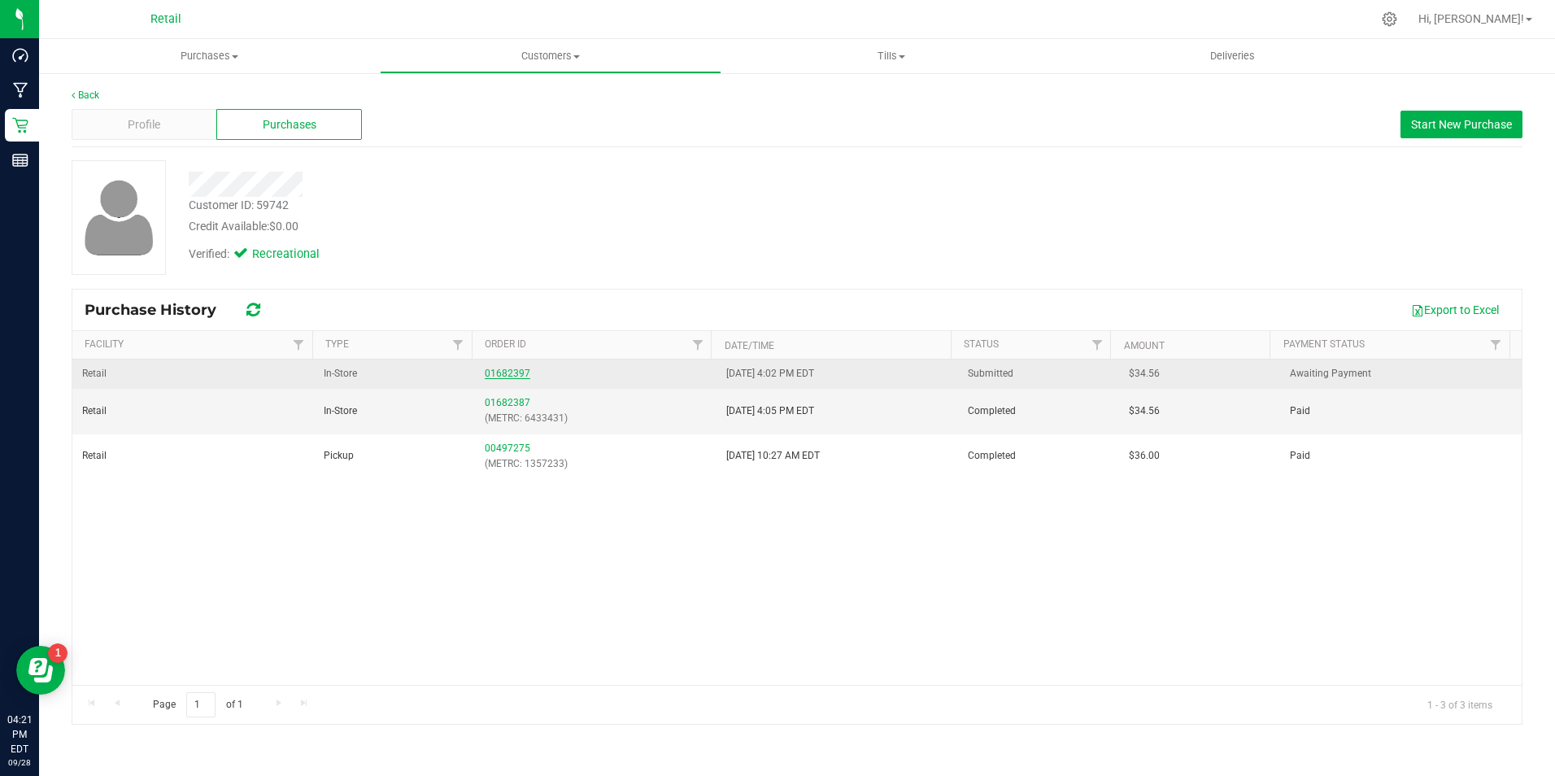
click at [503, 372] on link "01682397" at bounding box center [508, 373] width 46 height 11
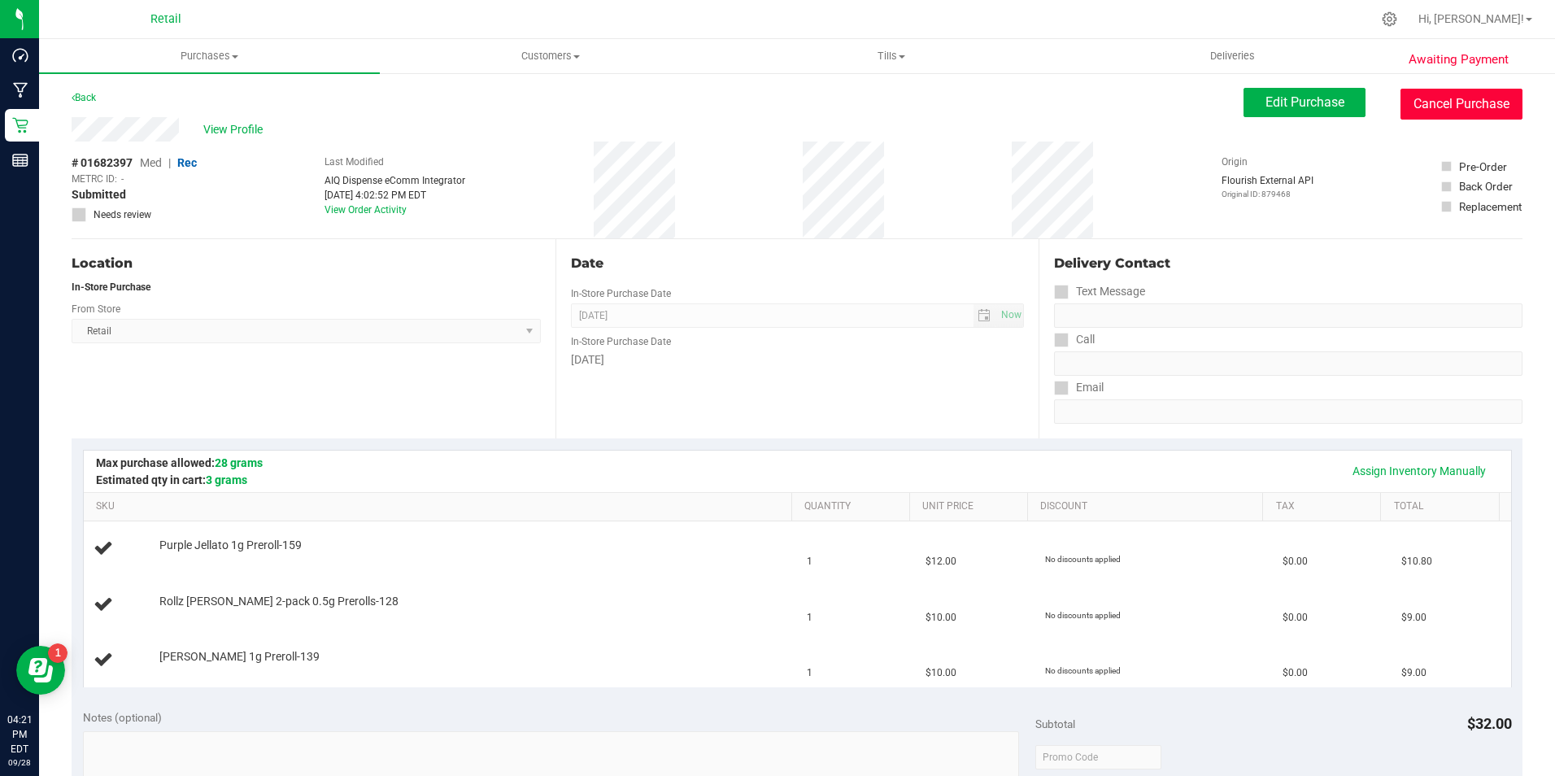
click at [1416, 107] on button "Cancel Purchase" at bounding box center [1461, 104] width 122 height 31
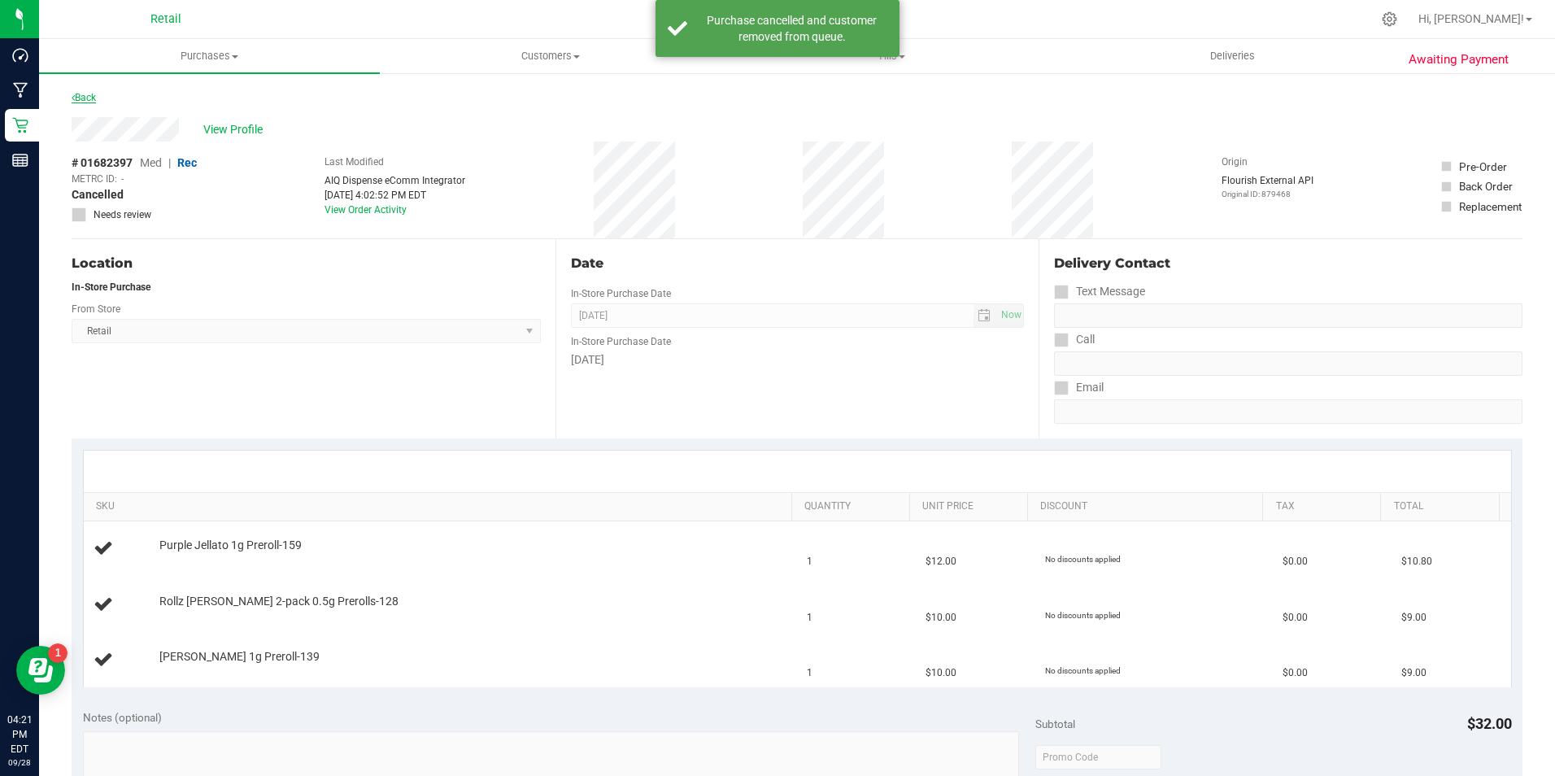
click at [96, 102] on link "Back" at bounding box center [84, 97] width 24 height 11
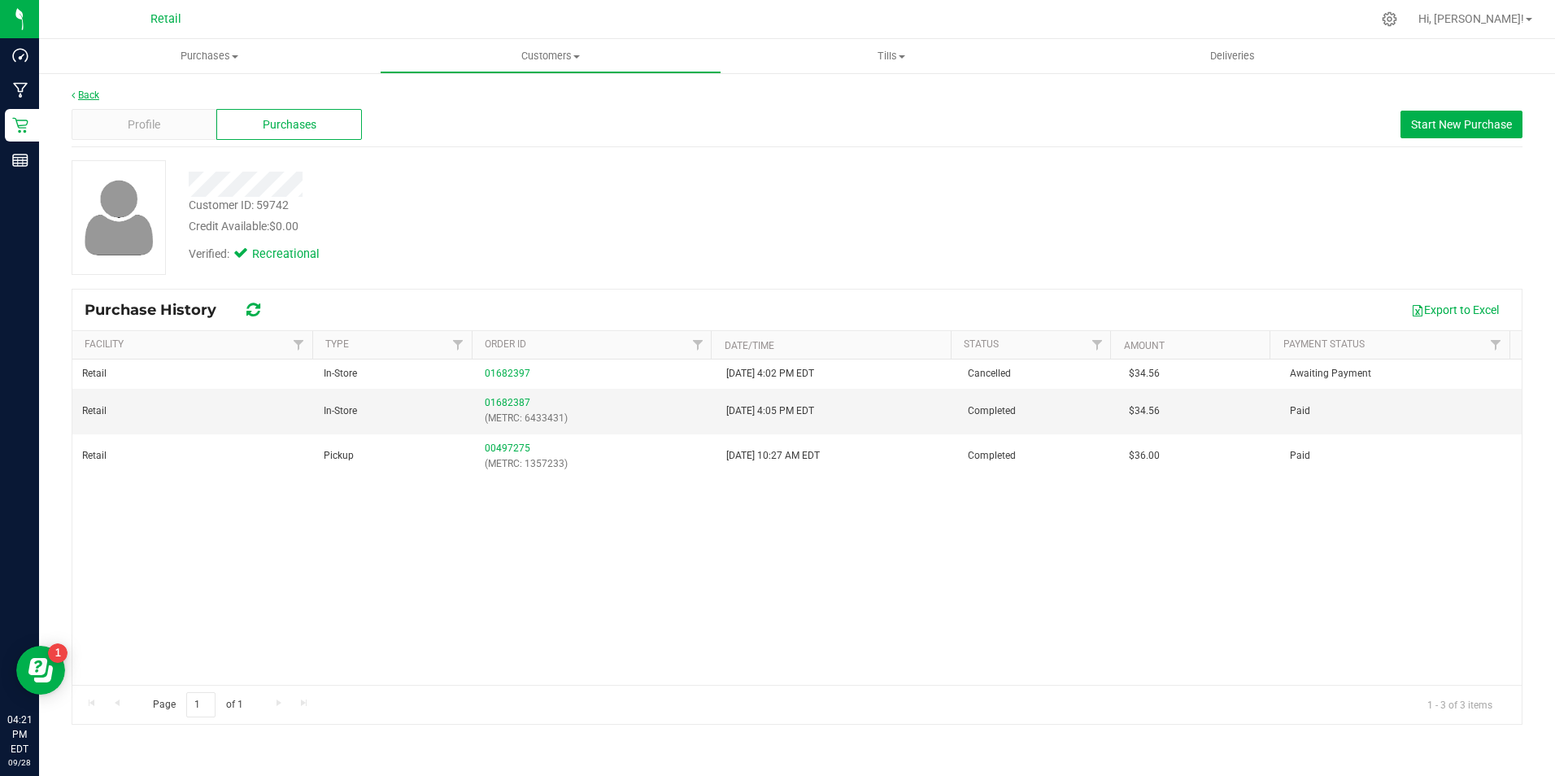
click at [95, 96] on link "Back" at bounding box center [86, 94] width 28 height 11
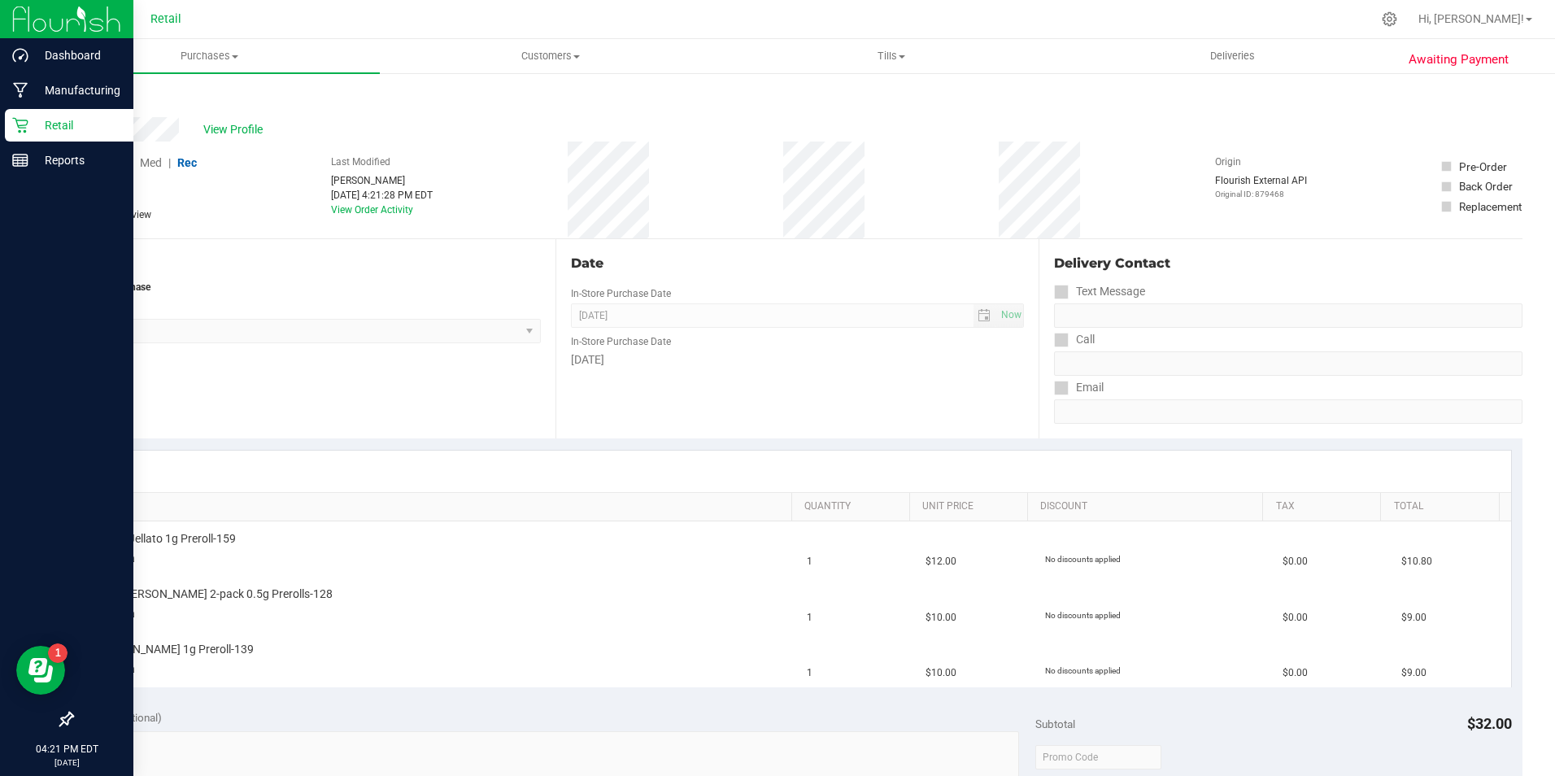
click at [24, 133] on div "Retail" at bounding box center [69, 125] width 128 height 33
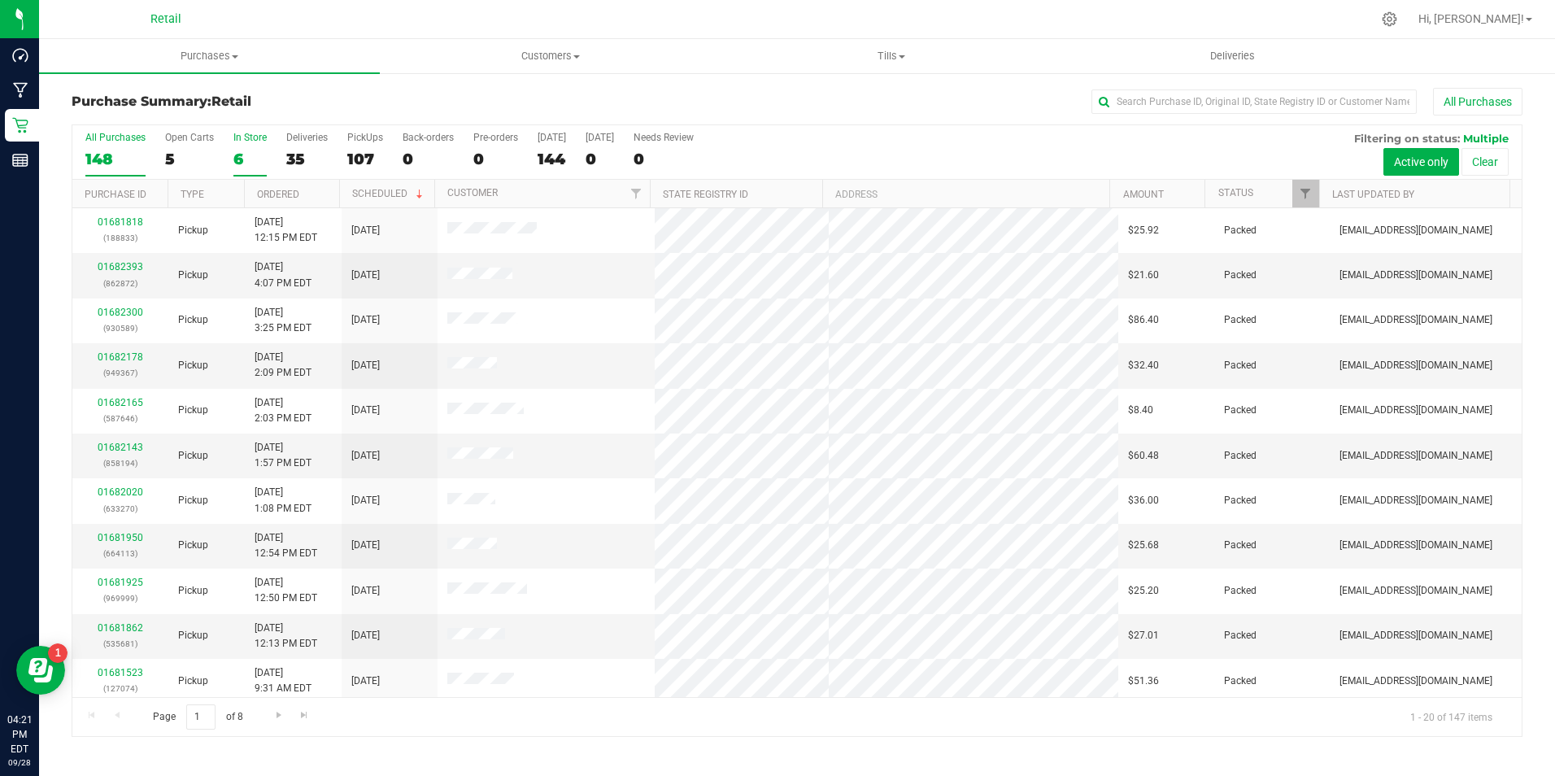
click at [234, 154] on div "6" at bounding box center [249, 159] width 33 height 19
click at [0, 0] on input "In Store 6" at bounding box center [0, 0] width 0 height 0
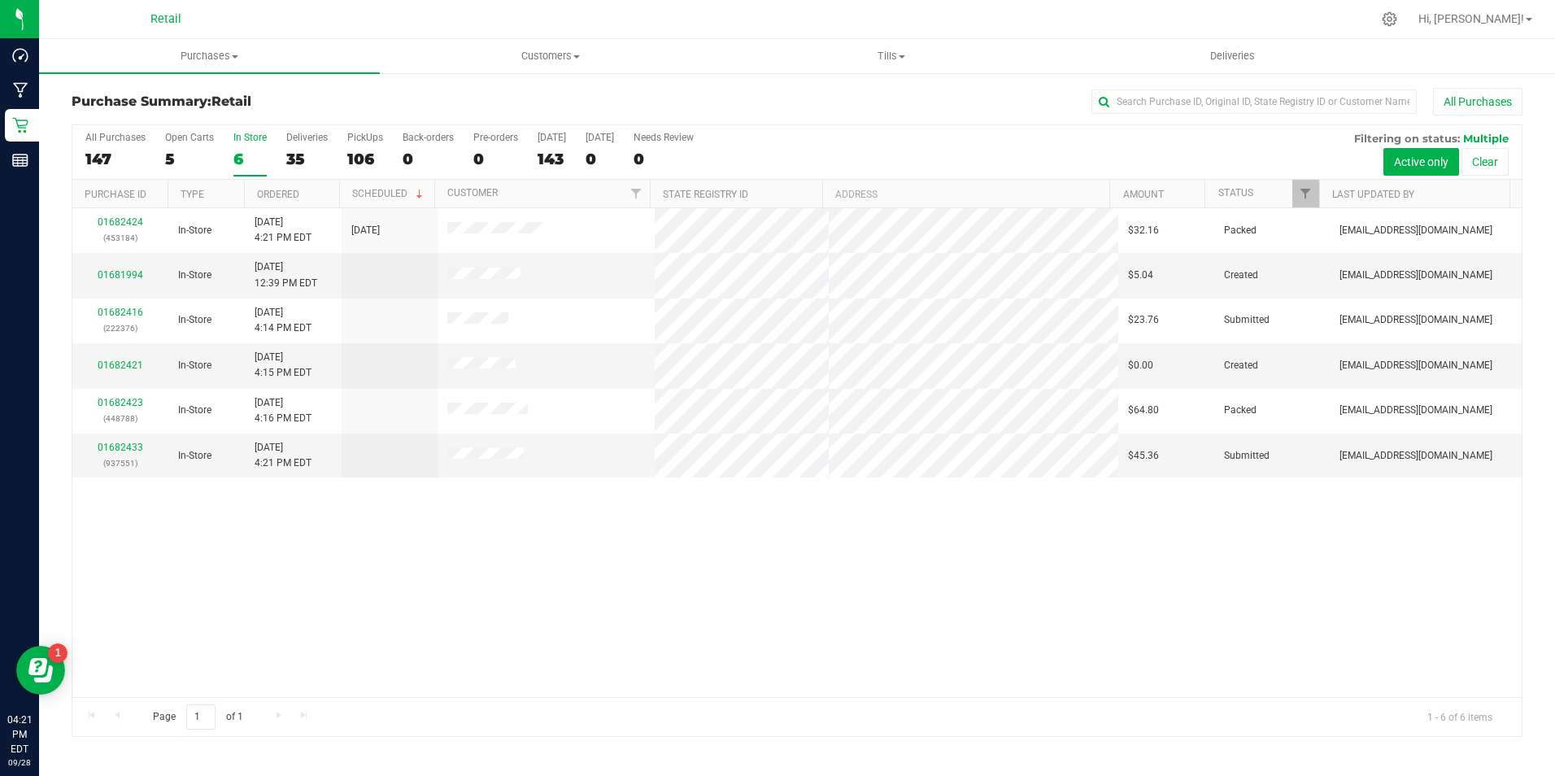
click at [251, 147] on label "In Store 6" at bounding box center [249, 154] width 33 height 45
click at [0, 0] on input "In Store 6" at bounding box center [0, 0] width 0 height 0
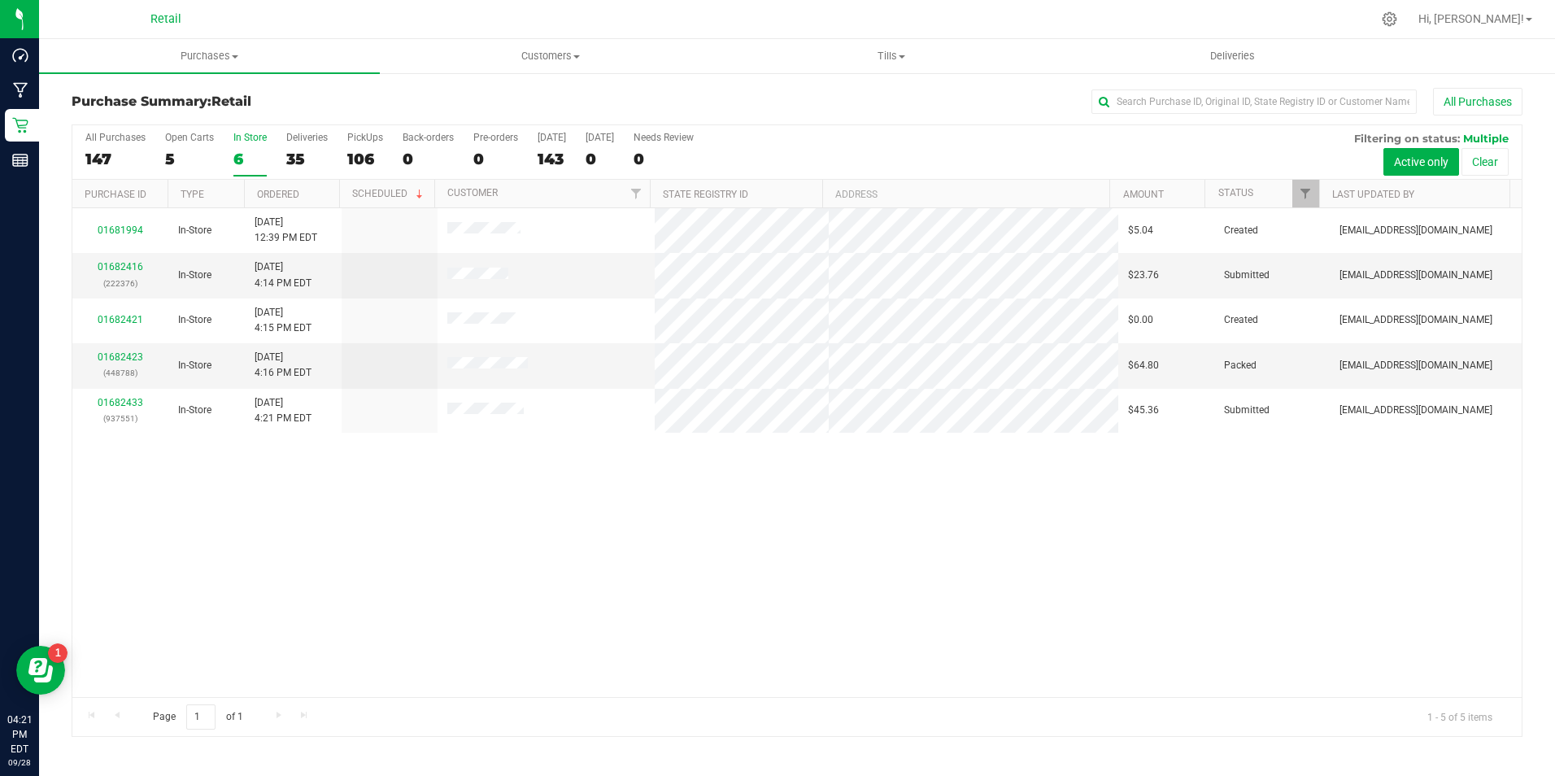
click at [251, 147] on label "In Store 6" at bounding box center [249, 154] width 33 height 45
click at [0, 0] on input "In Store 6" at bounding box center [0, 0] width 0 height 0
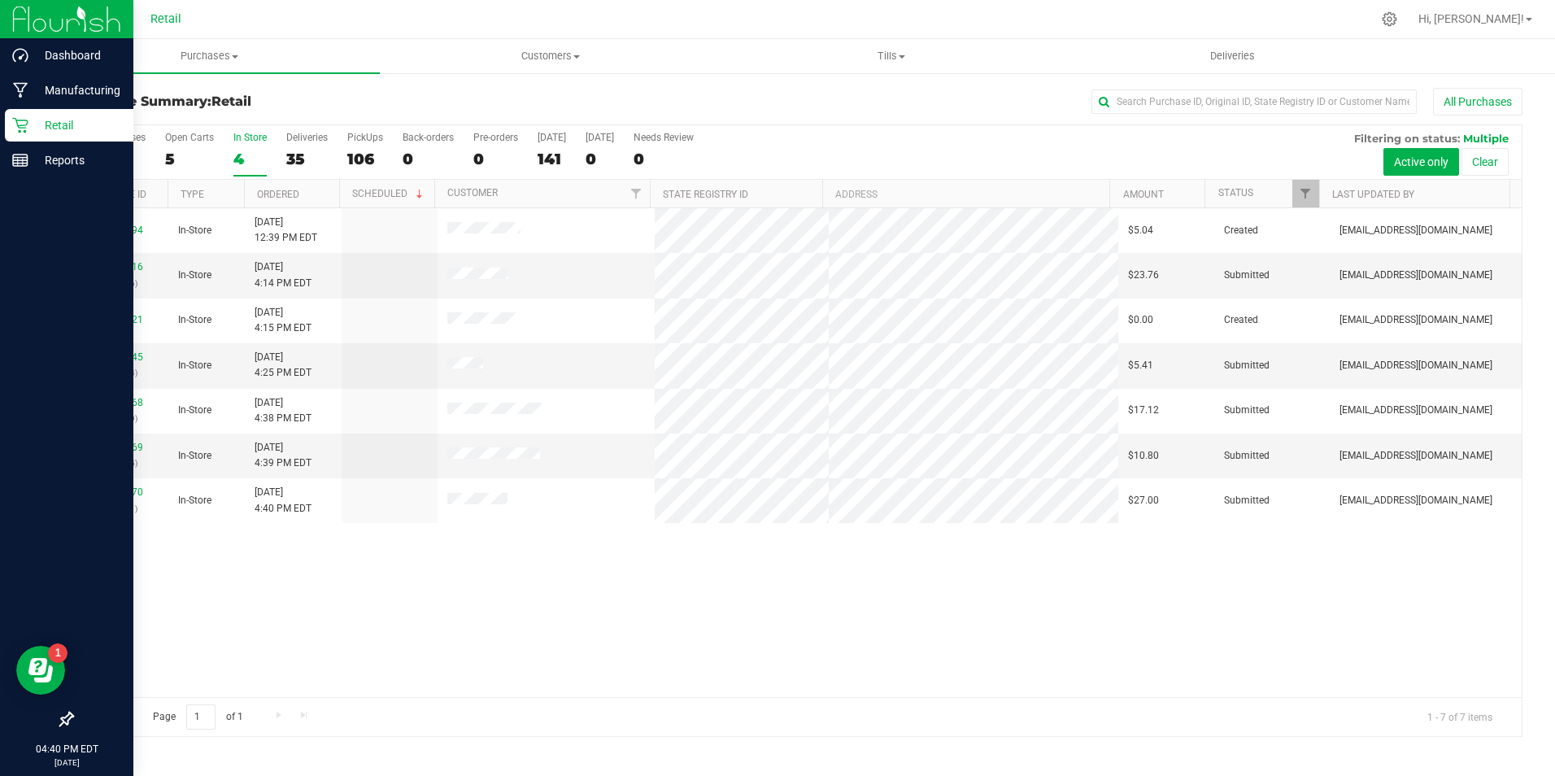
click at [25, 125] on icon at bounding box center [20, 125] width 16 height 16
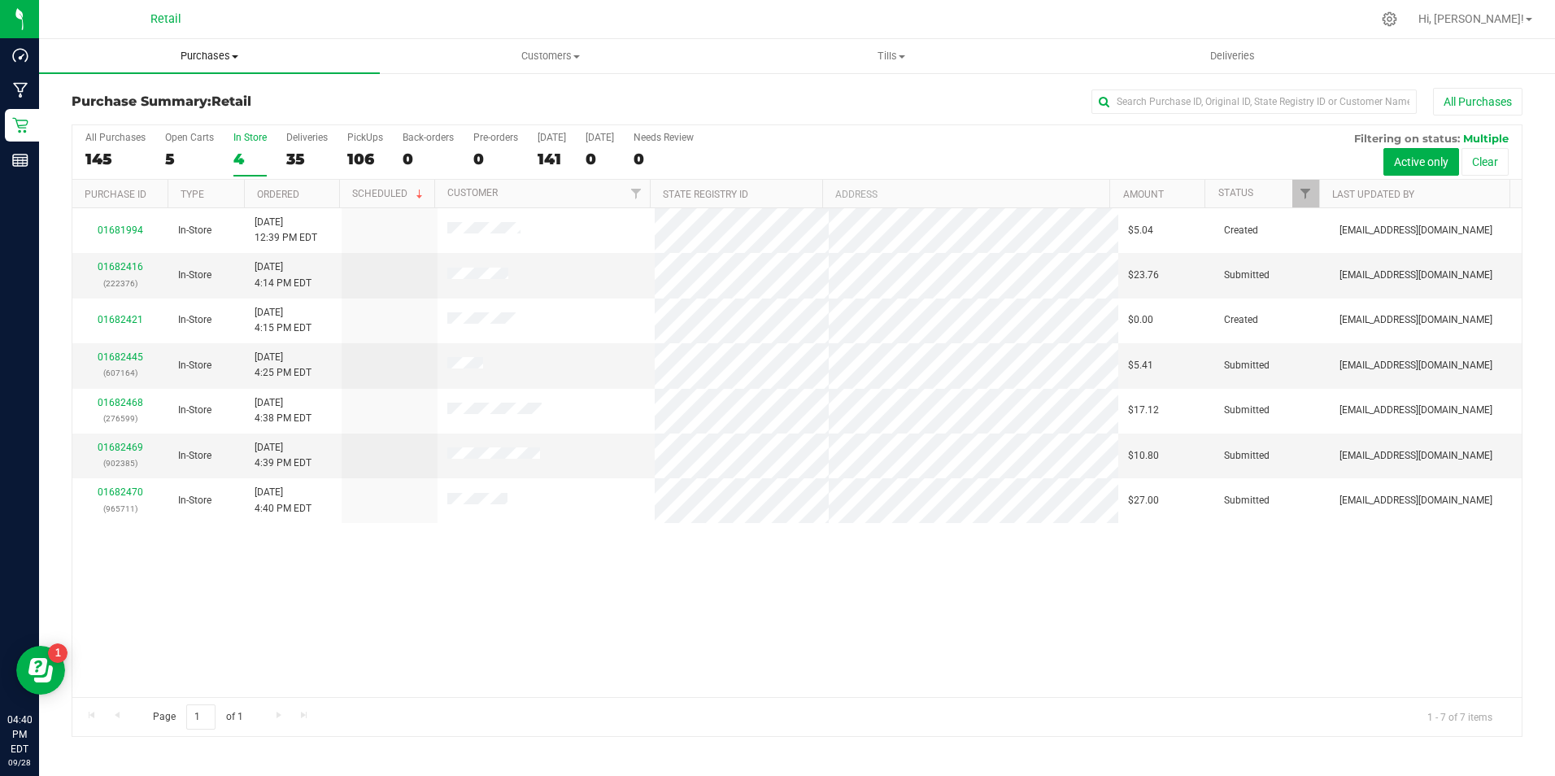
click at [212, 54] on span "Purchases" at bounding box center [209, 56] width 341 height 15
click at [579, 57] on span at bounding box center [576, 56] width 7 height 3
click at [460, 108] on li "Add a new customer" at bounding box center [550, 118] width 341 height 20
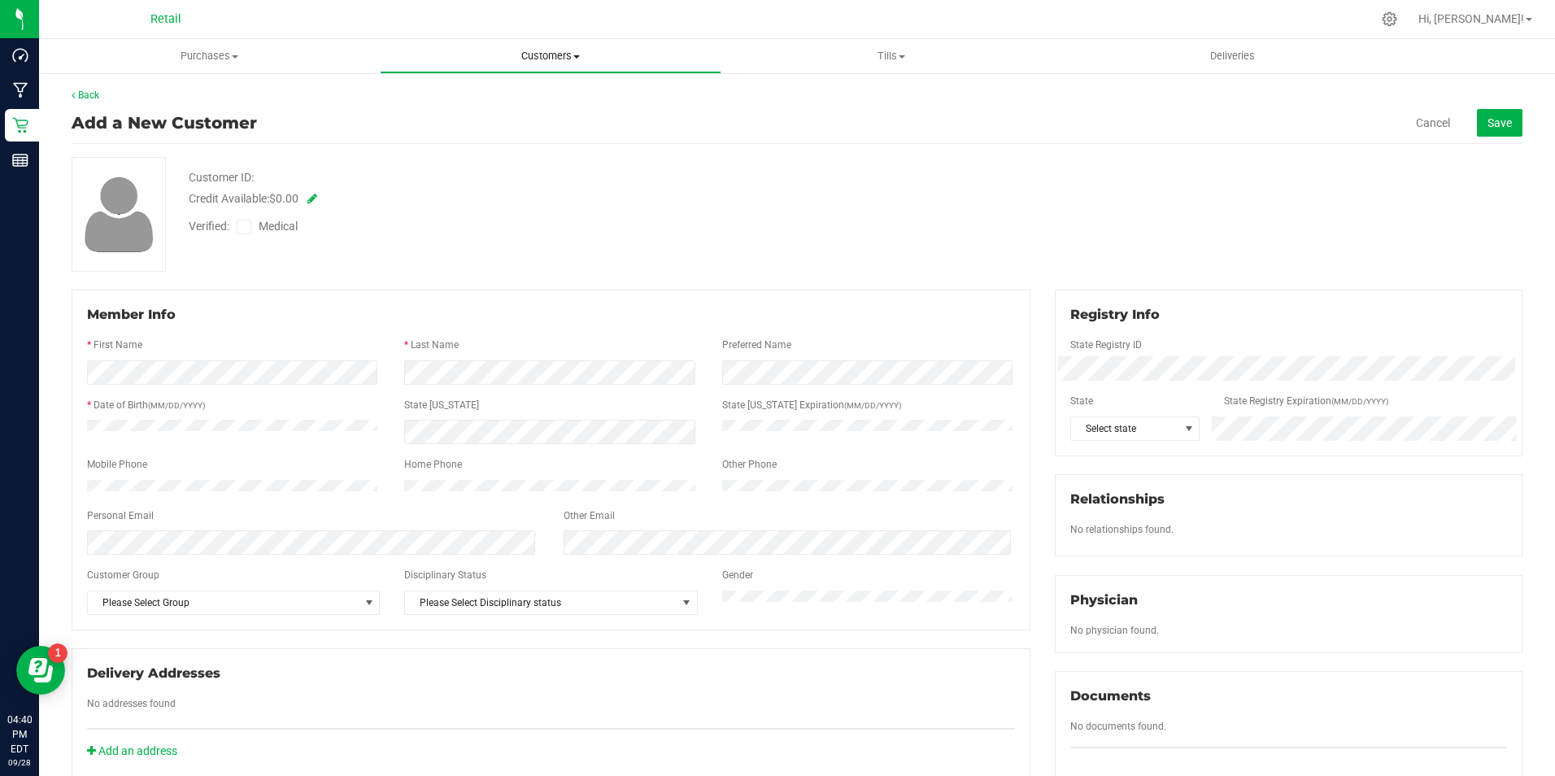
click at [537, 58] on span "Customers" at bounding box center [550, 56] width 339 height 15
click at [457, 89] on li "All customers" at bounding box center [550, 99] width 341 height 20
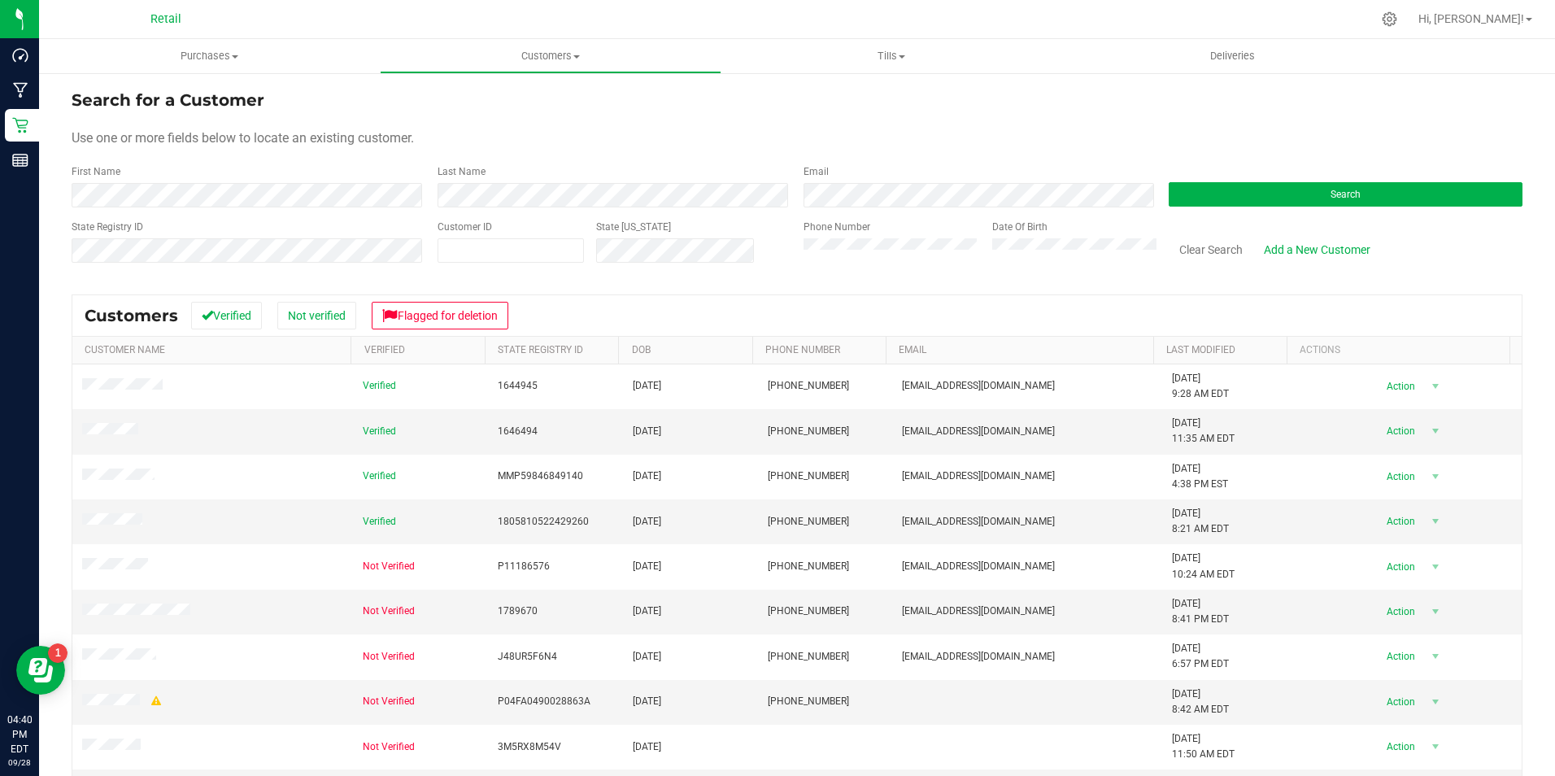
click at [188, 173] on div "First Name" at bounding box center [249, 185] width 354 height 43
click at [124, 144] on span "Use one or more fields below to locate an existing customer." at bounding box center [243, 137] width 342 height 15
drag, startPoint x: 50, startPoint y: 135, endPoint x: 218, endPoint y: 113, distance: 169.8
click at [218, 113] on div "Search for a Customer Use one or more fields below to locate an existing custom…" at bounding box center [797, 491] width 1516 height 838
click at [232, 161] on form "Search for a Customer Use one or more fields below to locate an existing custom…" at bounding box center [797, 182] width 1451 height 189
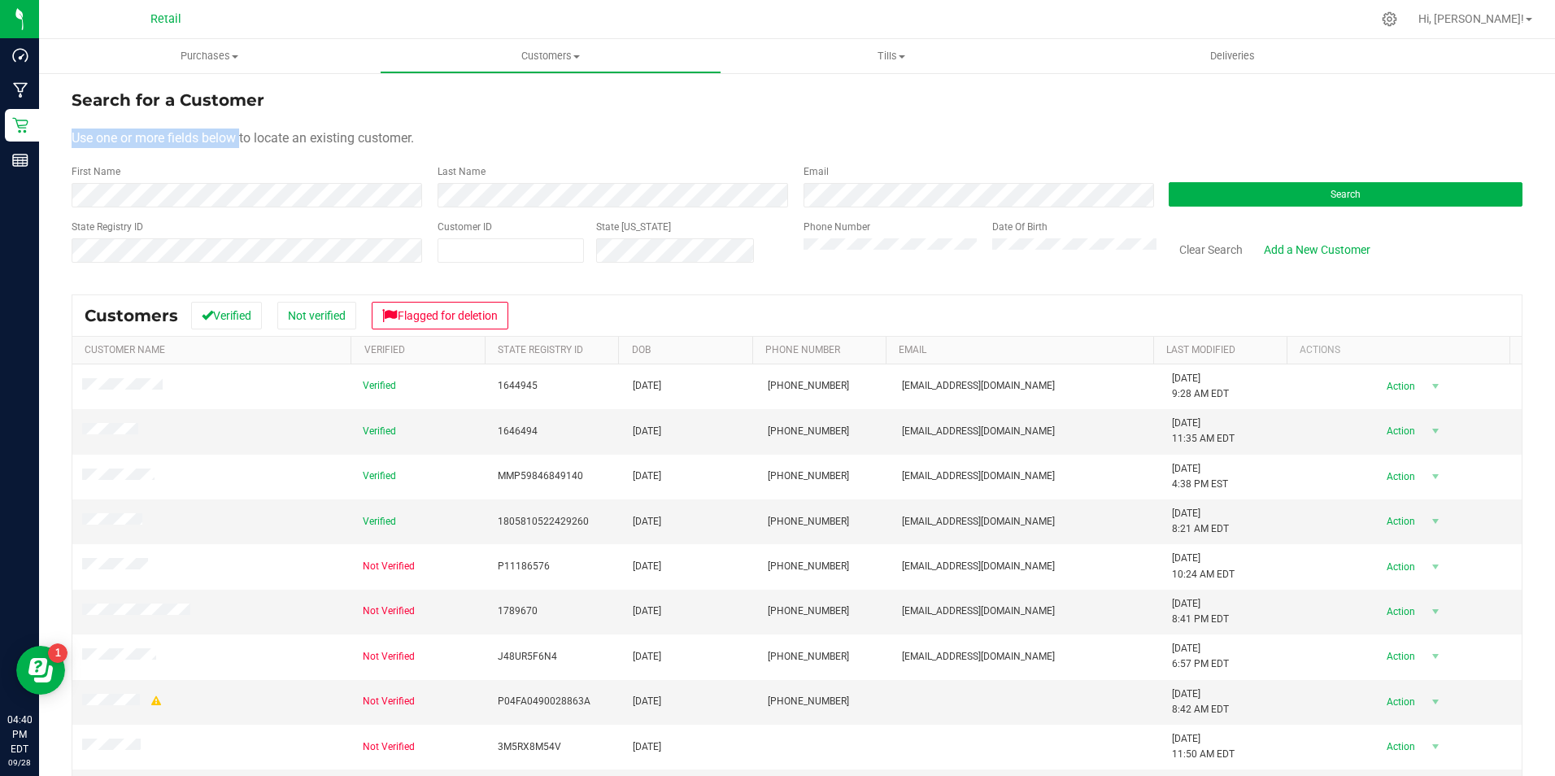
drag, startPoint x: 242, startPoint y: 132, endPoint x: 54, endPoint y: 128, distance: 187.1
click at [54, 128] on div "Search for a Customer Use one or more fields below to locate an existing custom…" at bounding box center [797, 491] width 1516 height 838
click at [282, 155] on form "Search for a Customer Use one or more fields below to locate an existing custom…" at bounding box center [797, 182] width 1451 height 189
drag, startPoint x: 435, startPoint y: 139, endPoint x: 41, endPoint y: 147, distance: 394.5
click at [41, 147] on div "Search for a Customer Use one or more fields below to locate an existing custom…" at bounding box center [797, 491] width 1516 height 838
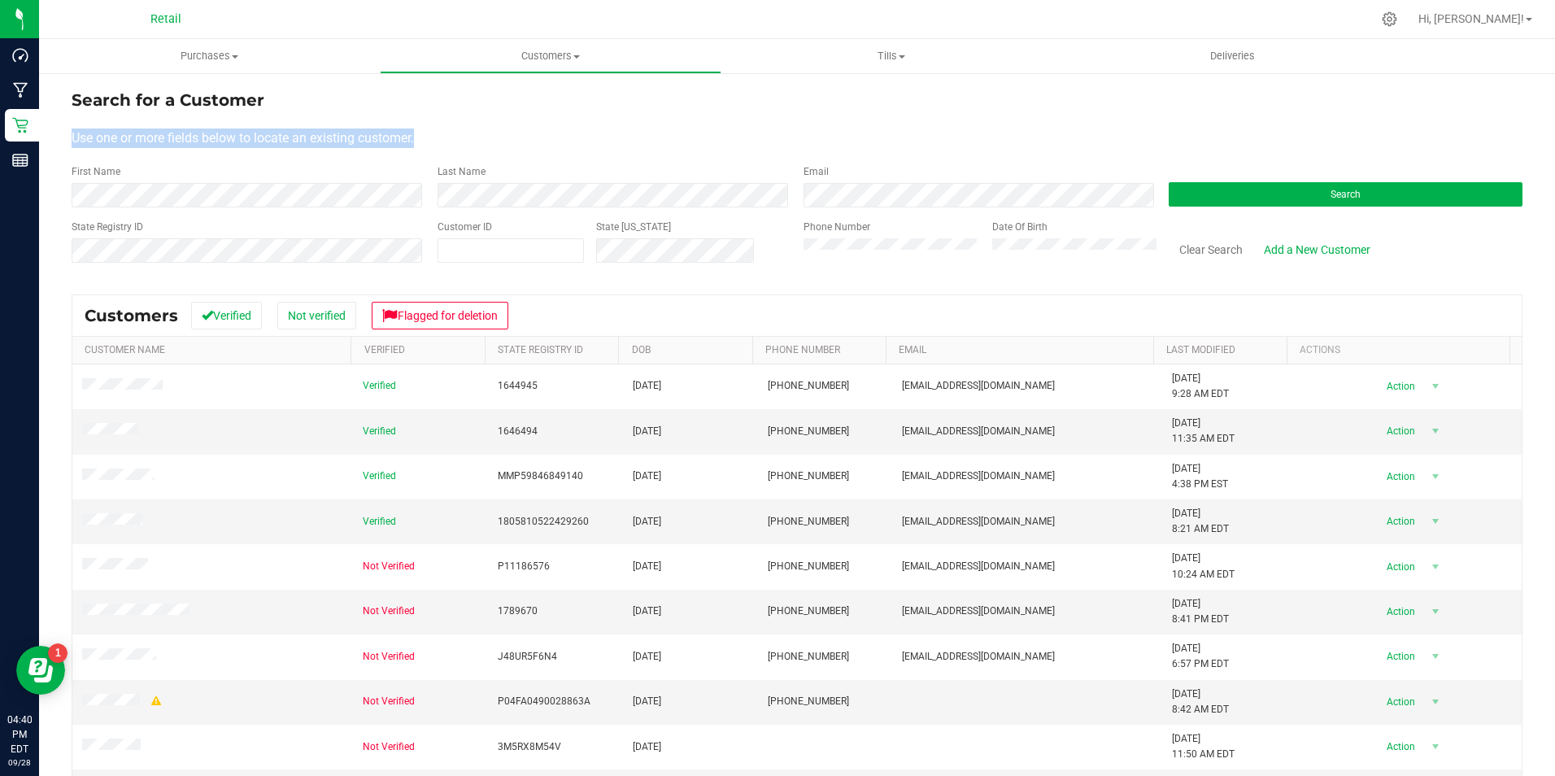
drag, startPoint x: 41, startPoint y: 147, endPoint x: 298, endPoint y: 113, distance: 259.3
drag, startPoint x: 298, startPoint y: 113, endPoint x: 325, endPoint y: 81, distance: 42.1
click at [325, 81] on div "Search for a Customer Use one or more fields below to locate an existing custom…" at bounding box center [797, 491] width 1516 height 838
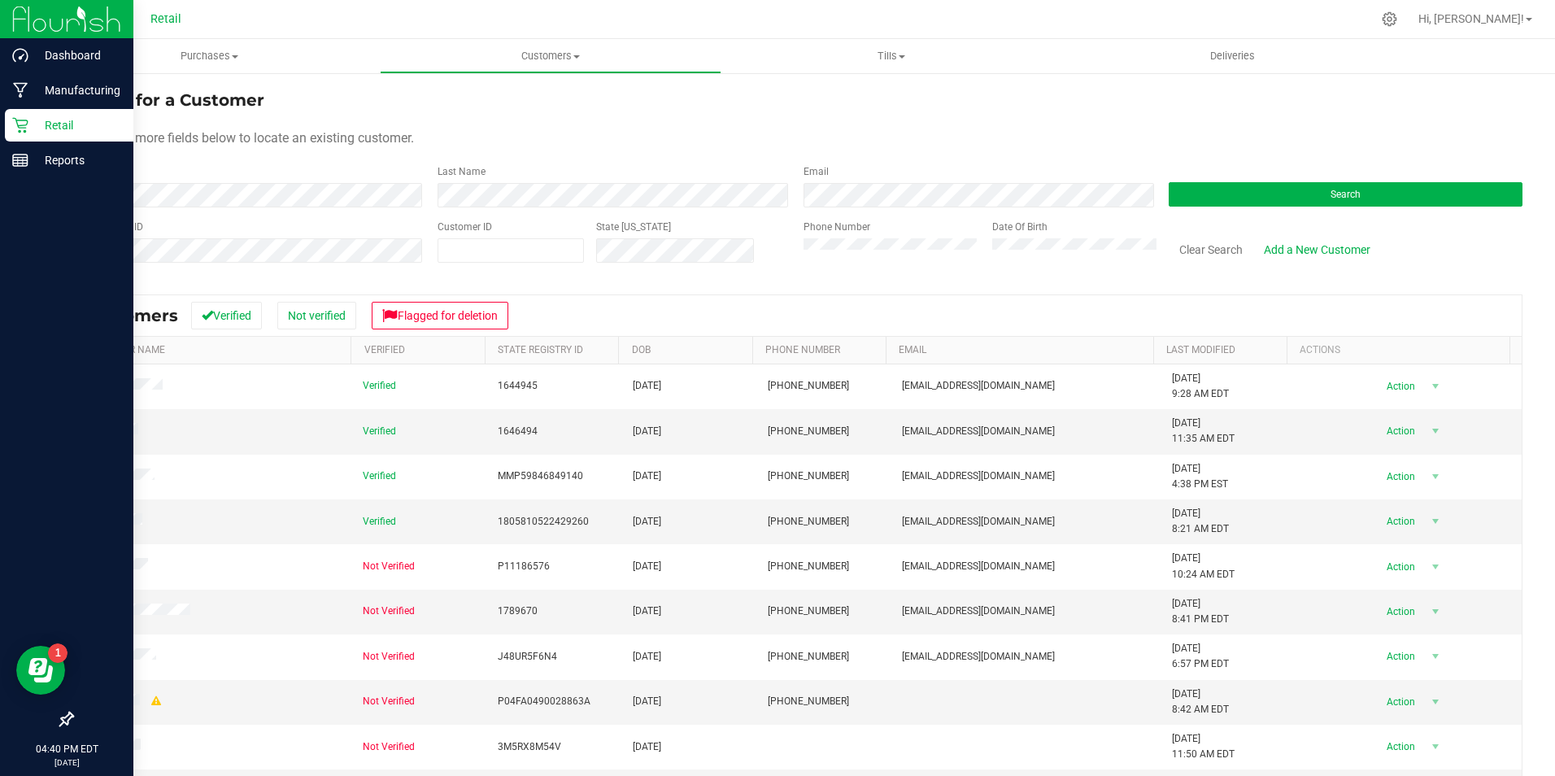
click at [26, 114] on div "Retail" at bounding box center [69, 125] width 128 height 33
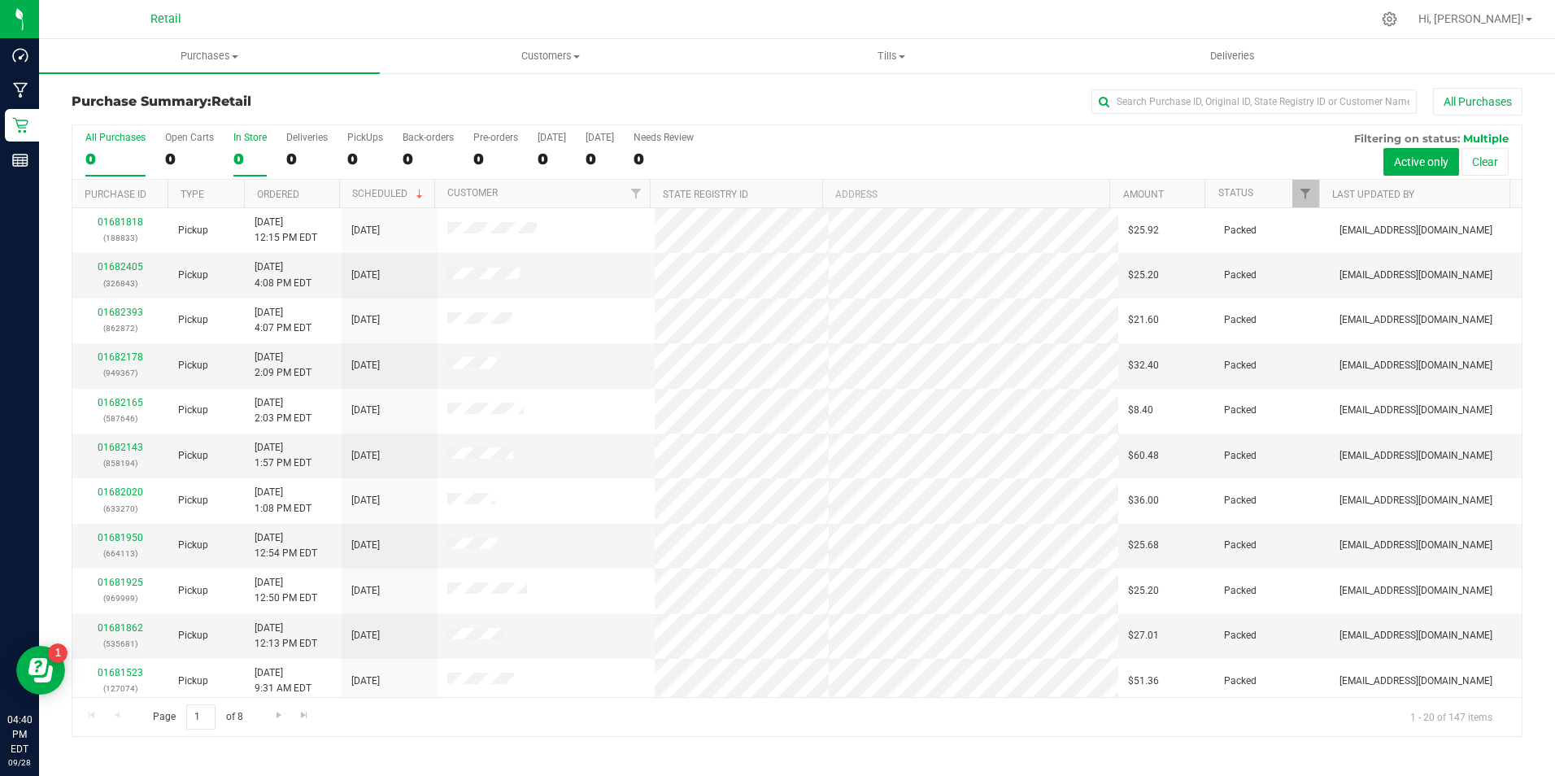
click at [242, 144] on label "In Store 0" at bounding box center [249, 154] width 33 height 45
click at [0, 0] on input "In Store 0" at bounding box center [0, 0] width 0 height 0
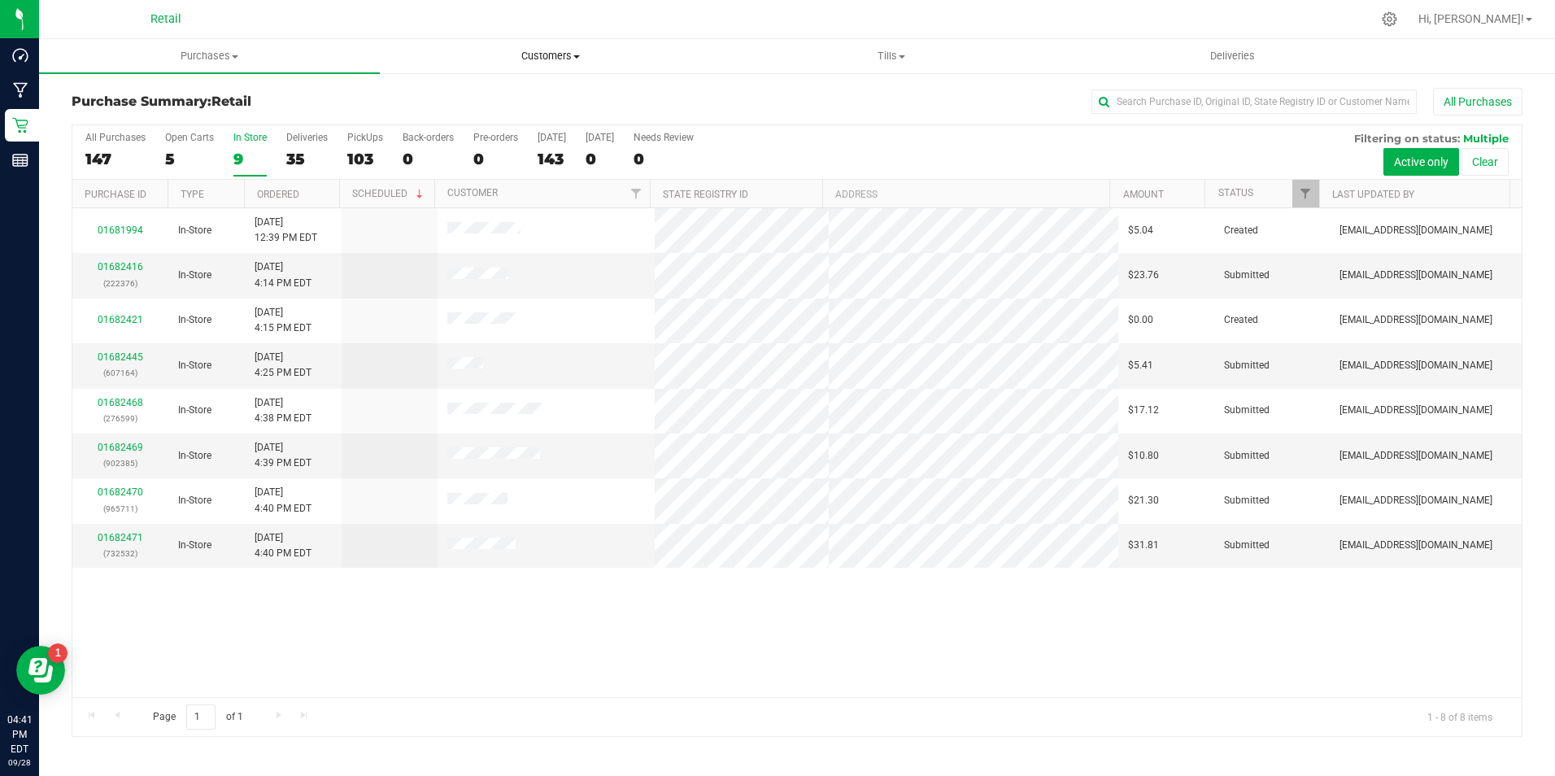
click at [532, 55] on span "Customers" at bounding box center [550, 56] width 339 height 15
click at [476, 103] on span "All customers" at bounding box center [438, 98] width 117 height 14
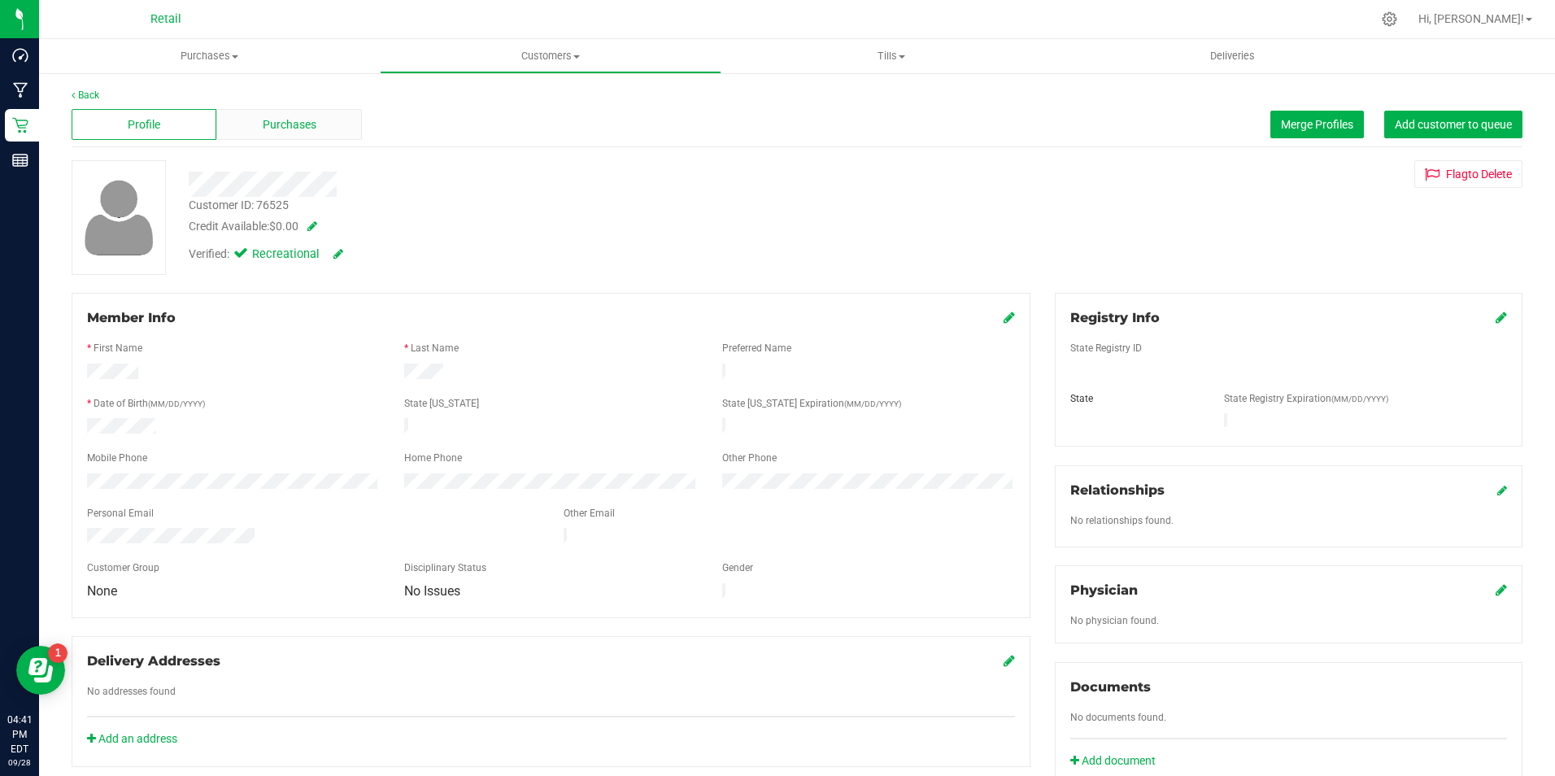
click at [276, 124] on span "Purchases" at bounding box center [290, 124] width 54 height 17
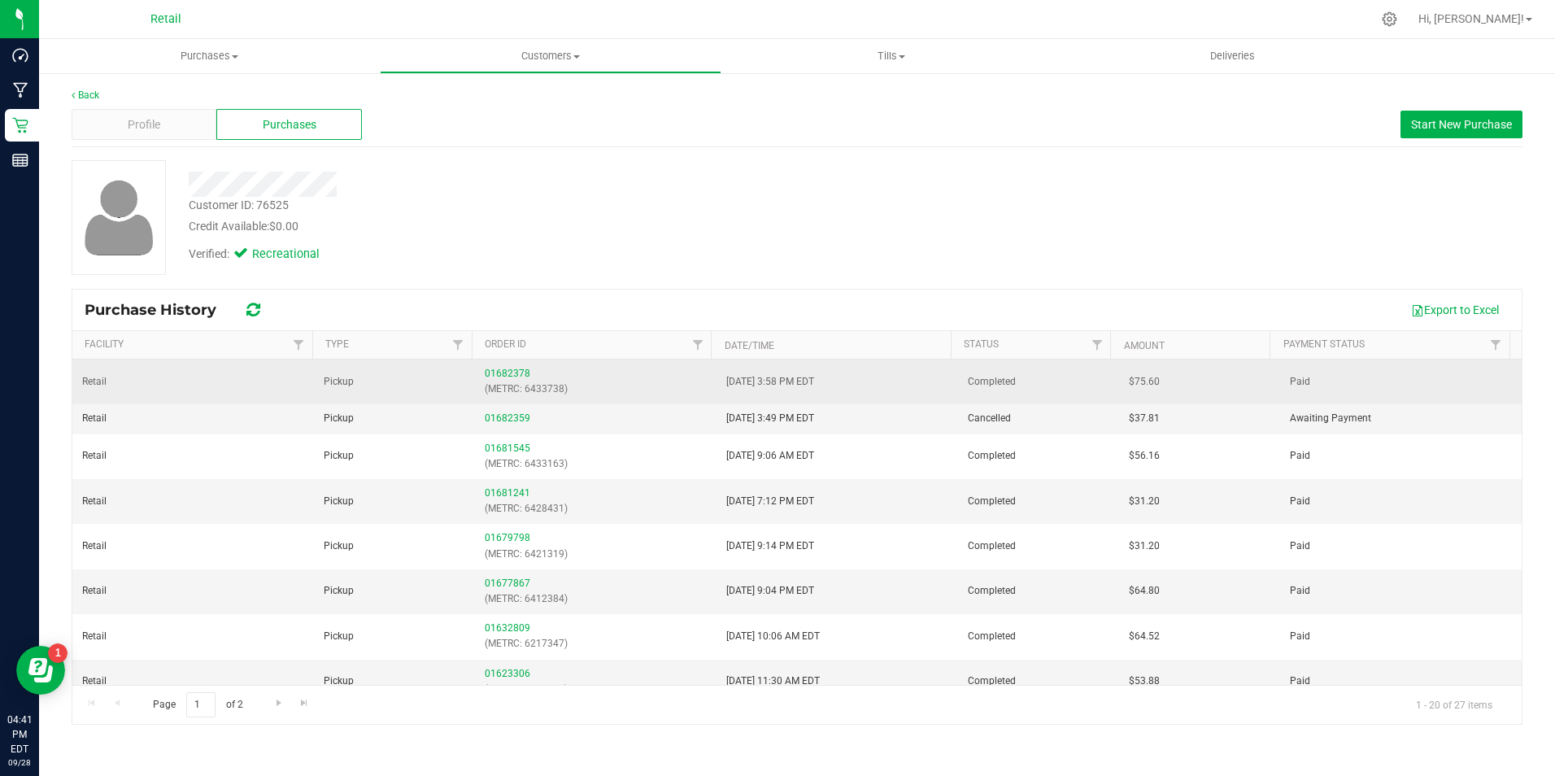
click at [519, 366] on div "01682378 (METRC: 6433738)" at bounding box center [596, 381] width 222 height 31
click at [514, 376] on link "01682378" at bounding box center [508, 373] width 46 height 11
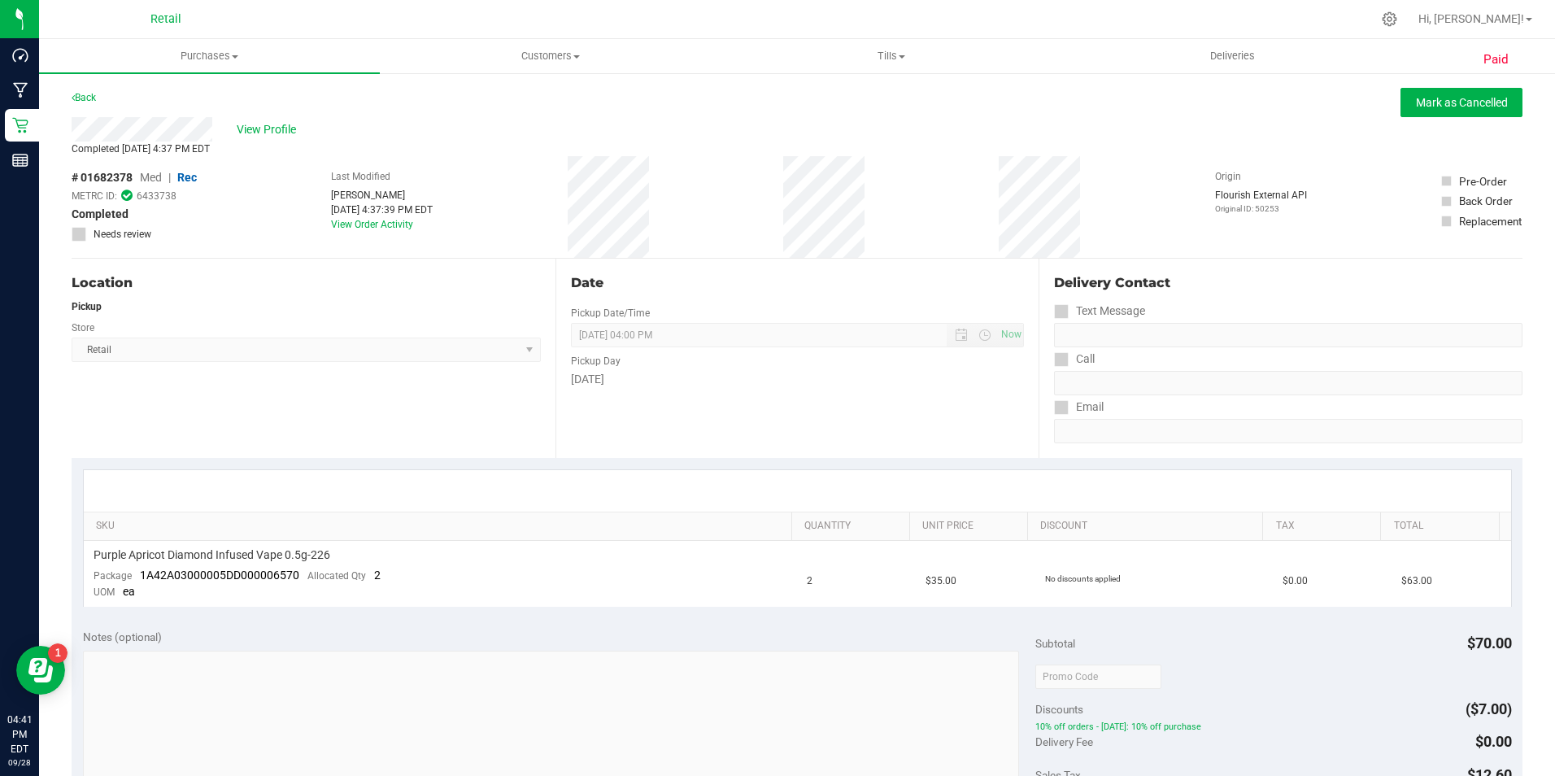
scroll to position [325, 0]
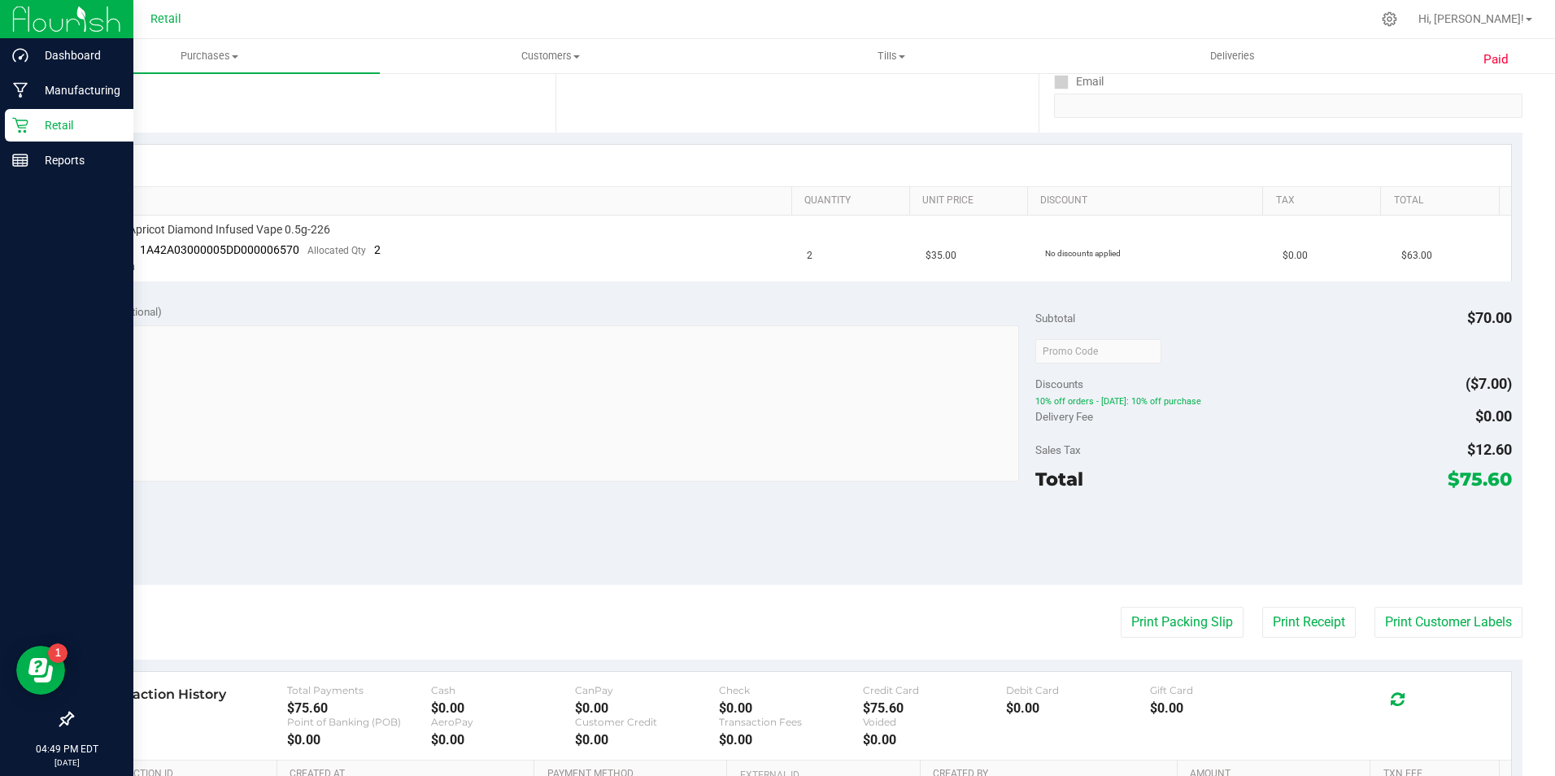
click at [13, 112] on div "Retail" at bounding box center [69, 125] width 128 height 33
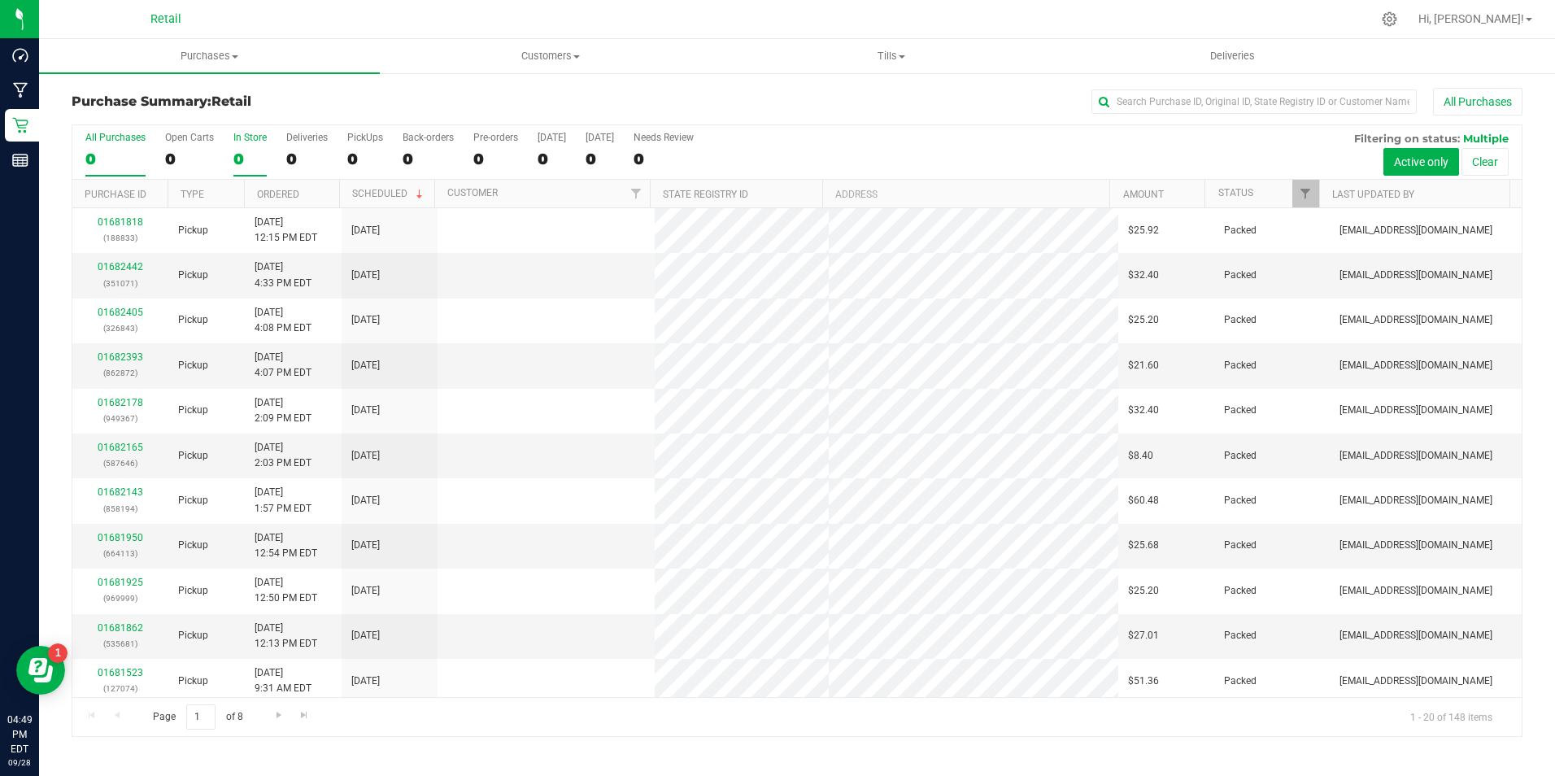
click at [244, 146] on label "In Store 0" at bounding box center [249, 154] width 33 height 45
click at [0, 0] on input "In Store 0" at bounding box center [0, 0] width 0 height 0
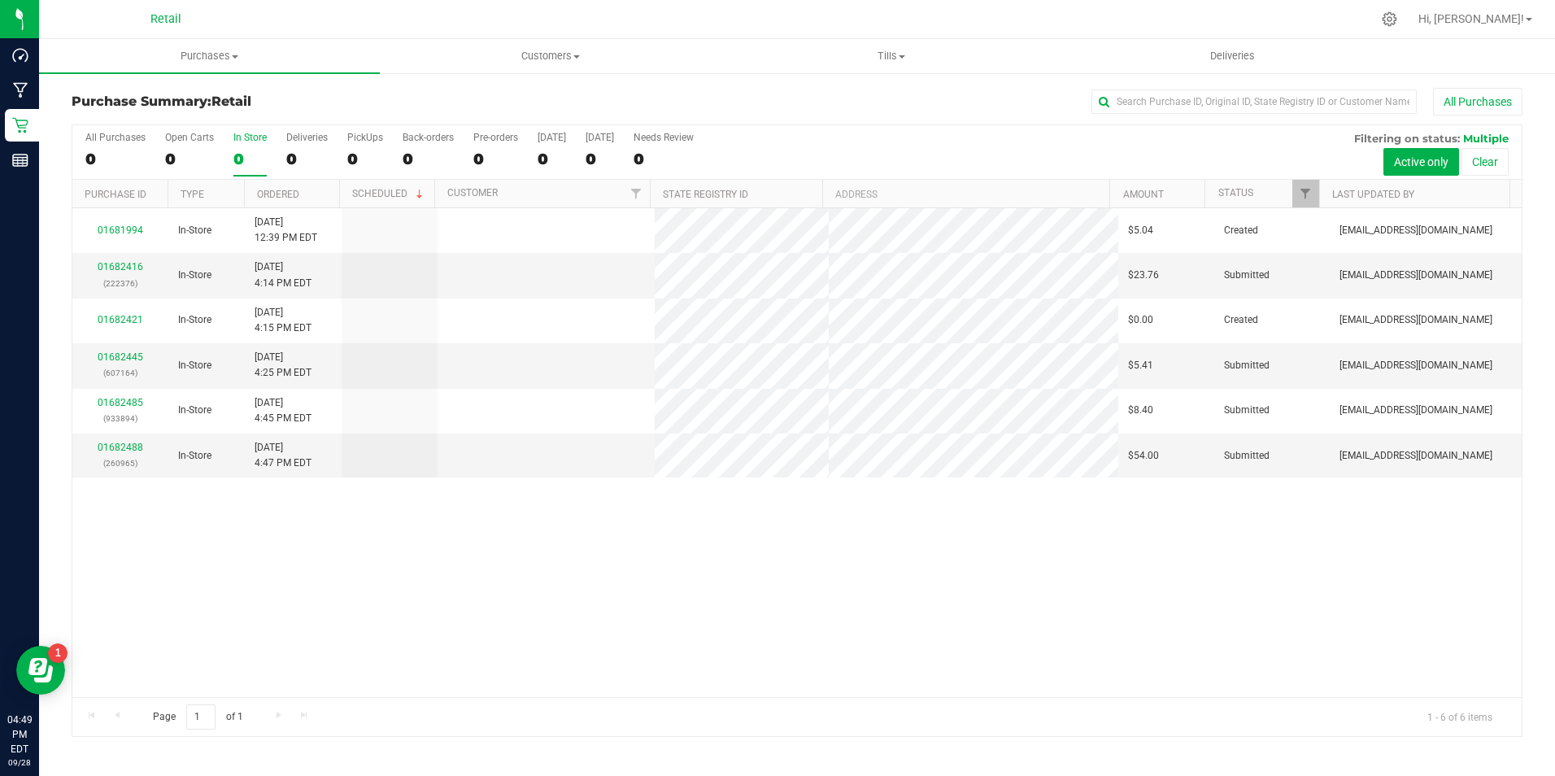
click at [244, 146] on label "In Store 0" at bounding box center [249, 154] width 33 height 45
click at [0, 0] on input "In Store 0" at bounding box center [0, 0] width 0 height 0
click at [100, 263] on link "01682416" at bounding box center [121, 266] width 46 height 11
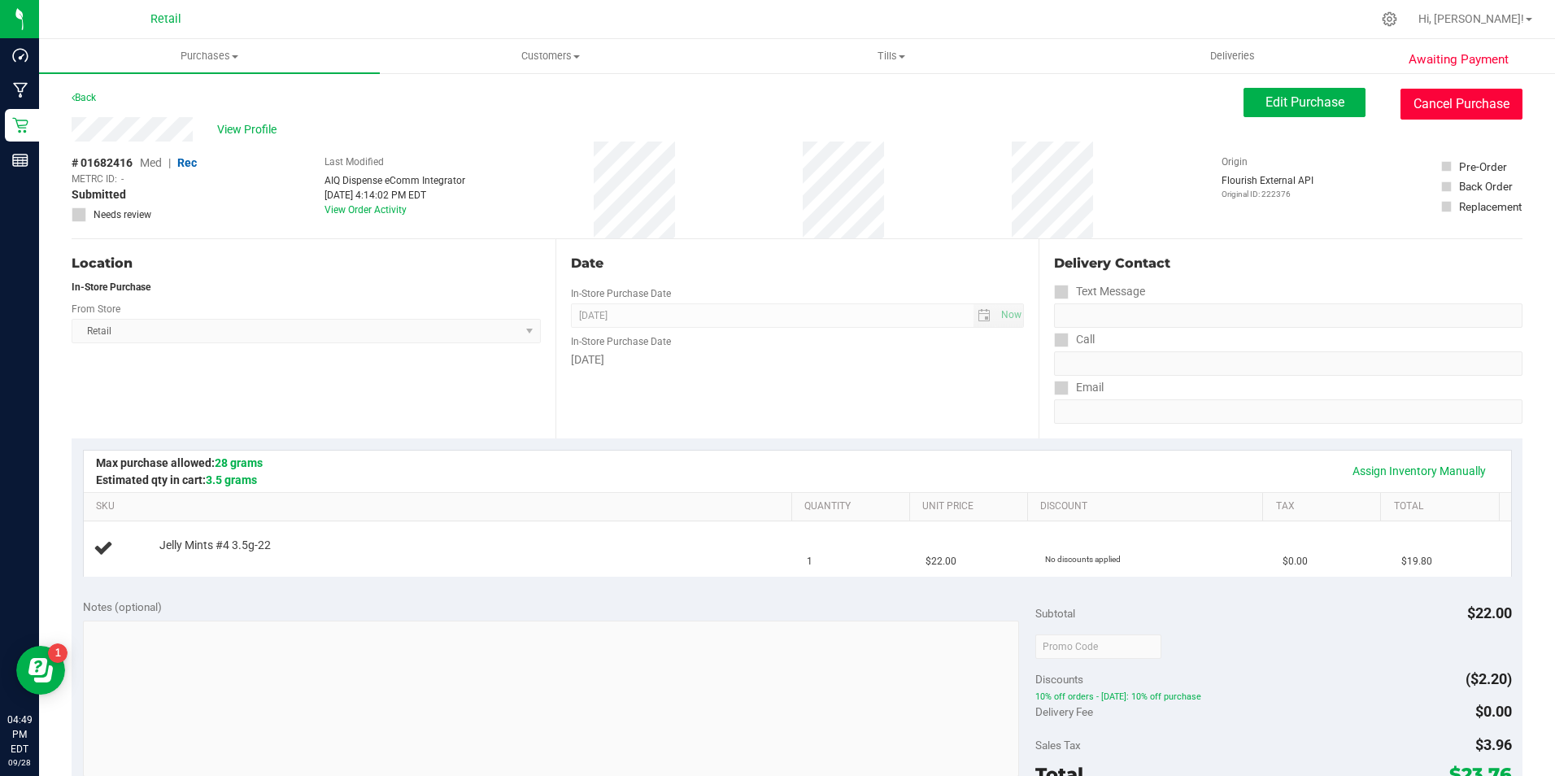
click at [1479, 113] on button "Cancel Purchase" at bounding box center [1461, 104] width 122 height 31
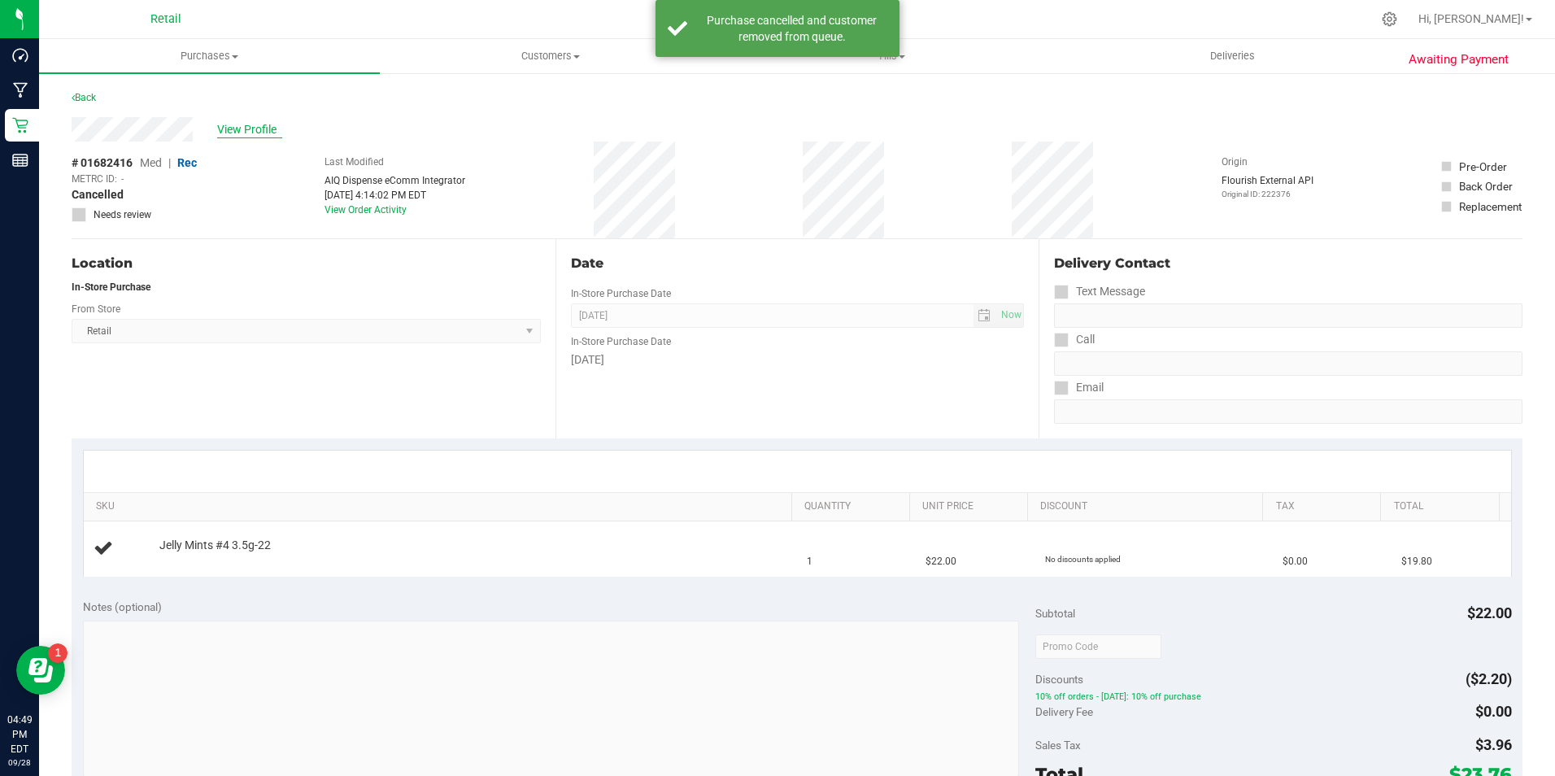
click at [259, 135] on span "View Profile" at bounding box center [249, 129] width 65 height 17
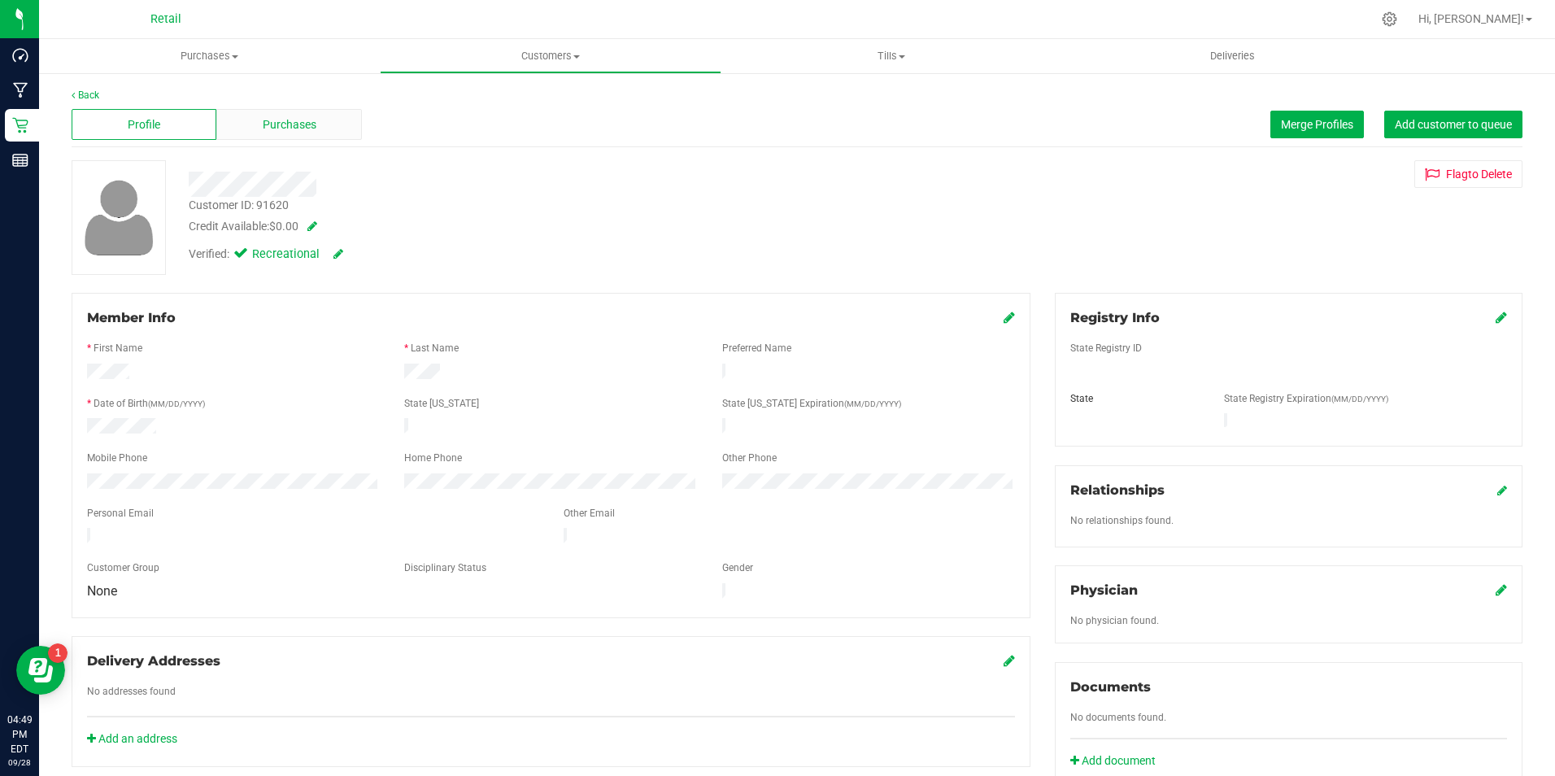
drag, startPoint x: 259, startPoint y: 135, endPoint x: 268, endPoint y: 130, distance: 9.5
click at [268, 130] on span "Purchases" at bounding box center [290, 124] width 54 height 17
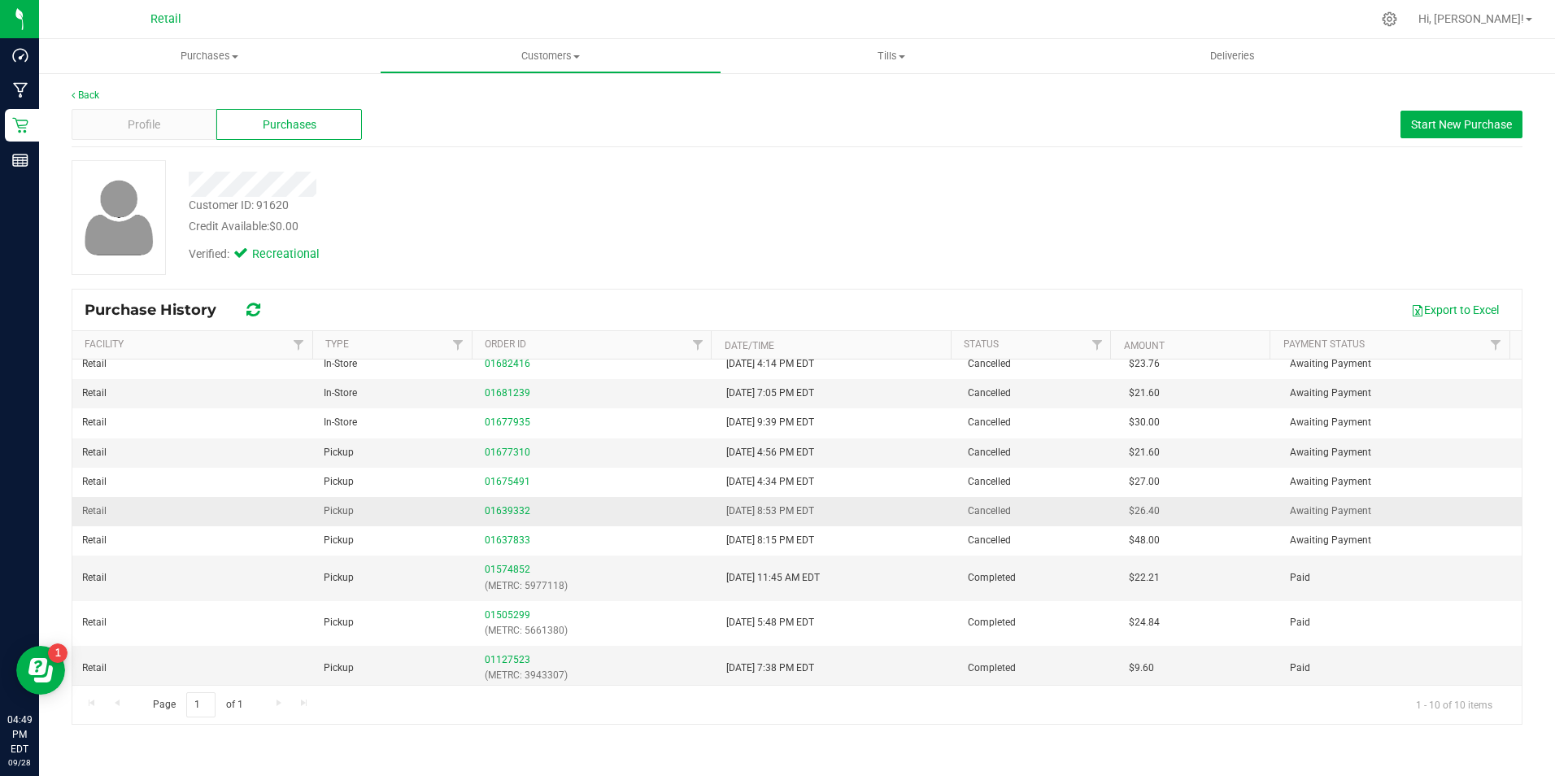
scroll to position [15, 0]
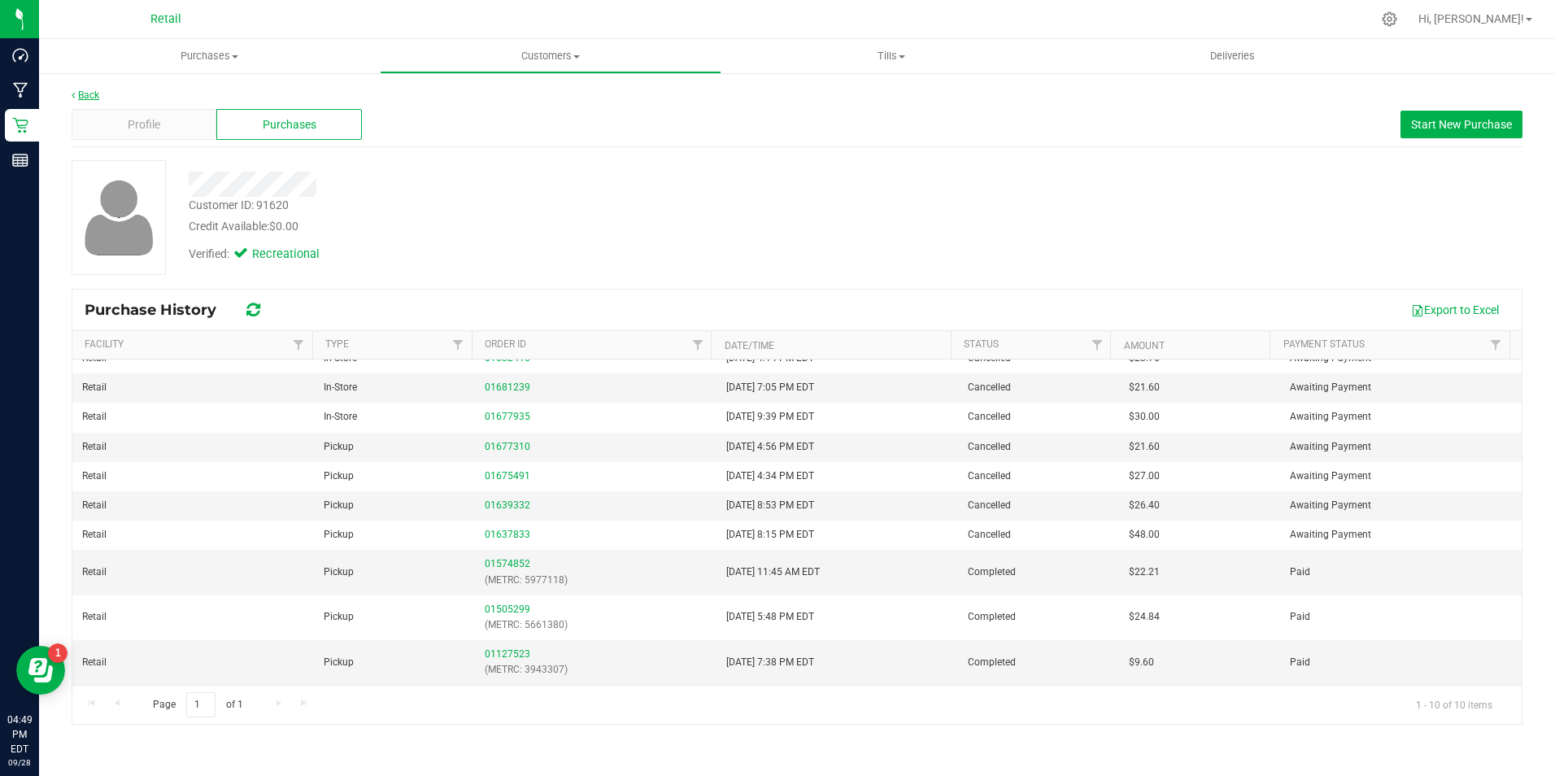
click at [98, 93] on link "Back" at bounding box center [86, 94] width 28 height 11
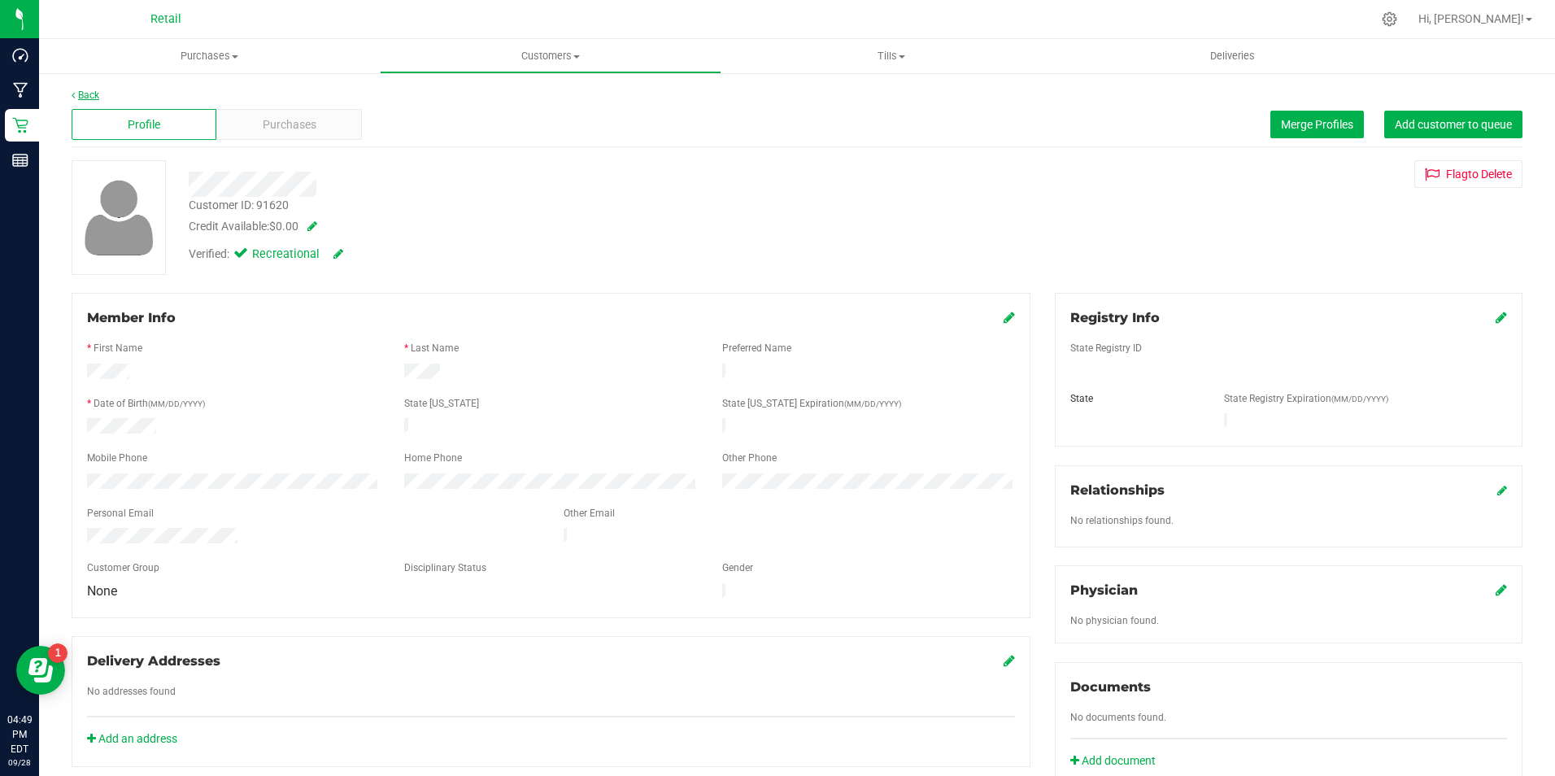
click at [80, 92] on link "Back" at bounding box center [86, 94] width 28 height 11
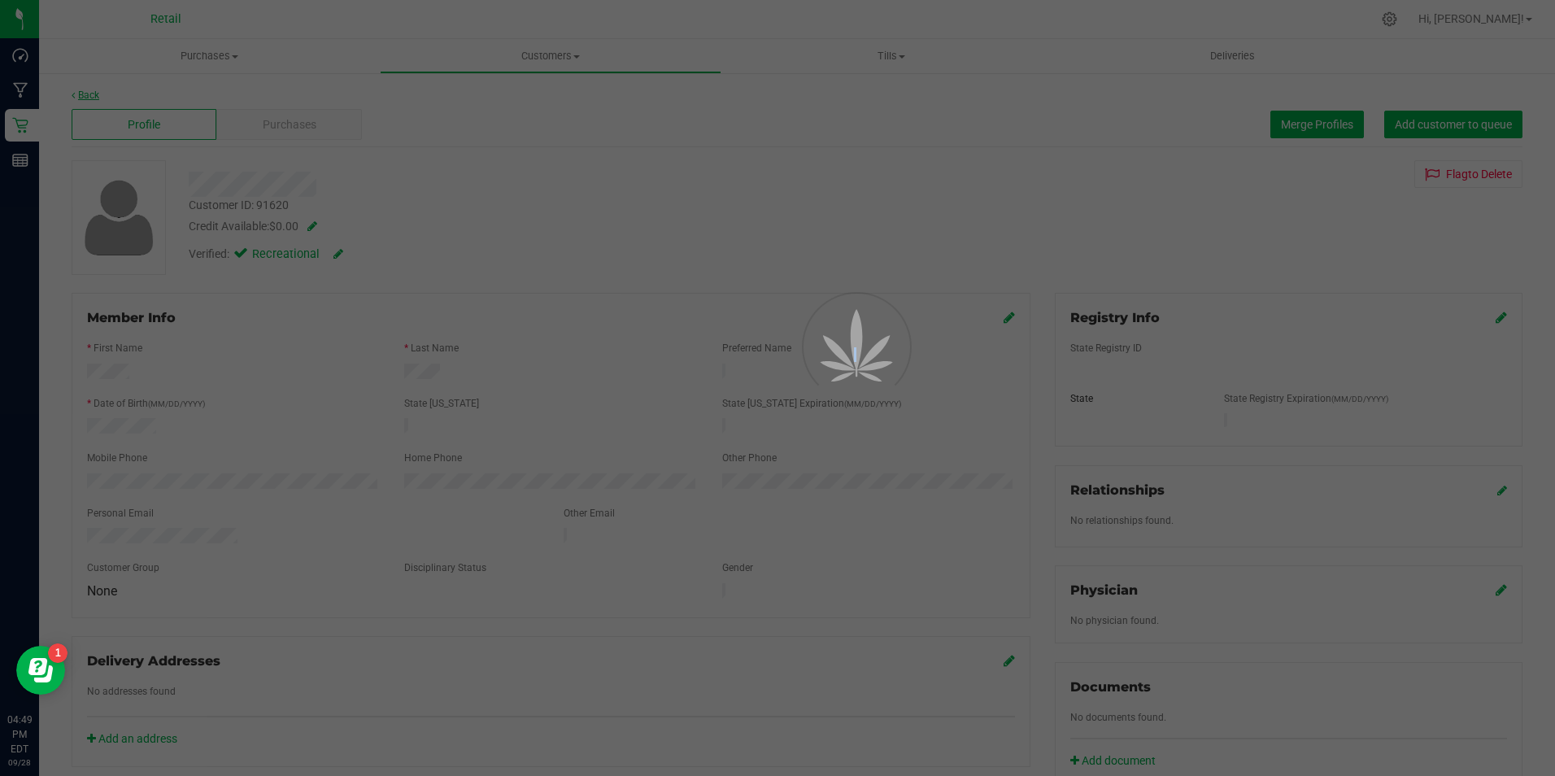
click at [80, 92] on div at bounding box center [777, 388] width 1555 height 776
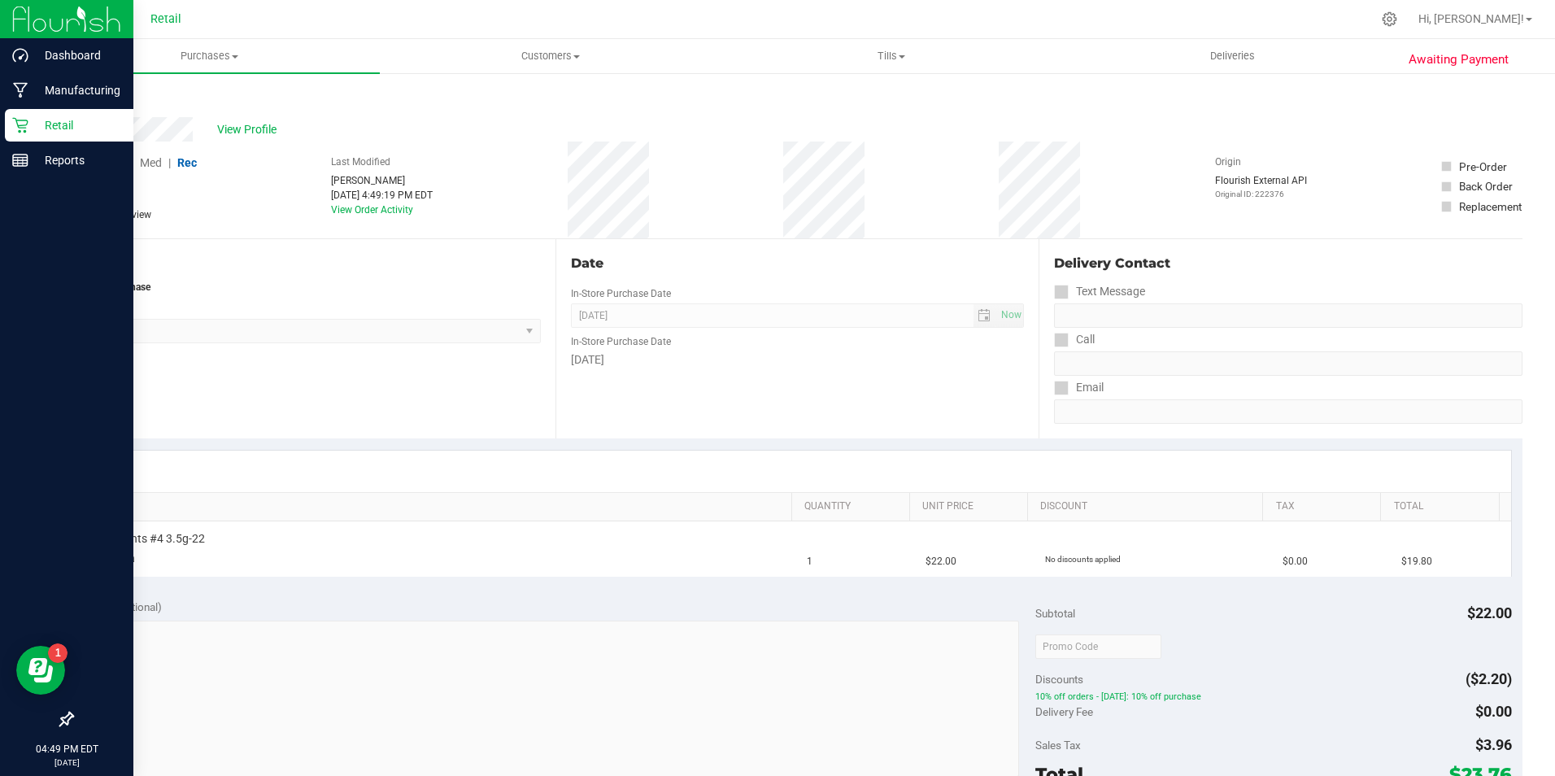
click at [8, 111] on div "Retail" at bounding box center [69, 125] width 128 height 33
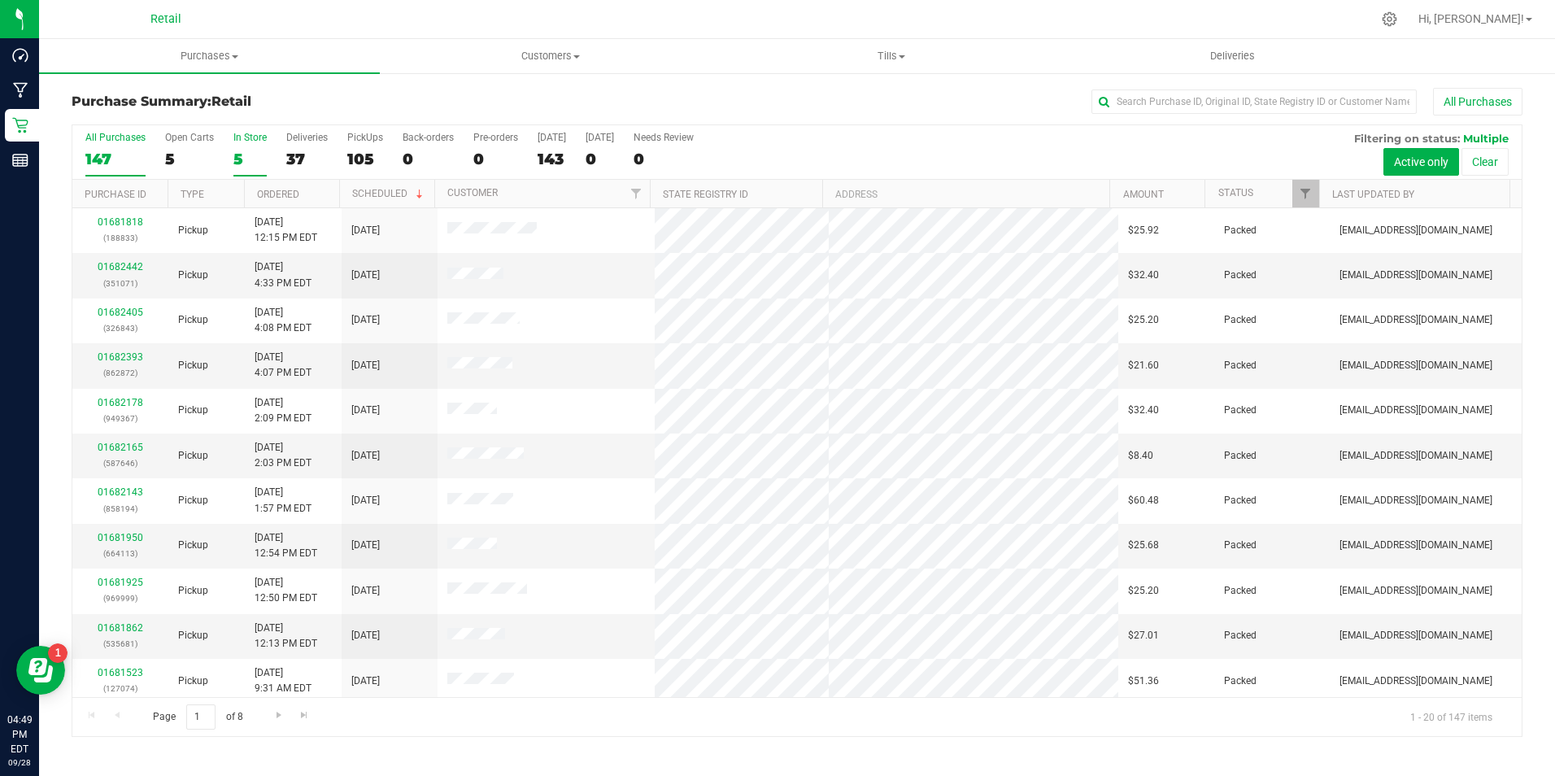
click at [237, 157] on div "5" at bounding box center [249, 159] width 33 height 19
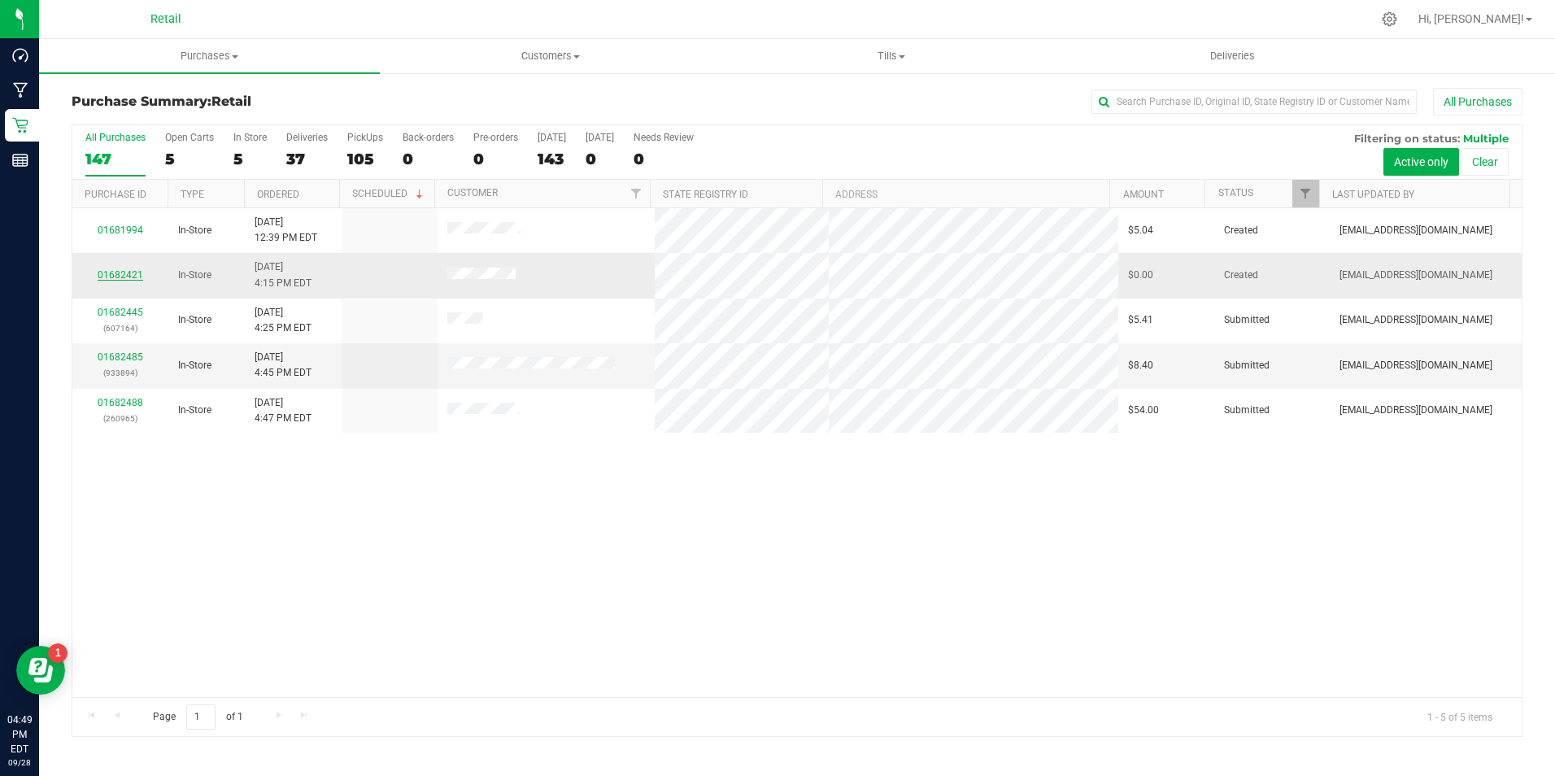
click at [133, 271] on link "01682421" at bounding box center [121, 274] width 46 height 11
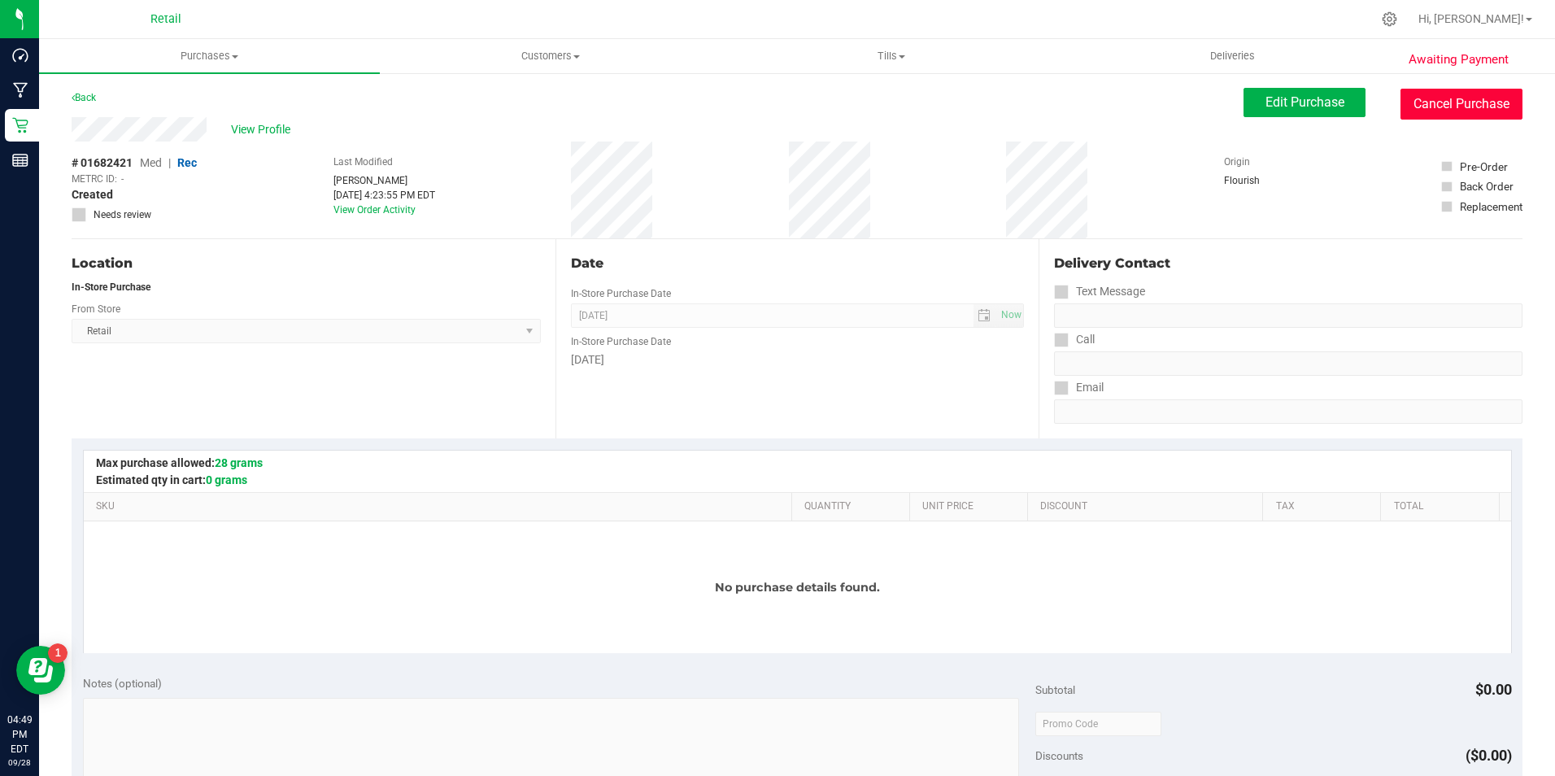
click at [1449, 106] on button "Cancel Purchase" at bounding box center [1461, 104] width 122 height 31
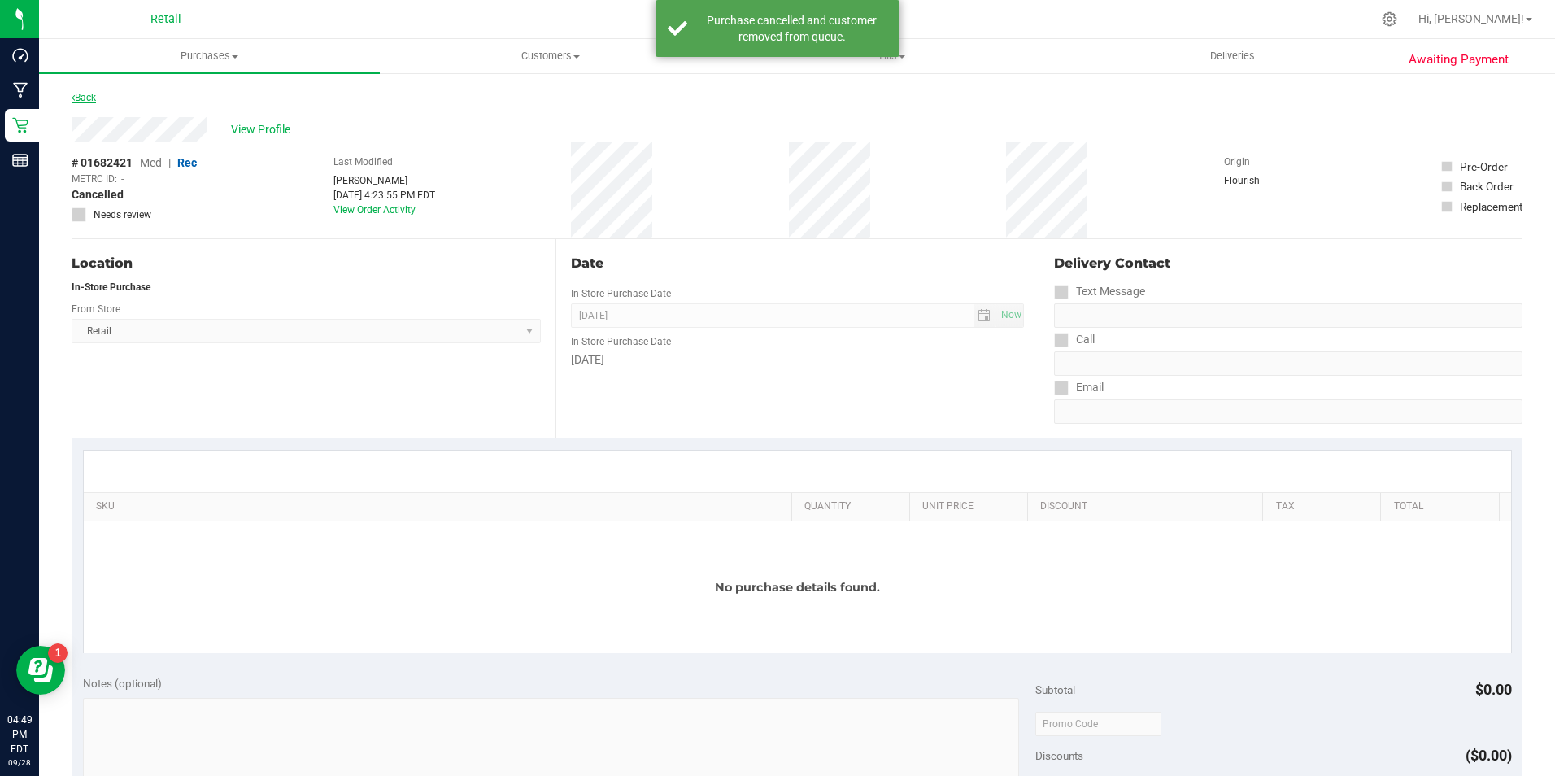
click at [89, 98] on link "Back" at bounding box center [84, 97] width 24 height 11
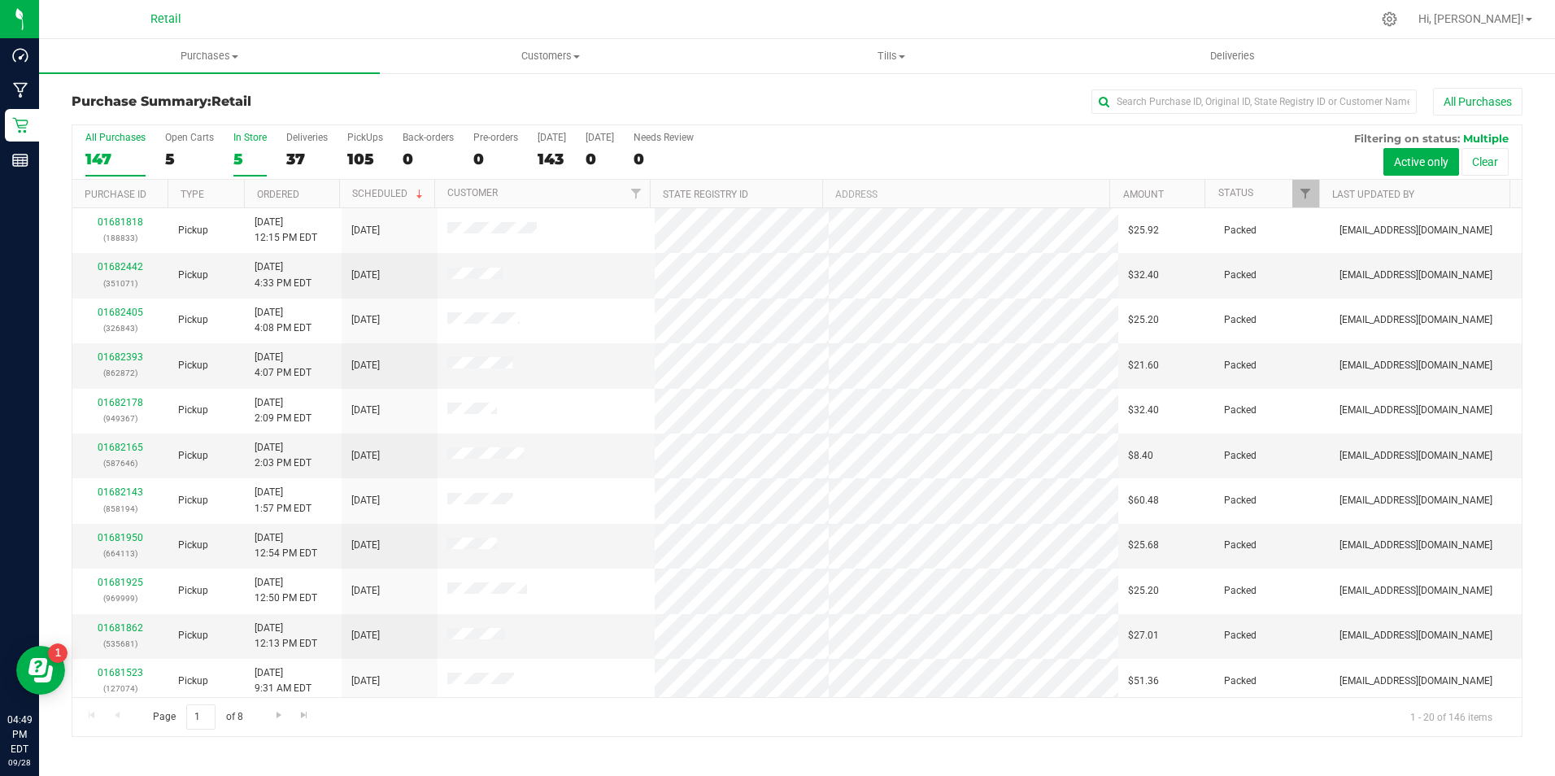
click at [253, 153] on div "5" at bounding box center [249, 159] width 33 height 19
click at [0, 0] on input "In Store 5" at bounding box center [0, 0] width 0 height 0
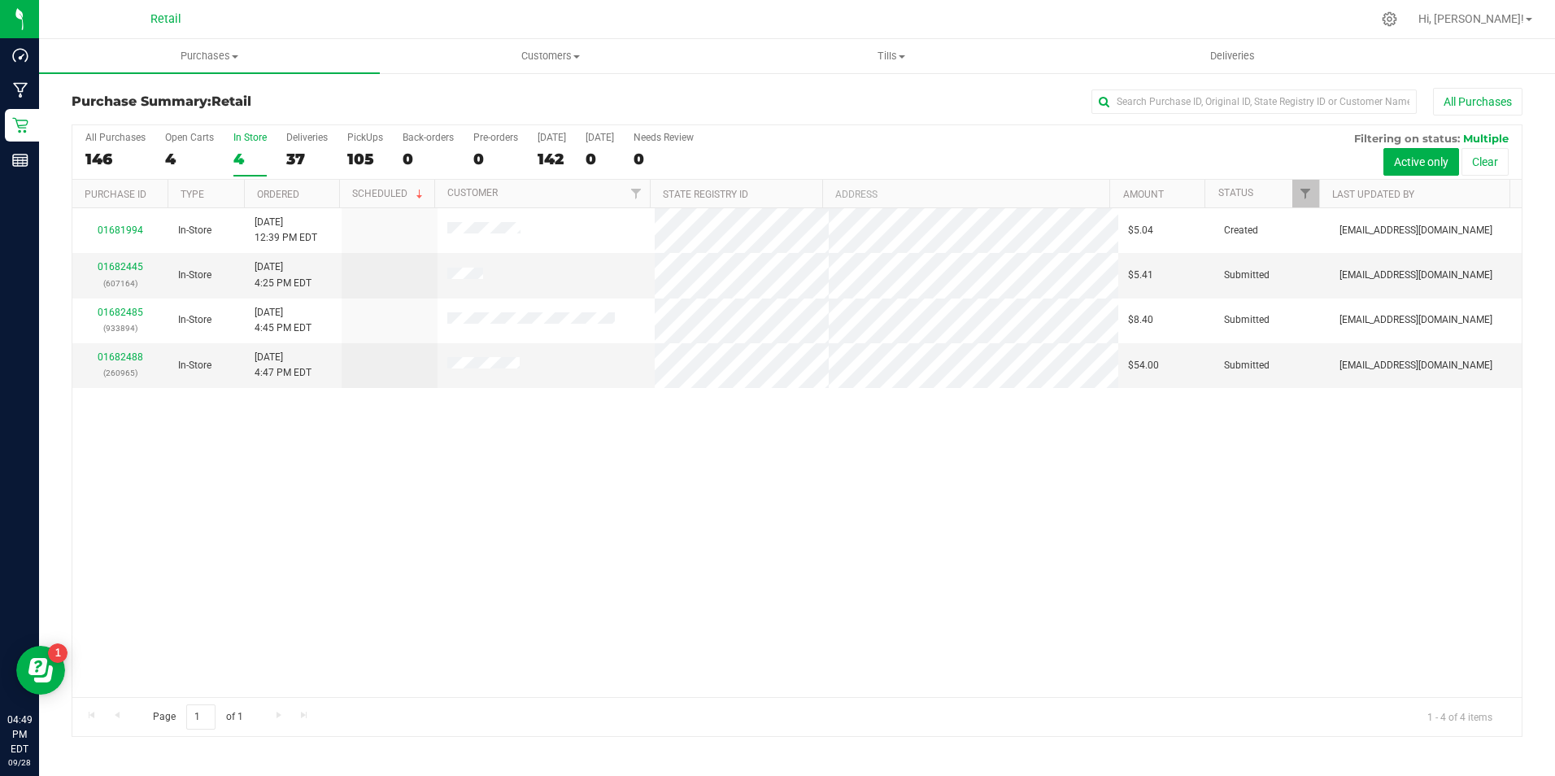
click at [233, 151] on div "4" at bounding box center [249, 159] width 33 height 19
click at [0, 0] on input "In Store 4" at bounding box center [0, 0] width 0 height 0
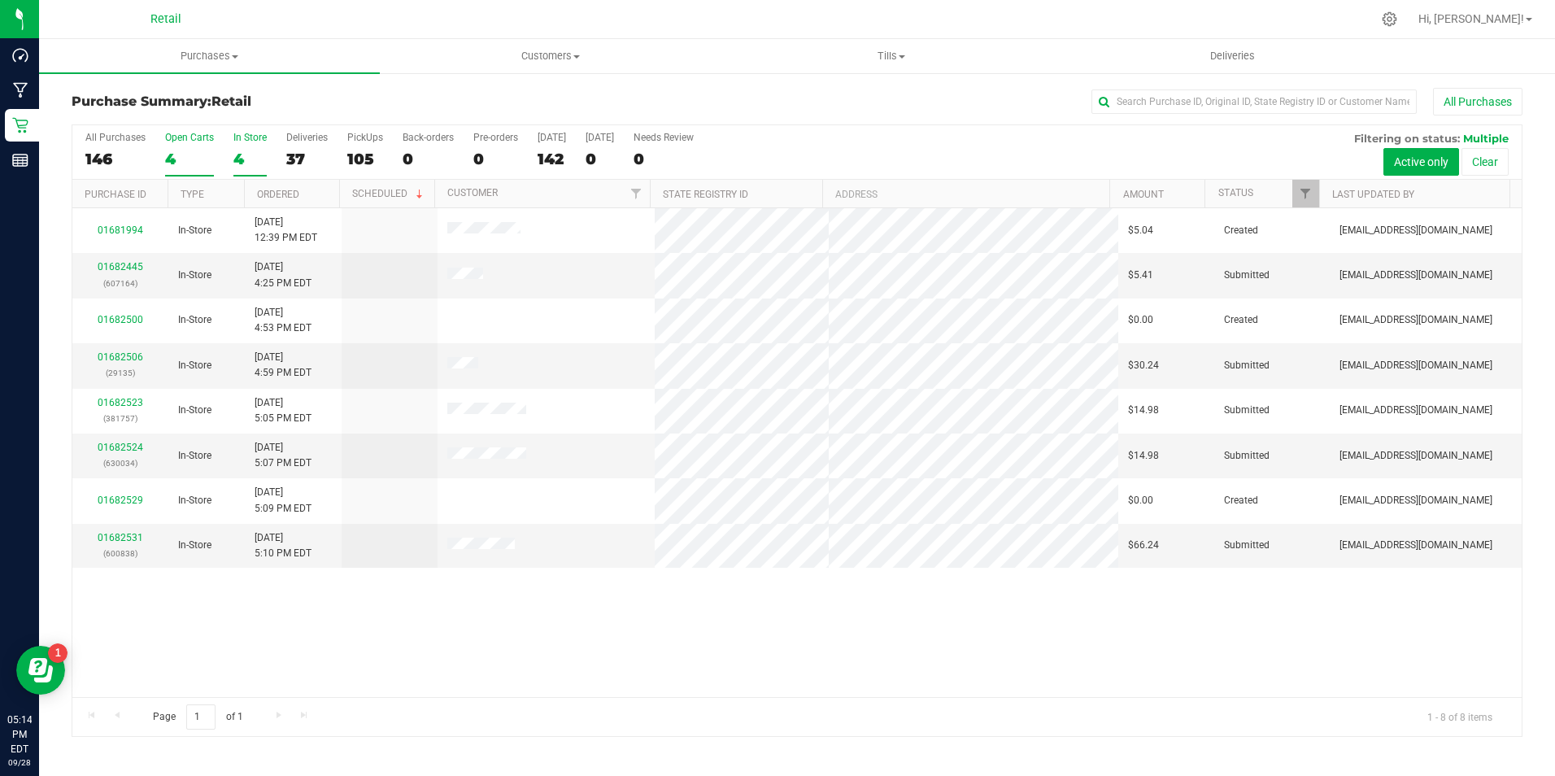
click at [182, 167] on div "4" at bounding box center [189, 159] width 49 height 19
click at [0, 0] on input "Open Carts 4" at bounding box center [0, 0] width 0 height 0
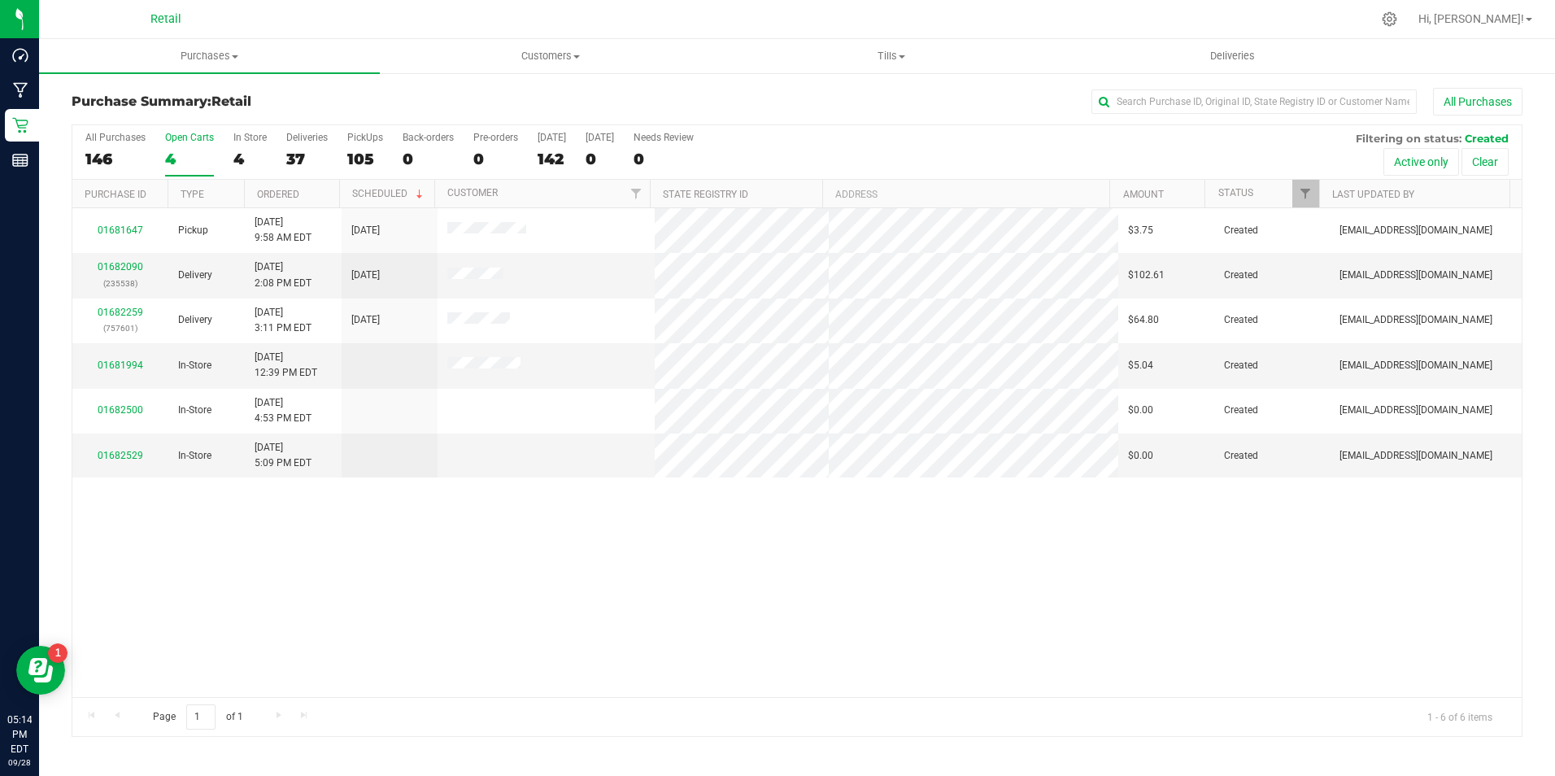
click at [226, 164] on div "All Purchases 146 Open Carts 4 In Store 4 Deliveries 37 PickUps 105 Back-orders…" at bounding box center [796, 152] width 1449 height 54
click at [233, 164] on div "All Purchases 146 Open Carts 4 In Store 4 Deliveries 37 PickUps 105 Back-orders…" at bounding box center [796, 152] width 1449 height 54
click at [237, 160] on div "4" at bounding box center [249, 159] width 33 height 19
click at [0, 0] on input "In Store 4" at bounding box center [0, 0] width 0 height 0
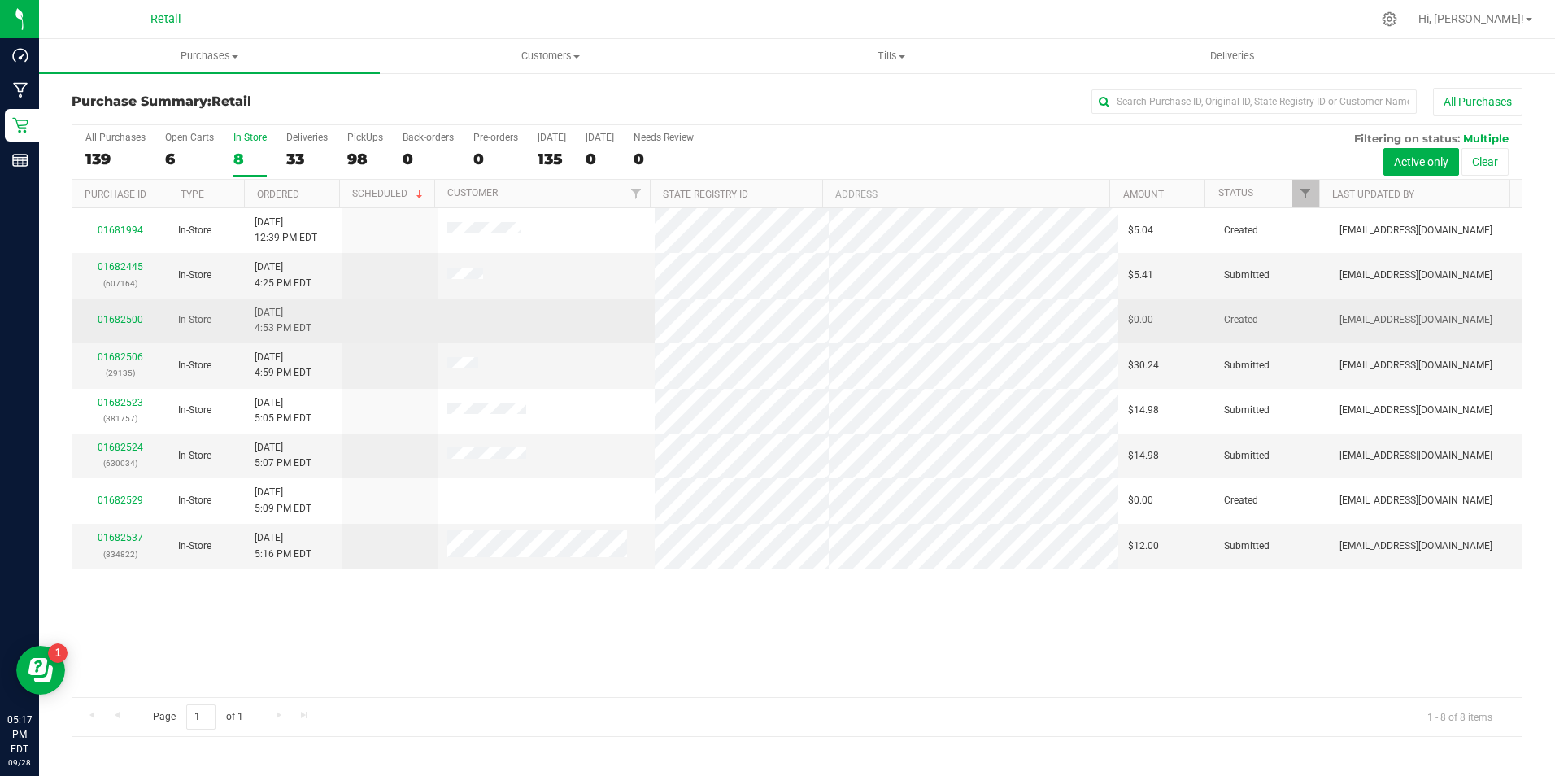
click at [107, 317] on link "01682500" at bounding box center [121, 319] width 46 height 11
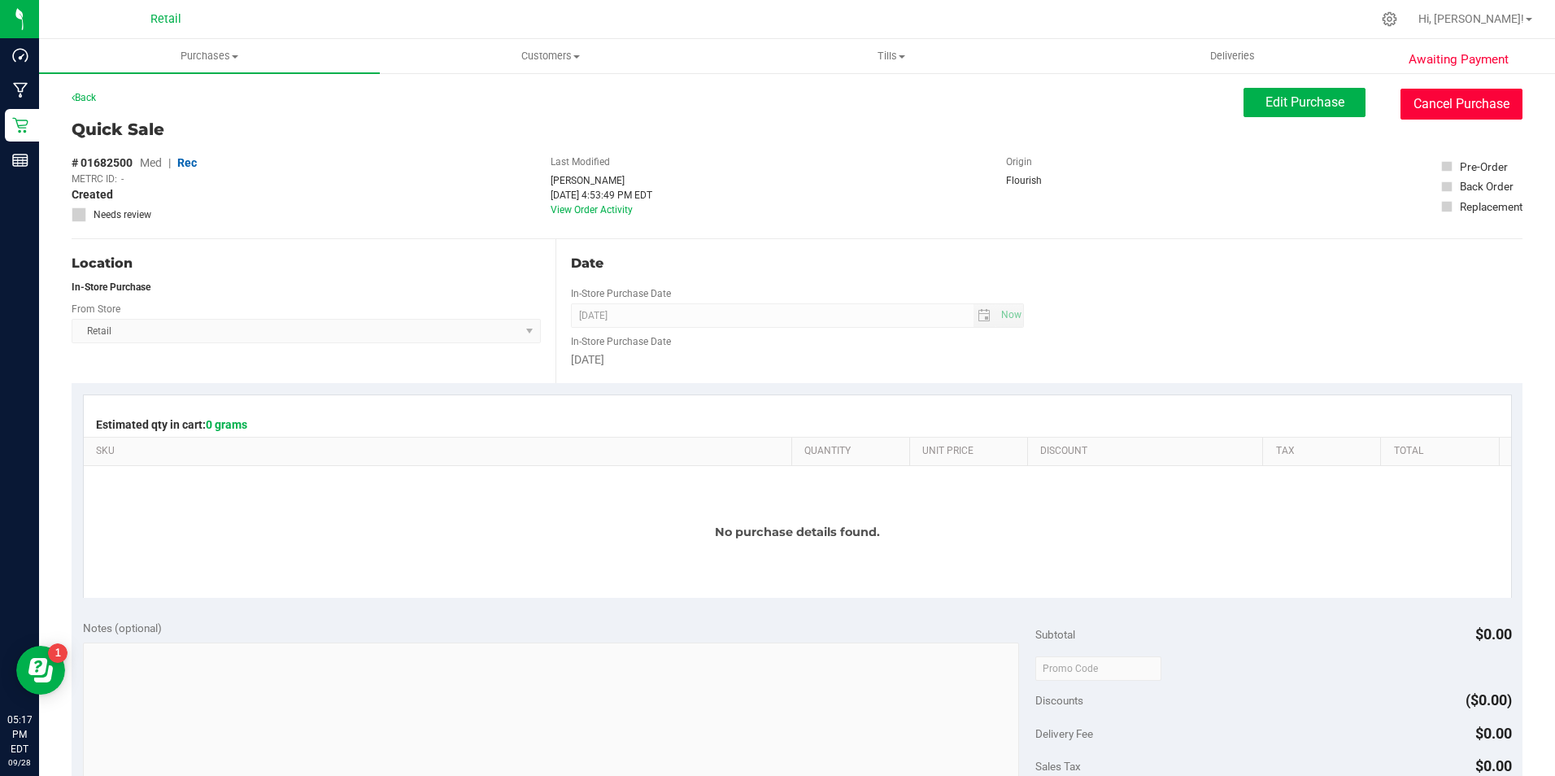
click at [1414, 111] on button "Cancel Purchase" at bounding box center [1461, 104] width 122 height 31
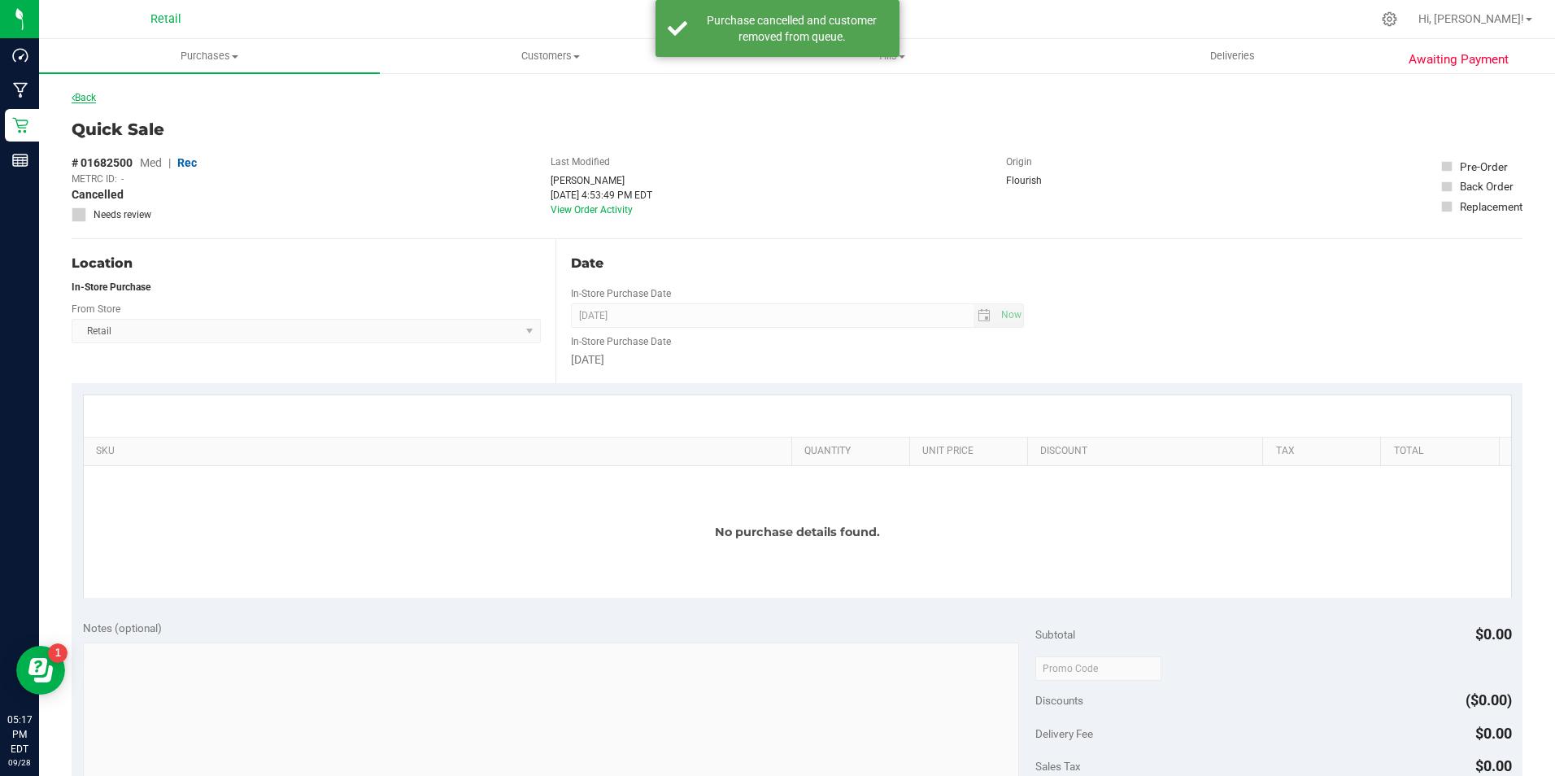
click at [86, 98] on link "Back" at bounding box center [84, 97] width 24 height 11
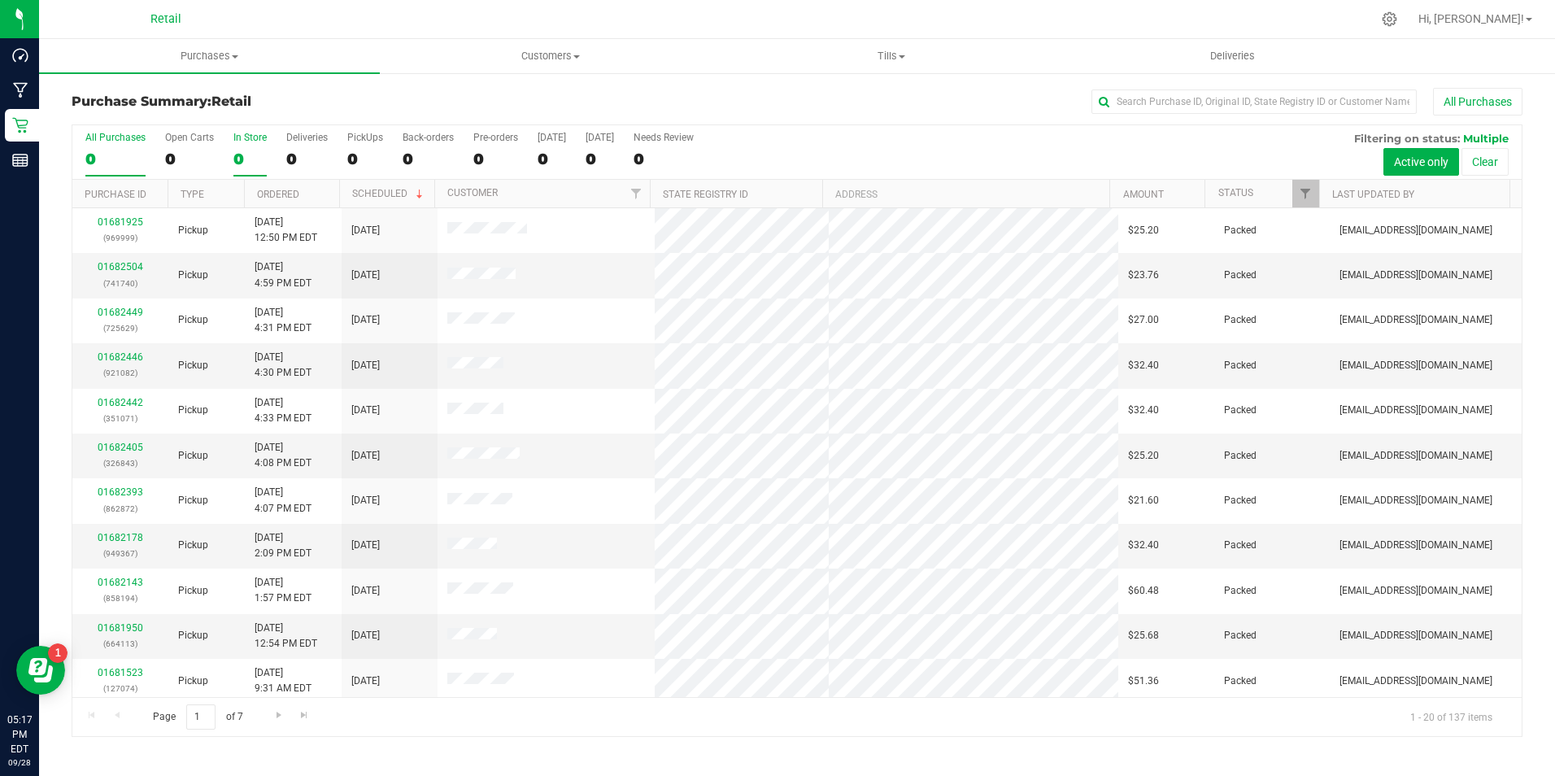
drag, startPoint x: 221, startPoint y: 163, endPoint x: 247, endPoint y: 151, distance: 28.7
click at [228, 163] on div "All Purchases 0 Open Carts 0 In Store 0 Deliveries 0 PickUps 0 Back-orders 0 Pr…" at bounding box center [796, 152] width 1449 height 54
click at [248, 151] on div "0" at bounding box center [249, 159] width 33 height 19
click at [0, 0] on input "In Store 0" at bounding box center [0, 0] width 0 height 0
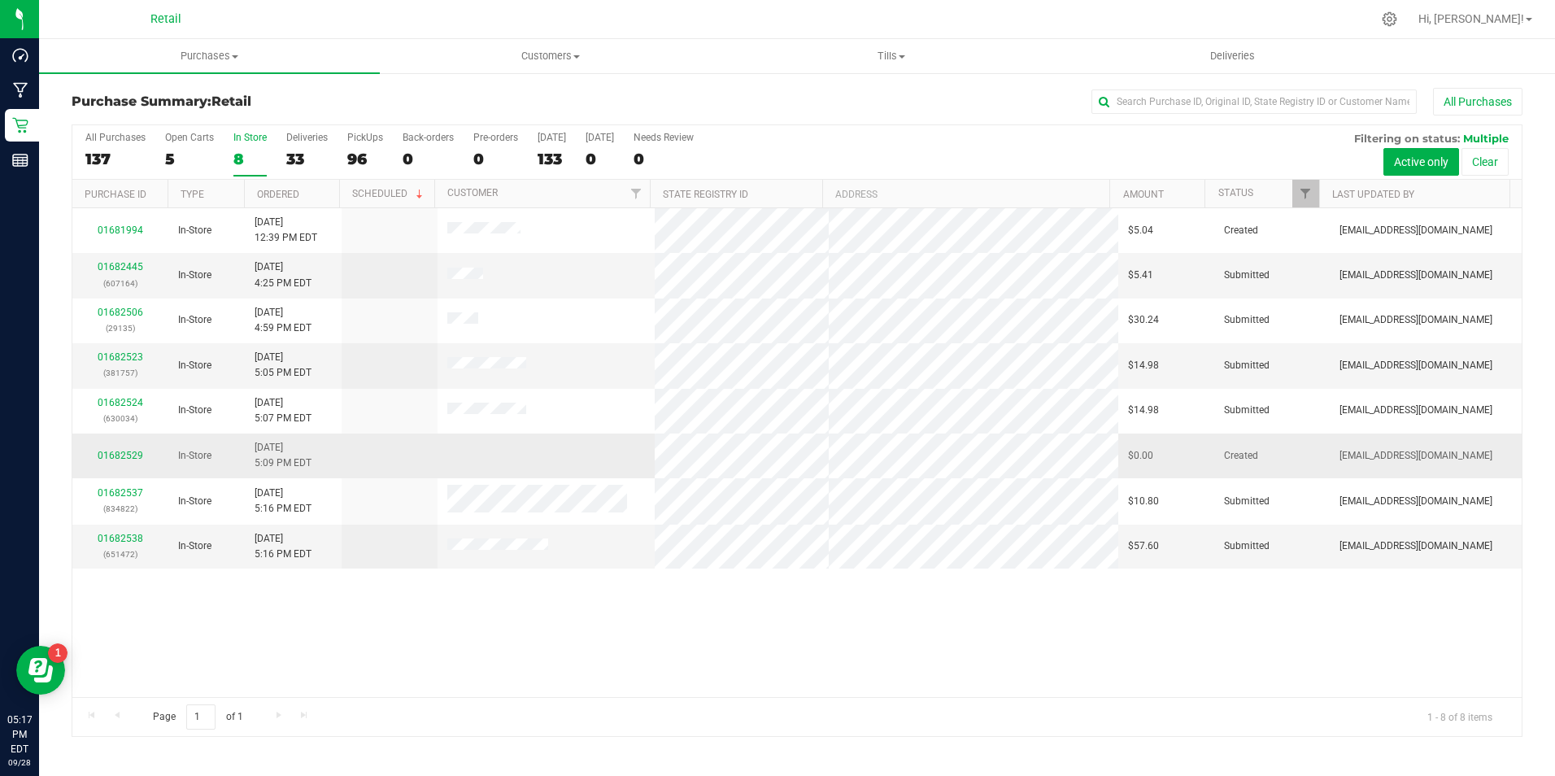
click at [274, 447] on span "9/28/2025 5:09 PM EDT" at bounding box center [283, 455] width 57 height 31
click at [105, 464] on td "01682529" at bounding box center [120, 455] width 96 height 45
click at [120, 452] on link "01682529" at bounding box center [121, 455] width 46 height 11
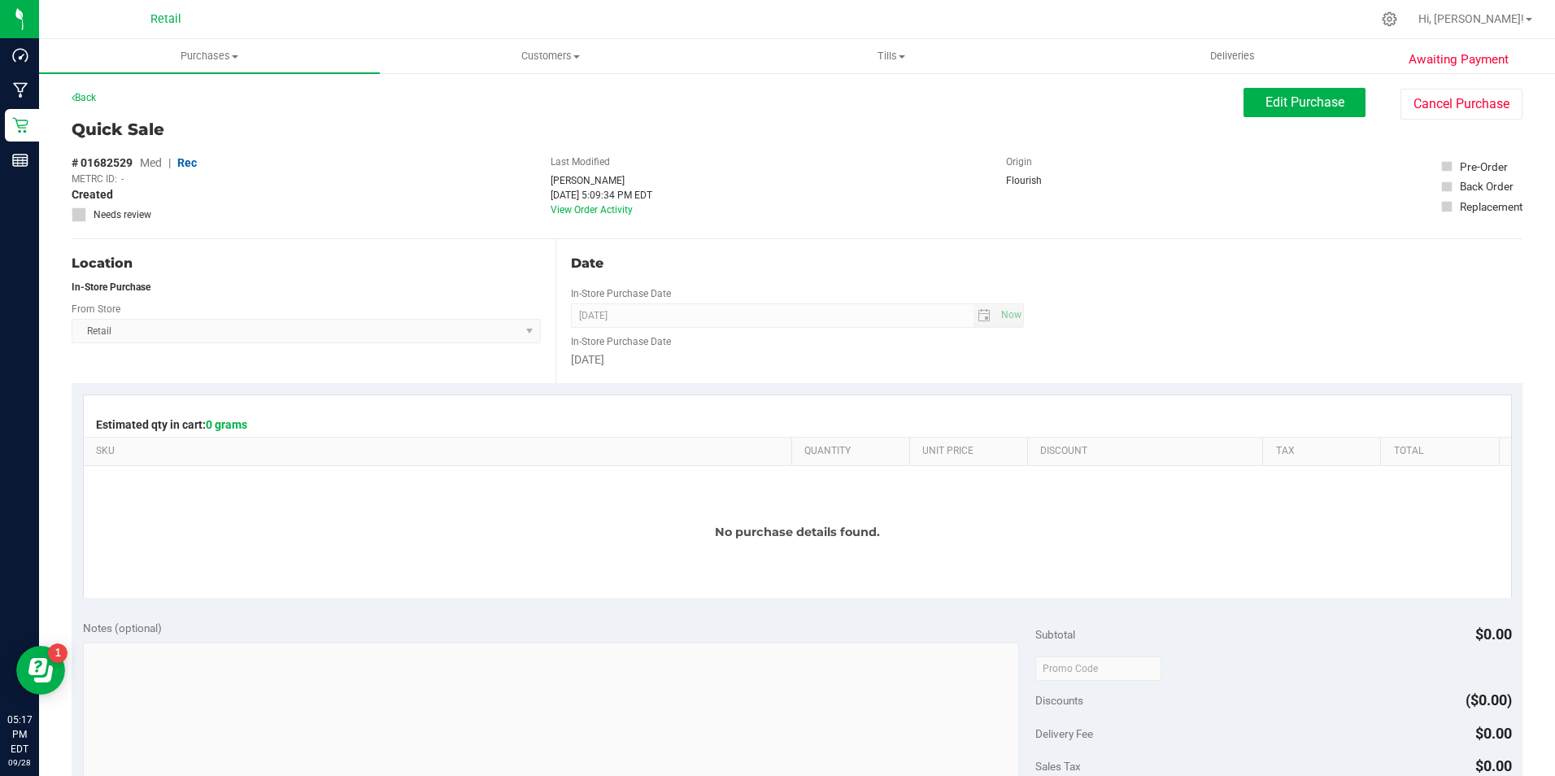
click at [1411, 128] on div "Quick Sale # 01682529 Med | Rec METRC ID: - Created Needs review Last Modified …" at bounding box center [797, 178] width 1451 height 122
click at [1420, 104] on button "Cancel Purchase" at bounding box center [1461, 104] width 122 height 31
click at [73, 98] on icon at bounding box center [73, 98] width 3 height 10
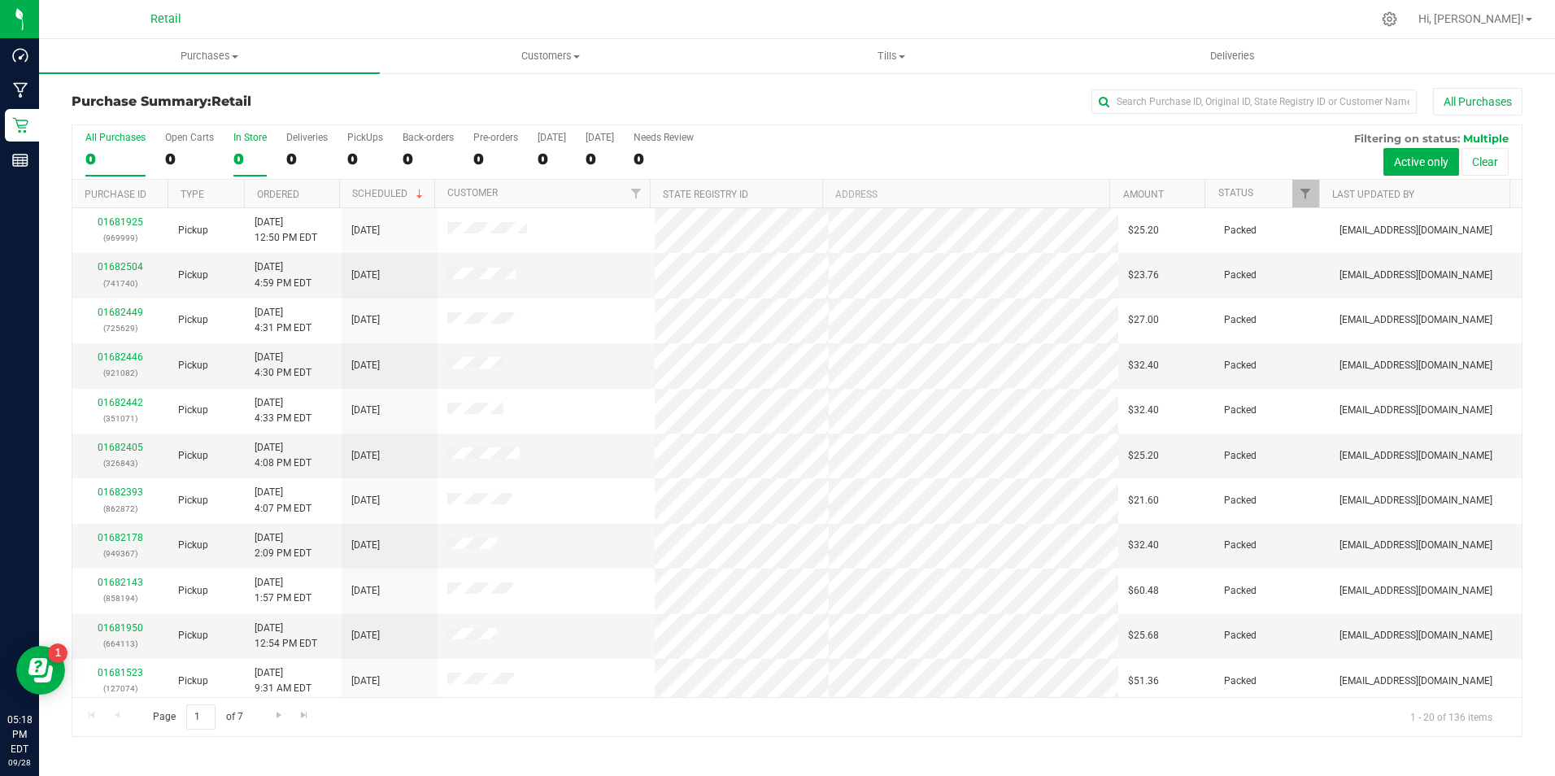
click at [253, 150] on div "0" at bounding box center [249, 159] width 33 height 19
click at [0, 0] on input "In Store 0" at bounding box center [0, 0] width 0 height 0
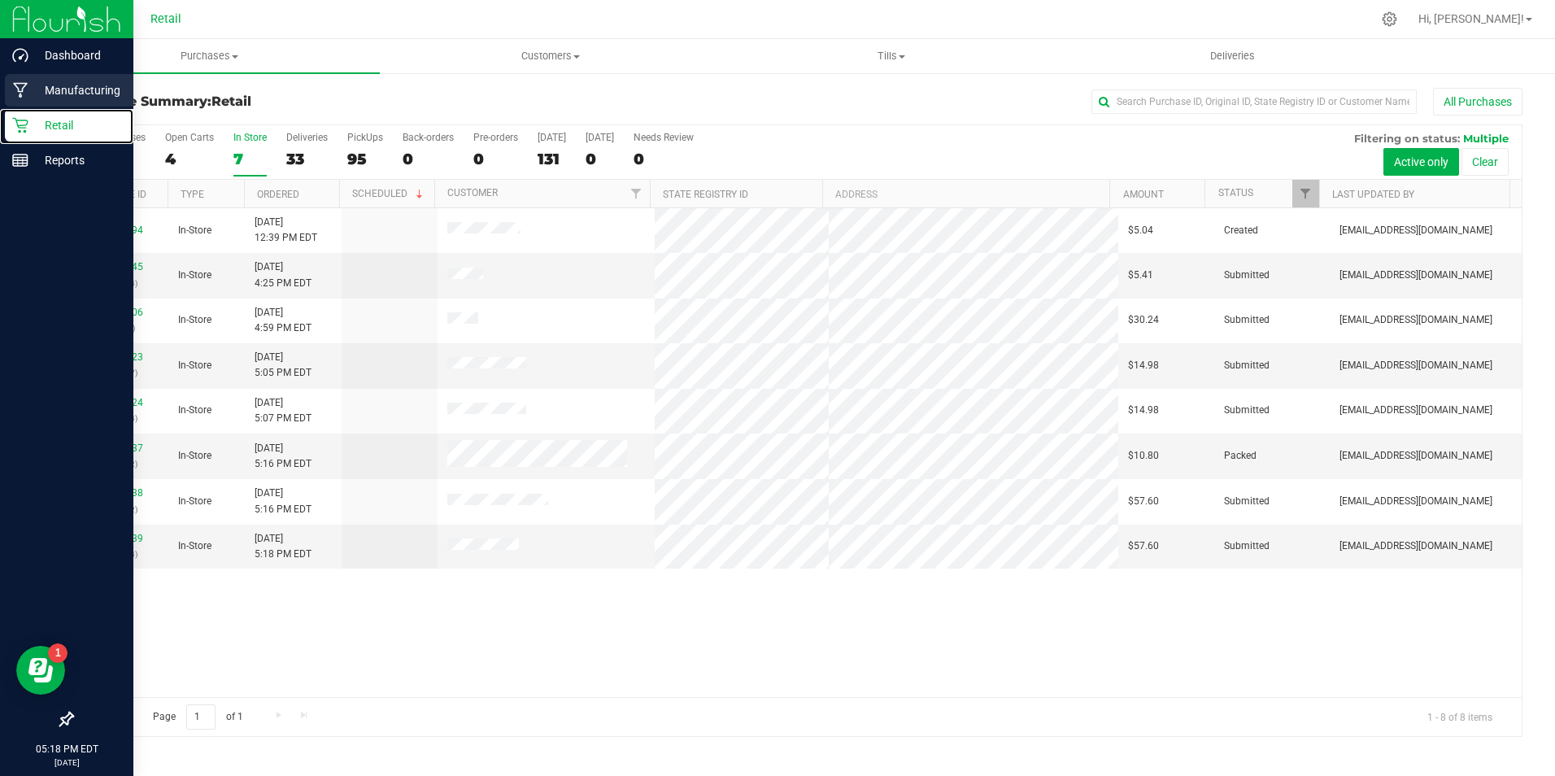
drag, startPoint x: 12, startPoint y: 117, endPoint x: 24, endPoint y: 107, distance: 16.1
click at [13, 117] on icon at bounding box center [20, 125] width 16 height 16
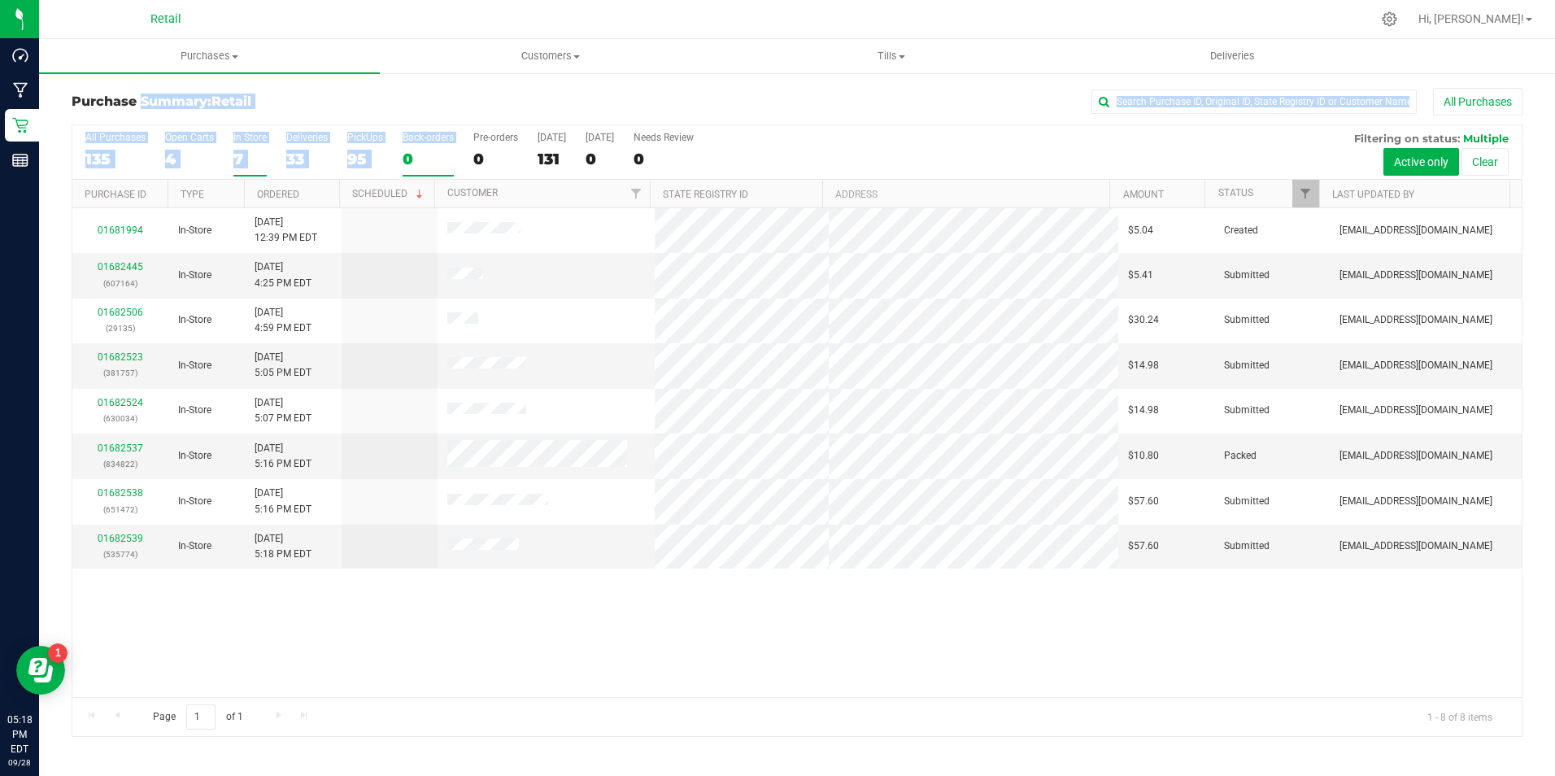
drag, startPoint x: 76, startPoint y: 90, endPoint x: 405, endPoint y: 148, distance: 334.4
click at [405, 148] on div "Purchase Summary: Retail All Purchases All Purchases 135 Open Carts 4 In Store …" at bounding box center [797, 412] width 1451 height 649
drag, startPoint x: 405, startPoint y: 148, endPoint x: 351, endPoint y: 103, distance: 70.5
click at [351, 103] on h3 "Purchase Summary: Retail" at bounding box center [314, 101] width 484 height 15
click at [281, 88] on div "Purchase Summary: Retail All Purchases" at bounding box center [797, 106] width 1451 height 36
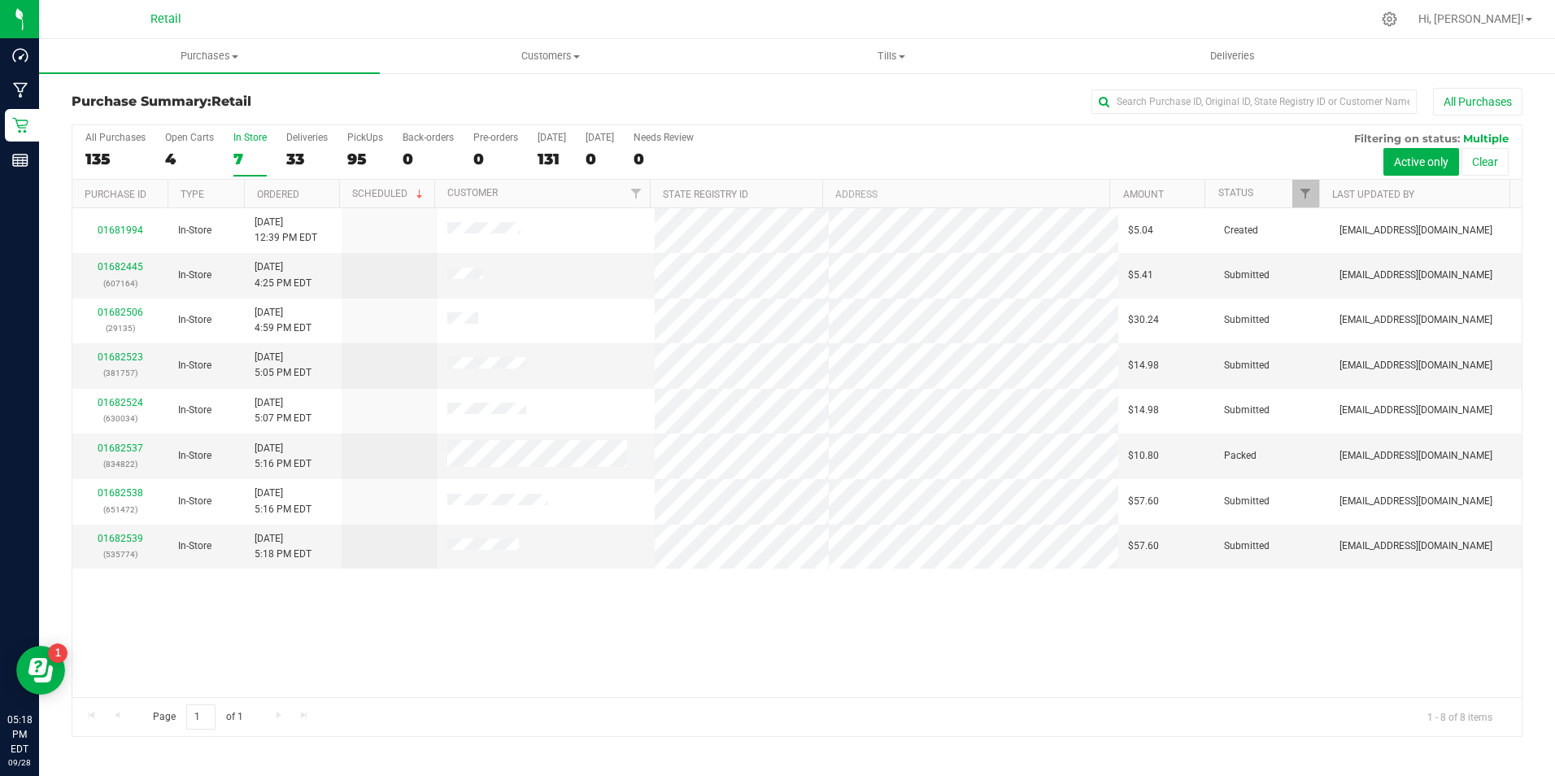
drag, startPoint x: 259, startPoint y: 101, endPoint x: 94, endPoint y: 95, distance: 164.4
click at [94, 95] on h3 "Purchase Summary: Retail" at bounding box center [314, 101] width 484 height 15
